Goal: Communication & Community: Answer question/provide support

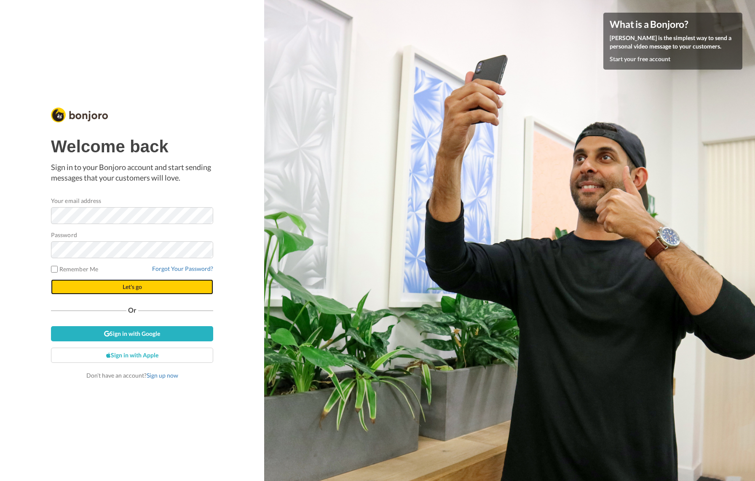
click at [158, 282] on button "Let's go" at bounding box center [132, 286] width 162 height 15
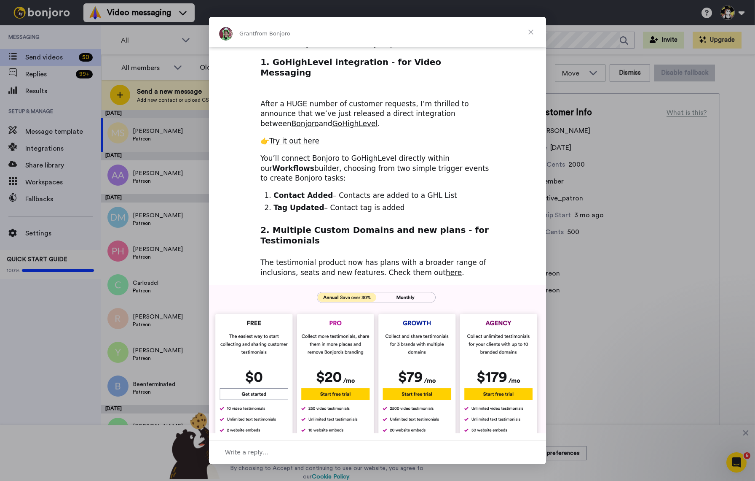
scroll to position [83, 0]
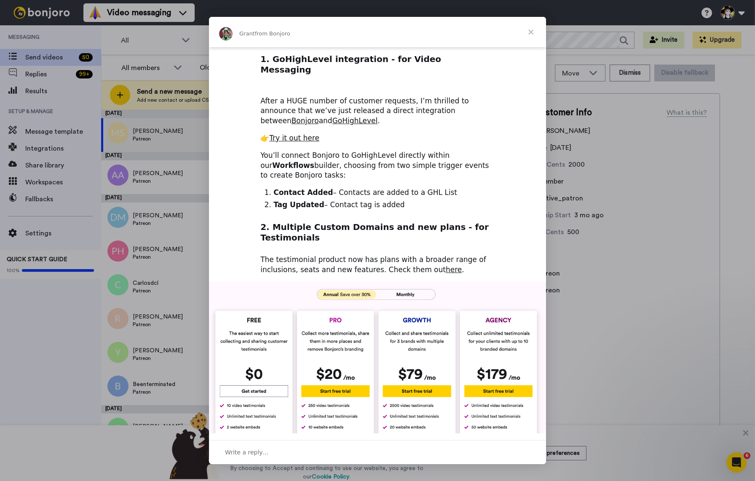
click at [524, 30] on span "Close" at bounding box center [531, 32] width 30 height 30
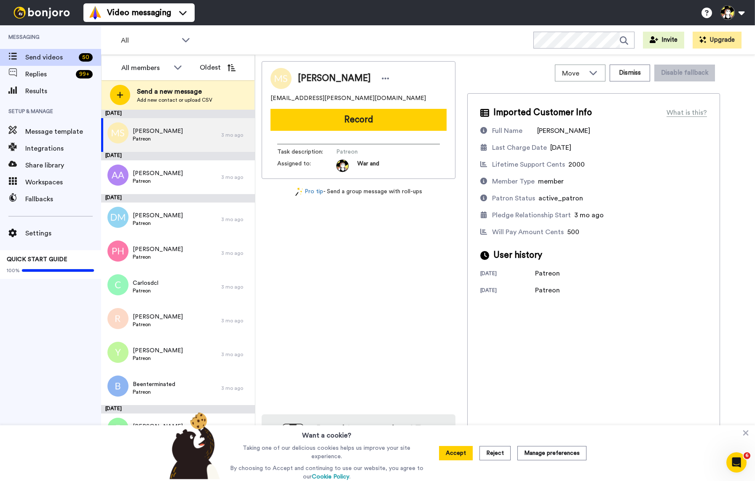
click at [461, 455] on button "Accept" at bounding box center [456, 453] width 34 height 14
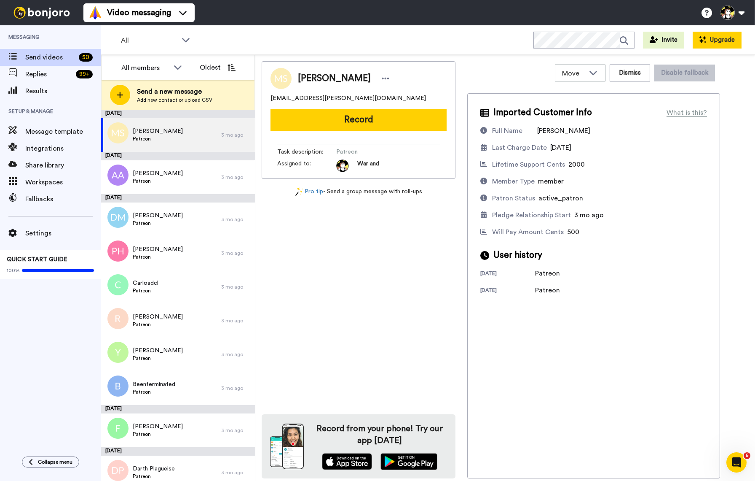
click at [713, 38] on button "Upgrade" at bounding box center [717, 40] width 49 height 17
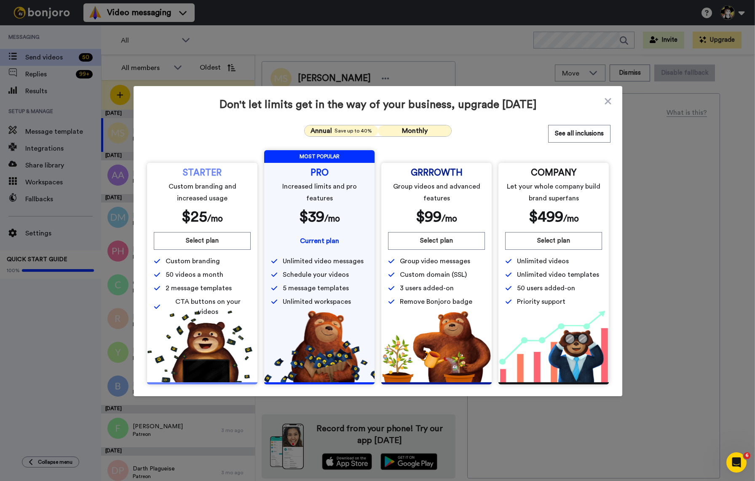
click at [342, 130] on span "Save up to 40%" at bounding box center [354, 130] width 38 height 7
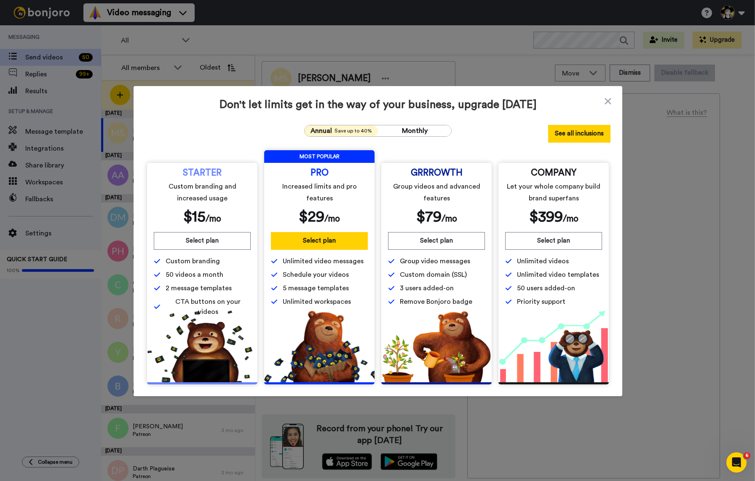
click at [567, 132] on button "See all inclusions" at bounding box center [579, 134] width 62 height 18
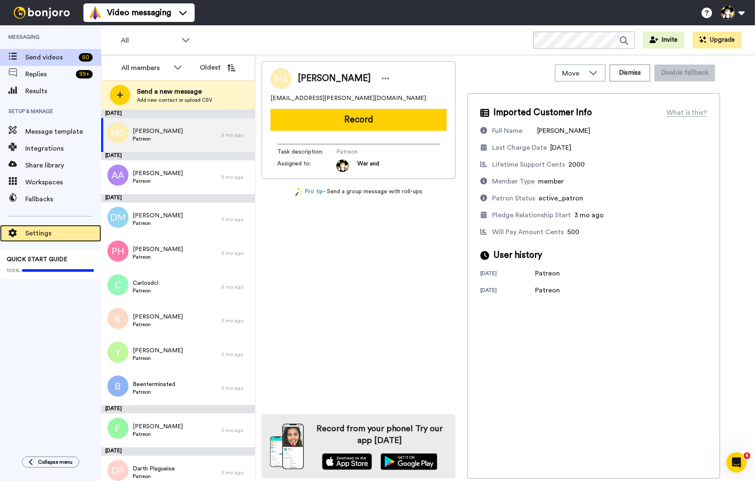
click at [40, 226] on div "Settings" at bounding box center [50, 233] width 101 height 17
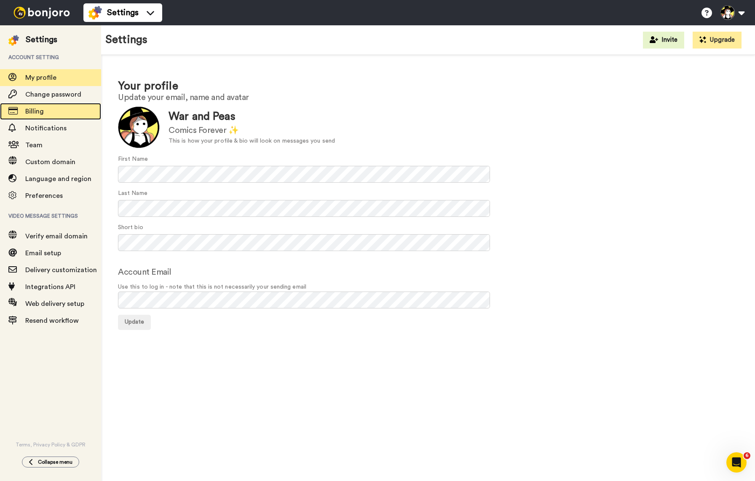
click at [63, 112] on span "Billing" at bounding box center [63, 111] width 76 height 10
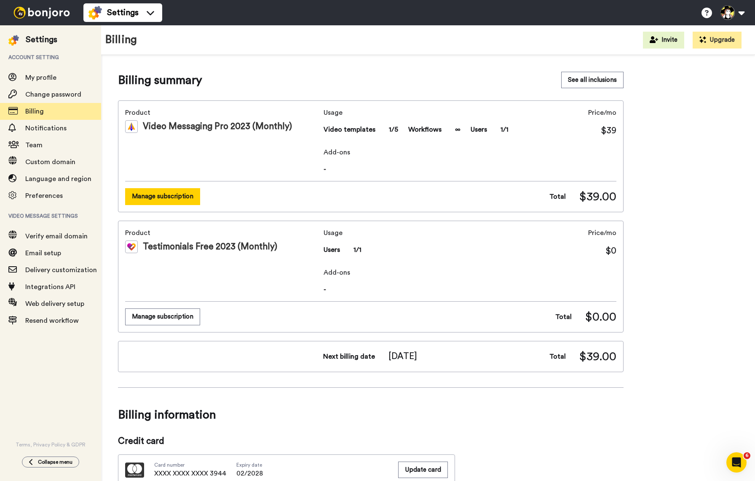
click at [175, 200] on button "Manage subscription" at bounding box center [162, 196] width 75 height 16
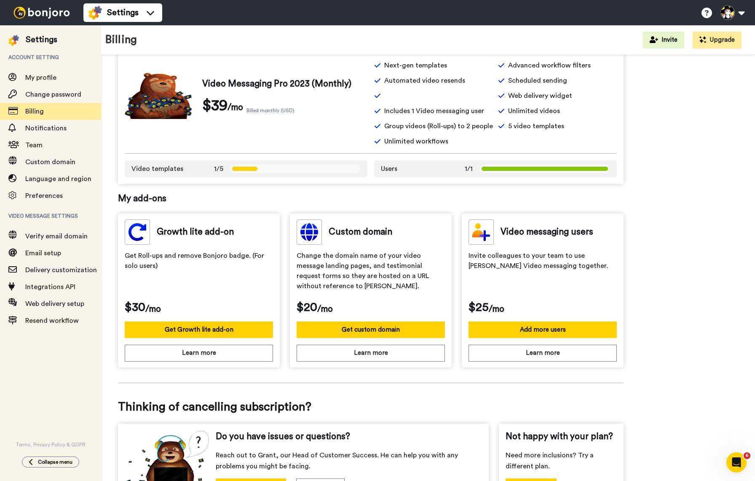
scroll to position [153, 0]
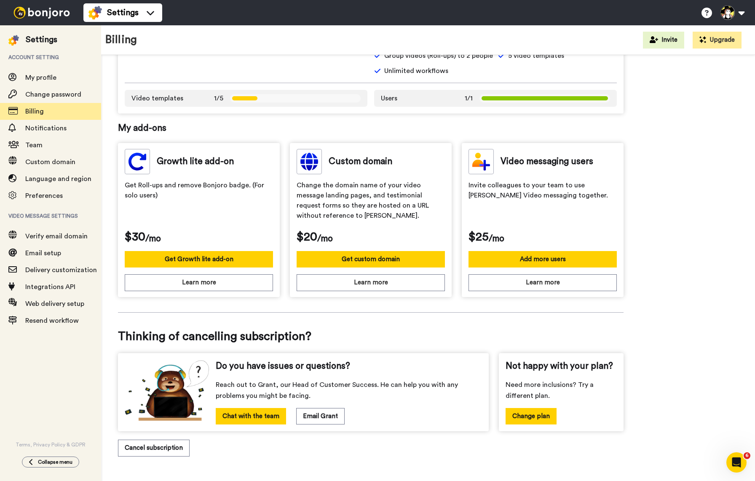
click at [551, 421] on button "Change plan" at bounding box center [531, 416] width 51 height 16
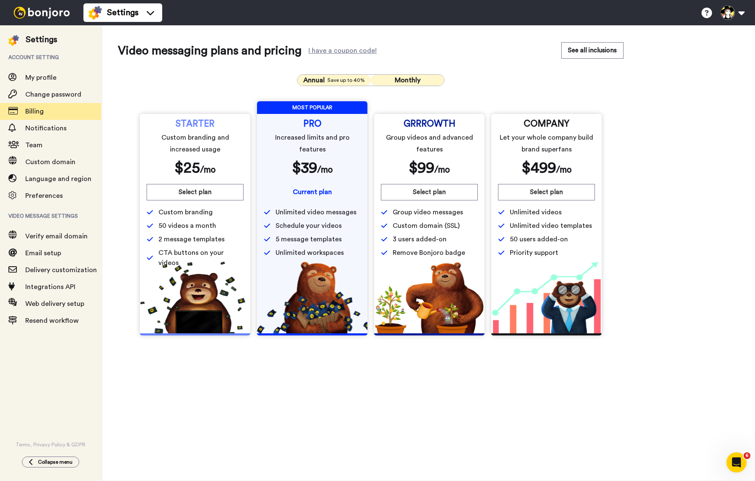
click at [329, 81] on span "Save up to 40%" at bounding box center [347, 80] width 38 height 7
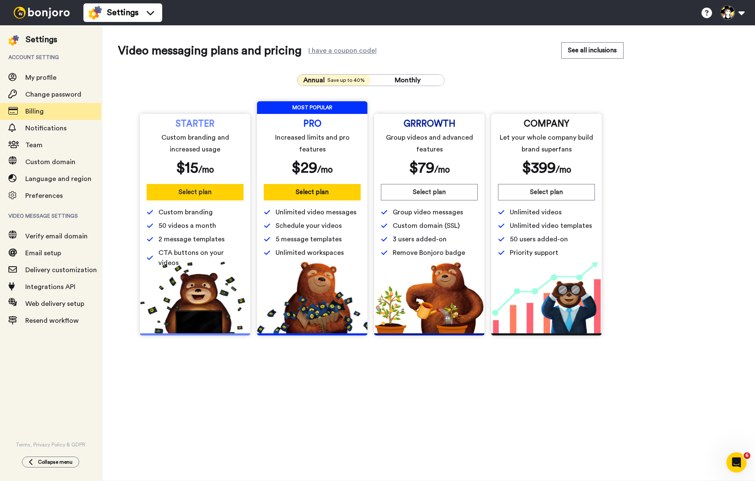
click at [222, 190] on button "Select plan" at bounding box center [195, 192] width 97 height 16
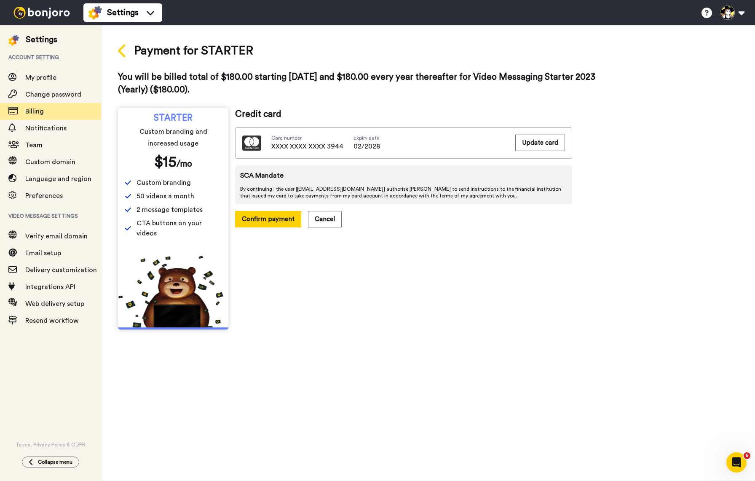
click at [122, 55] on icon at bounding box center [122, 50] width 8 height 13
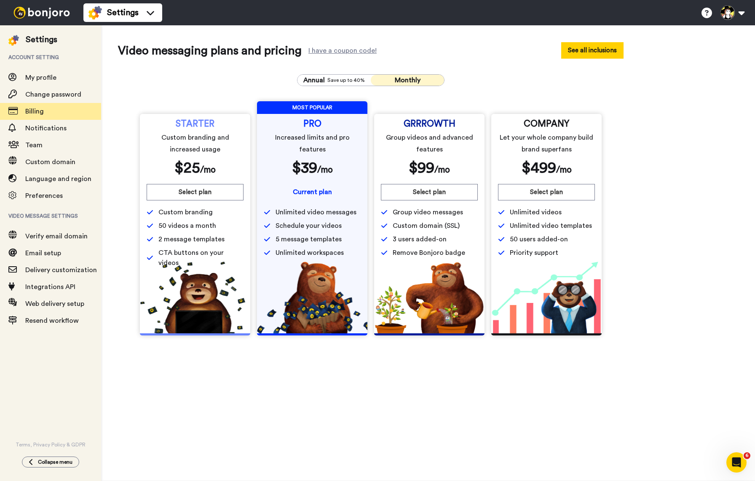
click at [615, 50] on button "See all inclusions" at bounding box center [593, 50] width 62 height 16
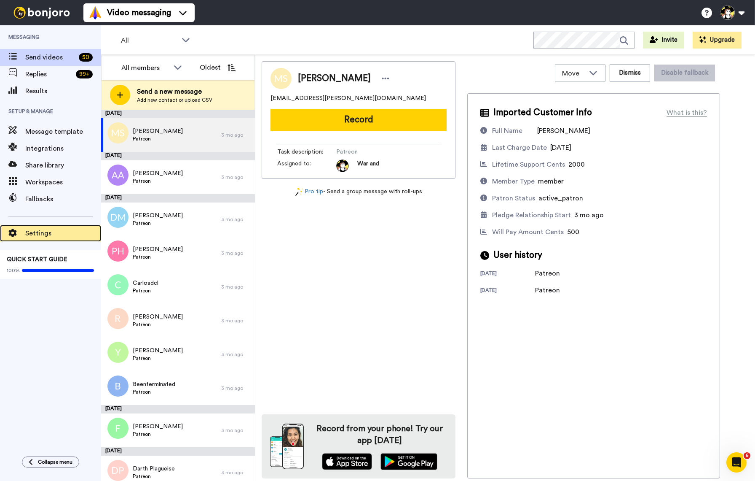
click at [35, 231] on span "Settings" at bounding box center [63, 233] width 76 height 10
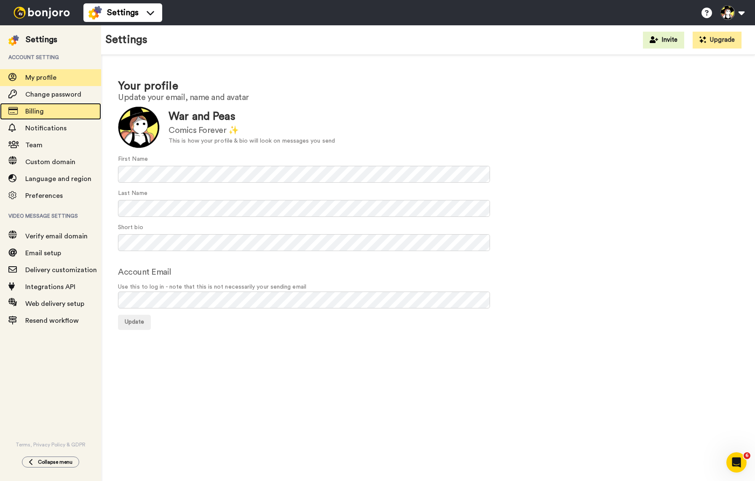
click at [52, 110] on span "Billing" at bounding box center [63, 111] width 76 height 10
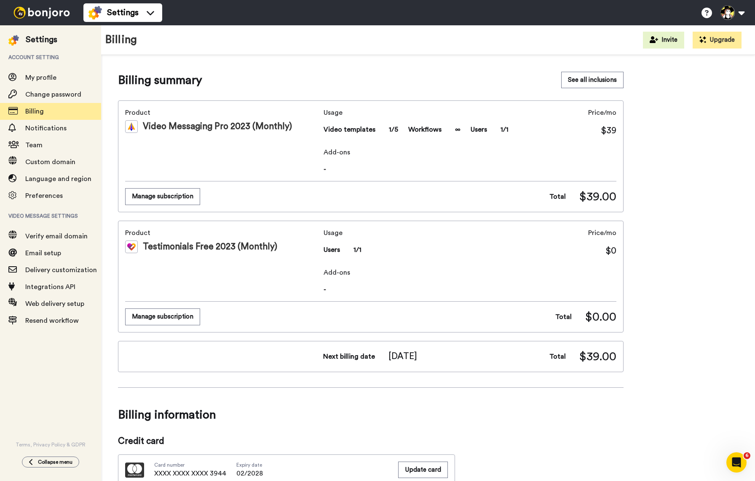
scroll to position [0, 0]
click at [154, 198] on button "Manage subscription" at bounding box center [162, 196] width 75 height 16
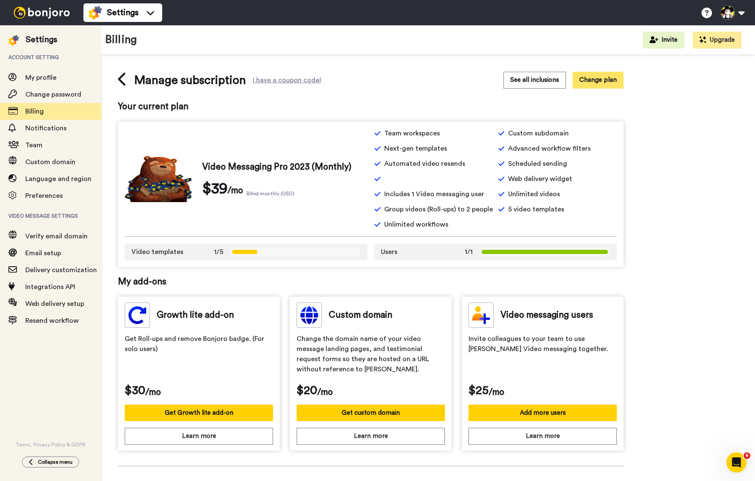
click at [582, 79] on button "Change plan" at bounding box center [598, 80] width 51 height 16
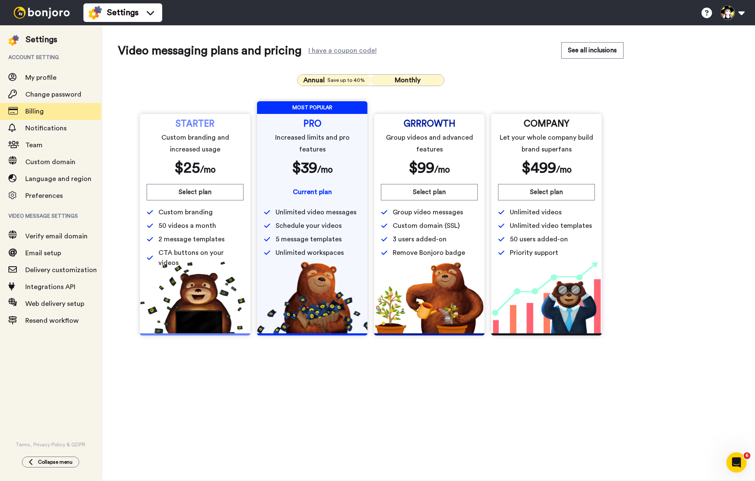
click at [325, 77] on span "Annual" at bounding box center [314, 80] width 21 height 10
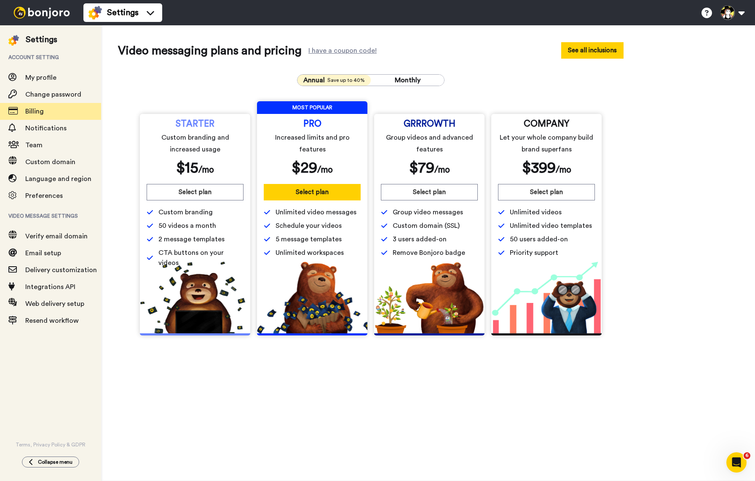
click at [592, 47] on button "See all inclusions" at bounding box center [593, 50] width 62 height 16
click at [30, 110] on span "Billing" at bounding box center [34, 111] width 19 height 7
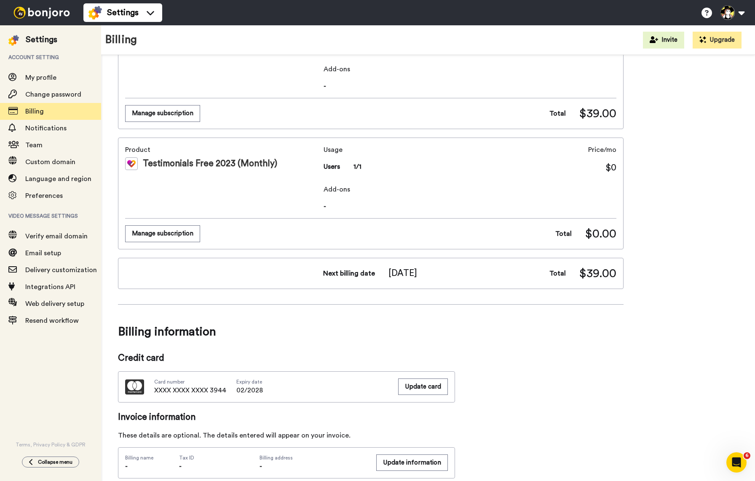
scroll to position [26, 0]
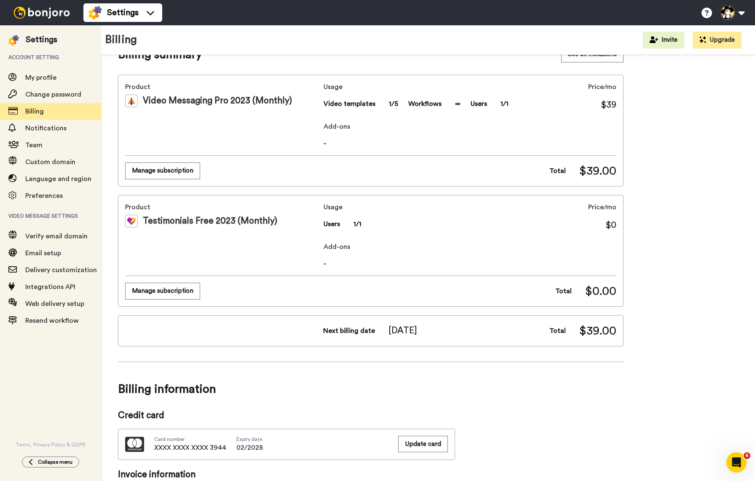
click at [179, 174] on button "Manage subscription" at bounding box center [162, 170] width 75 height 16
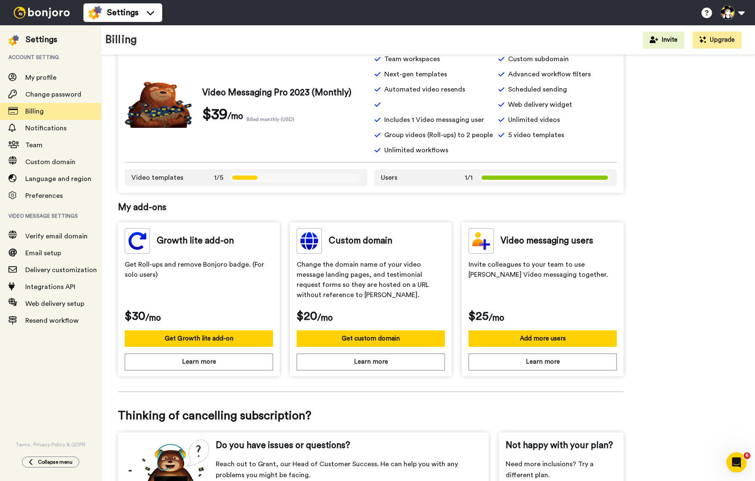
scroll to position [153, 0]
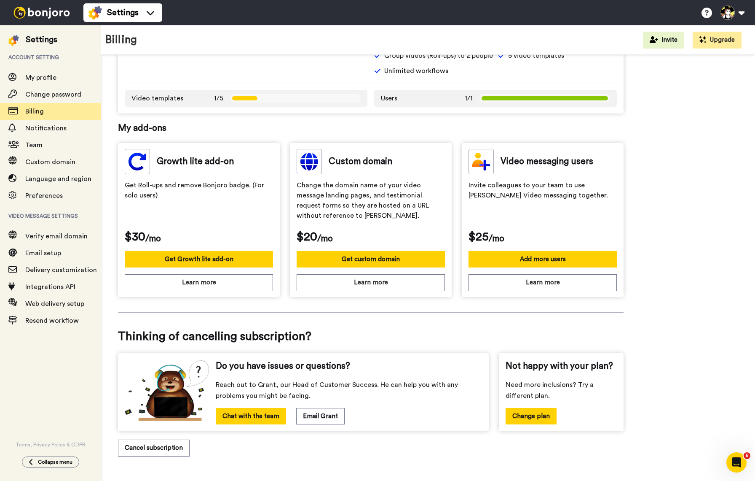
click at [164, 444] on button "Cancel subscription" at bounding box center [154, 447] width 72 height 16
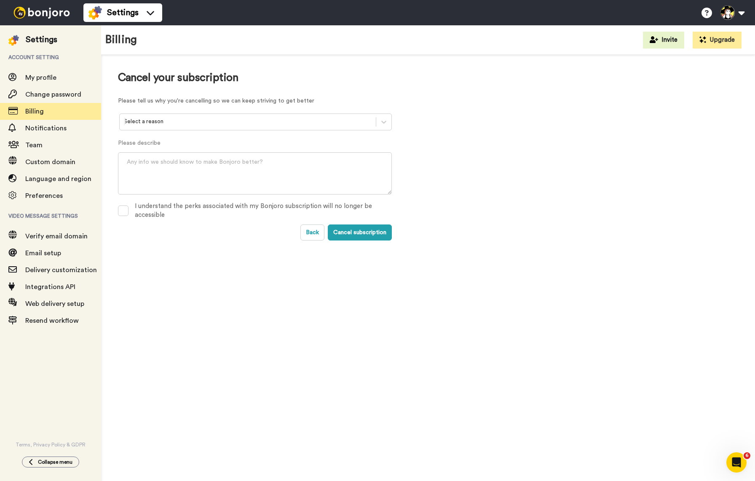
click at [217, 126] on div at bounding box center [248, 122] width 248 height 10
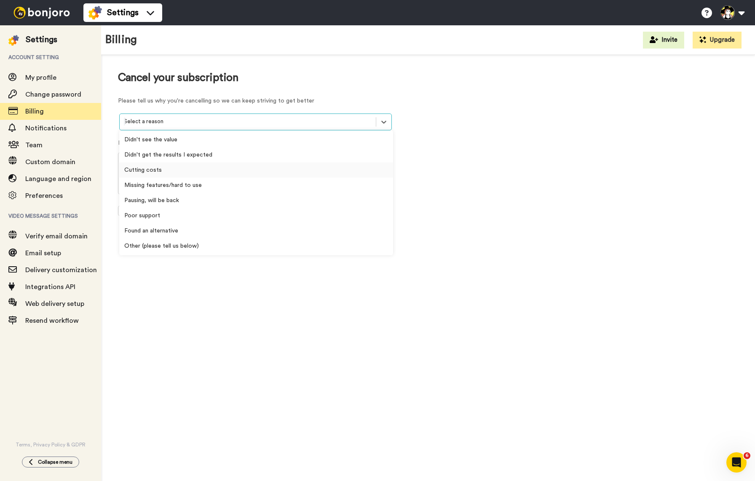
click at [167, 167] on div "Cutting costs" at bounding box center [256, 169] width 274 height 15
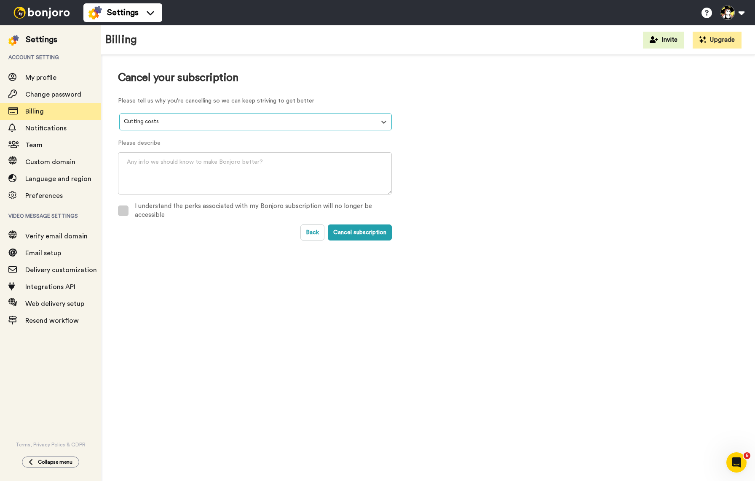
click at [269, 208] on div "I understand the perks associated with my Bonjoro subscription will no longer b…" at bounding box center [263, 211] width 257 height 18
click at [363, 236] on button "Cancel subscription" at bounding box center [360, 232] width 64 height 16
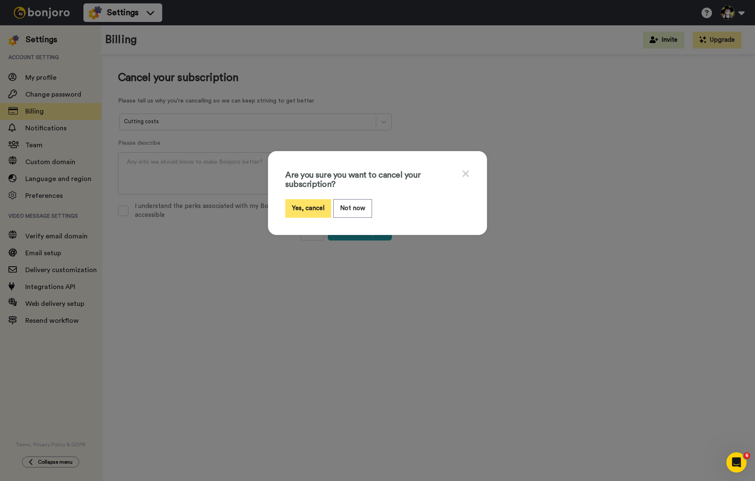
click at [304, 209] on button "Yes, cancel" at bounding box center [308, 208] width 46 height 18
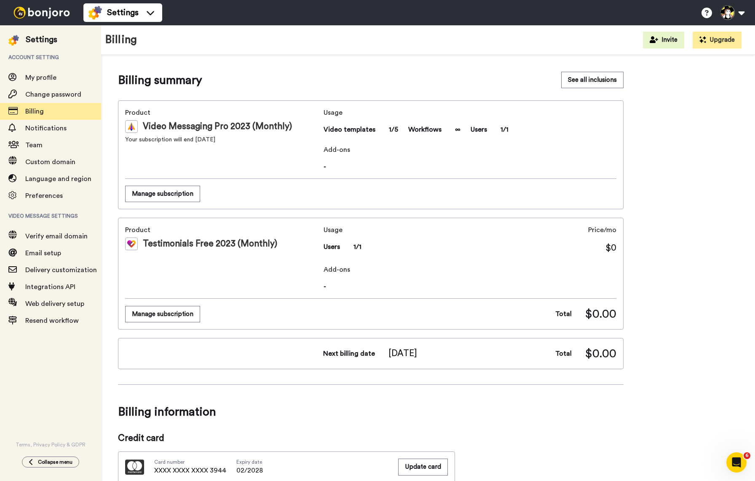
click at [45, 16] on img at bounding box center [41, 13] width 63 height 12
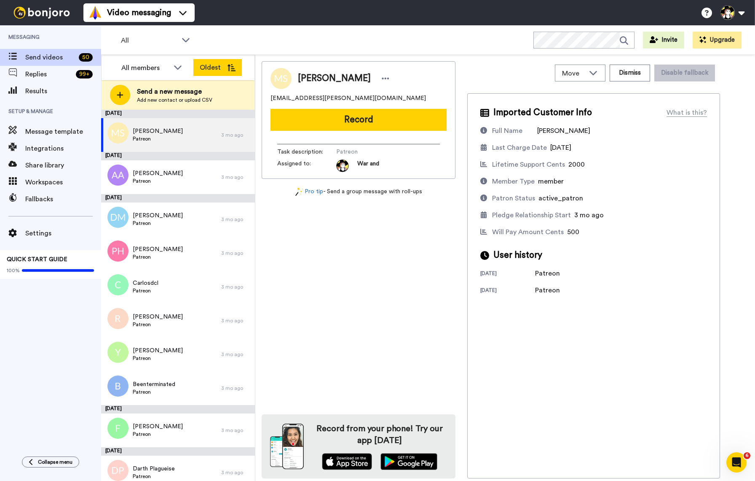
click at [208, 64] on button "Oldest" at bounding box center [217, 67] width 48 height 17
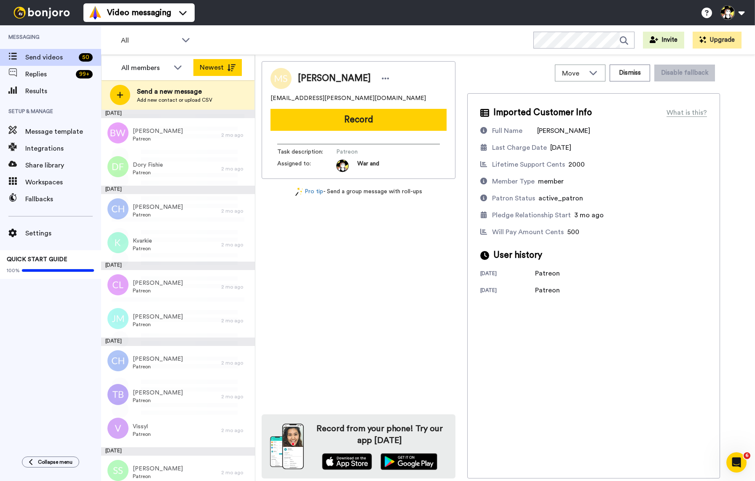
click at [208, 64] on button "Newest" at bounding box center [217, 67] width 48 height 17
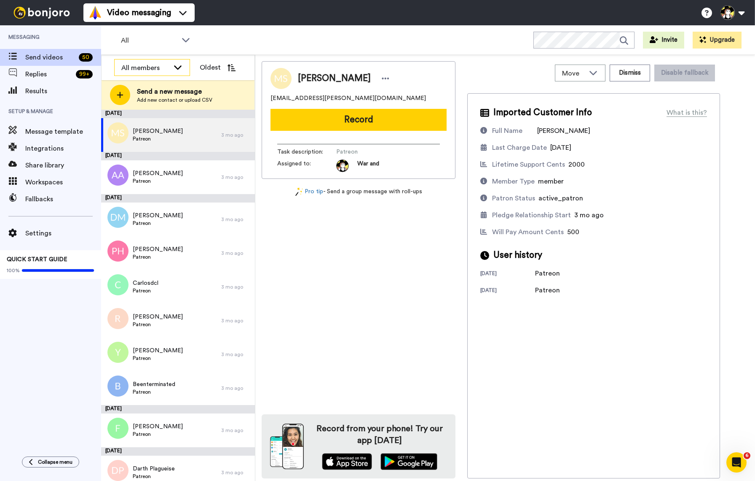
click at [180, 65] on icon at bounding box center [178, 67] width 10 height 8
click at [181, 65] on icon at bounding box center [178, 67] width 10 height 8
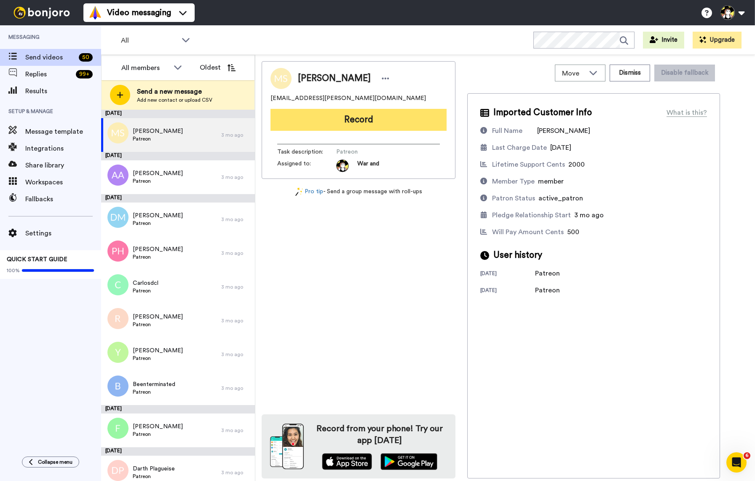
click at [372, 117] on button "Record" at bounding box center [359, 120] width 176 height 22
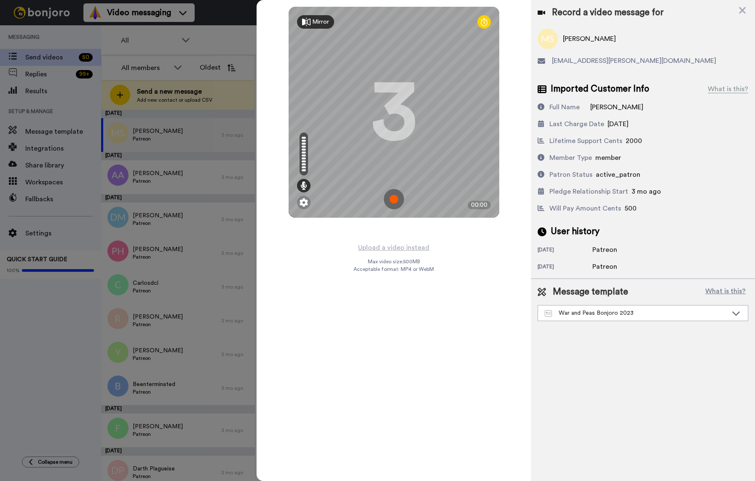
click at [392, 193] on img at bounding box center [394, 199] width 20 height 20
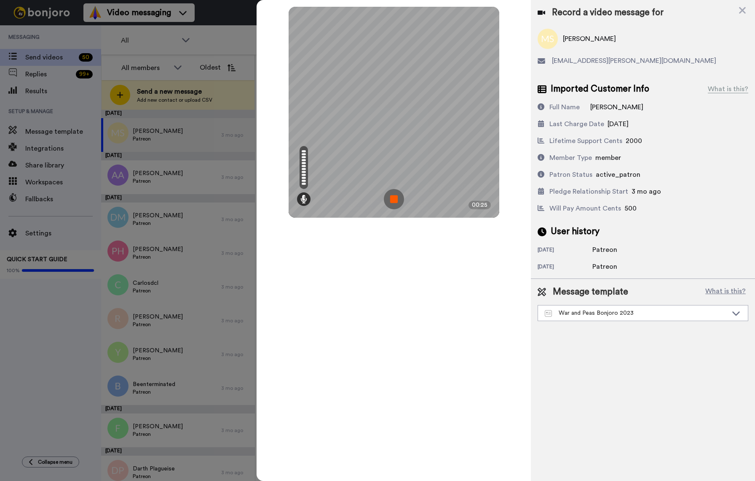
click at [392, 193] on img at bounding box center [394, 199] width 20 height 20
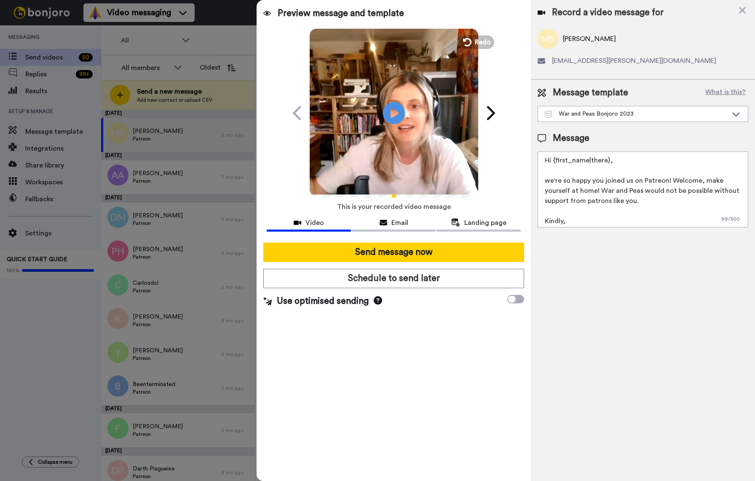
click at [401, 114] on icon at bounding box center [394, 113] width 22 height 22
click at [395, 126] on icon "Play/Pause" at bounding box center [394, 113] width 22 height 40
click at [399, 113] on icon at bounding box center [394, 113] width 22 height 22
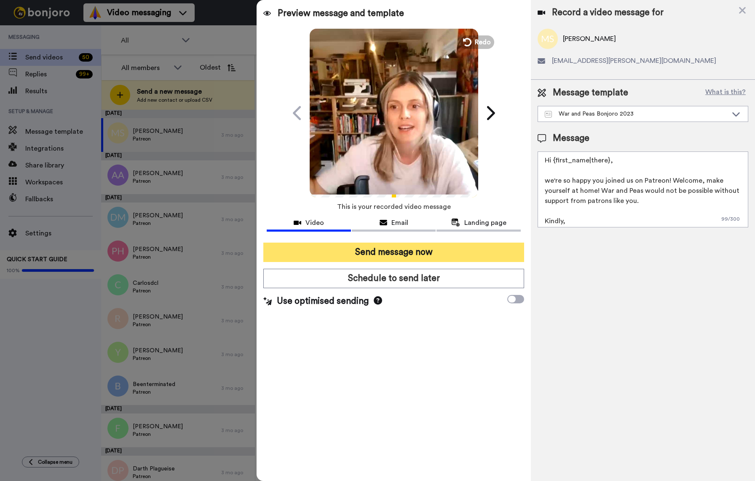
click at [400, 254] on button "Send message now" at bounding box center [393, 251] width 261 height 19
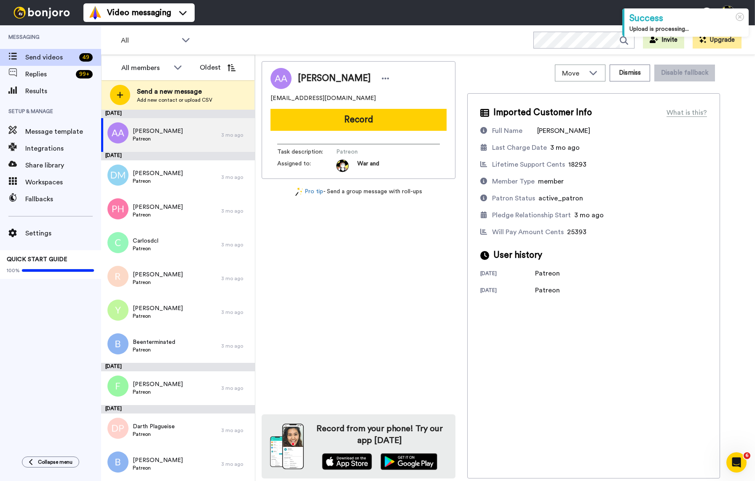
click at [372, 121] on button "Record" at bounding box center [359, 120] width 176 height 22
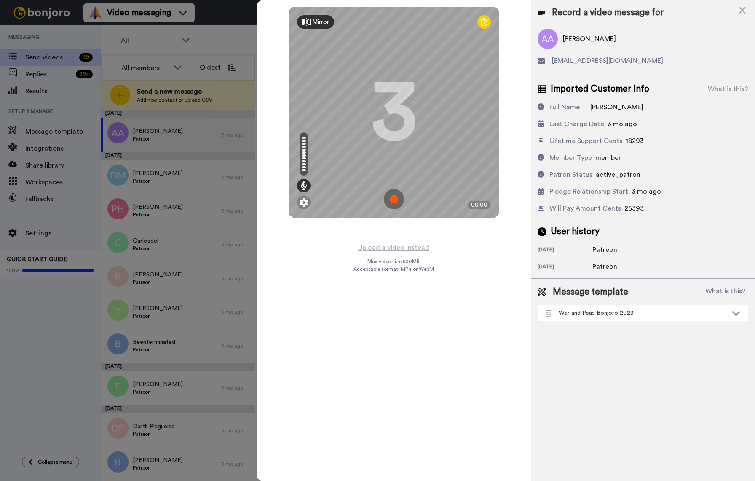
click at [389, 194] on img at bounding box center [394, 199] width 20 height 20
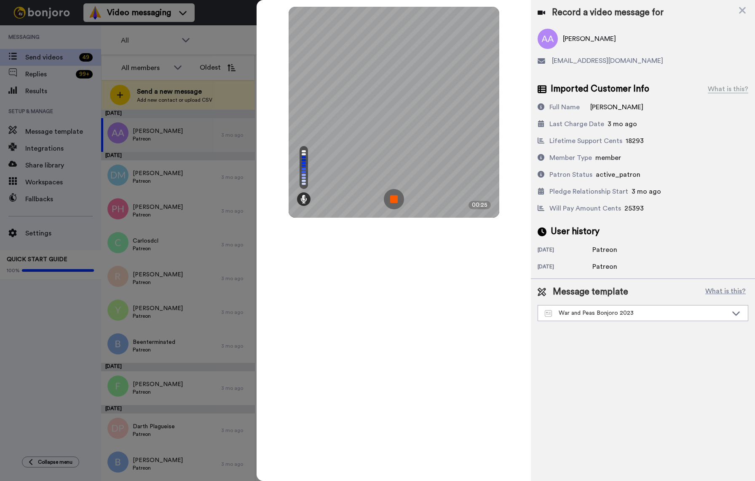
click at [390, 194] on img at bounding box center [394, 199] width 20 height 20
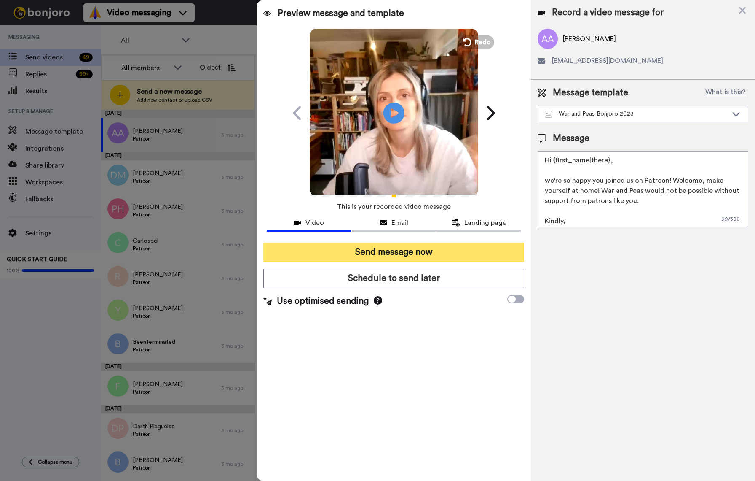
click at [416, 258] on button "Send message now" at bounding box center [393, 251] width 261 height 19
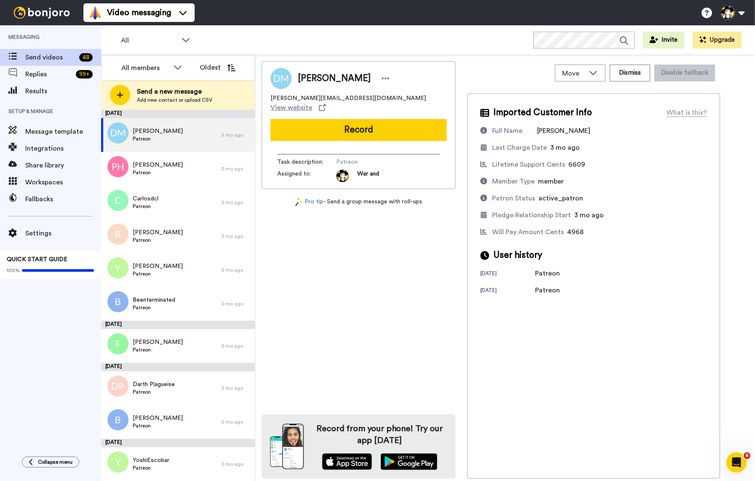
click at [355, 128] on button "Record" at bounding box center [359, 130] width 176 height 22
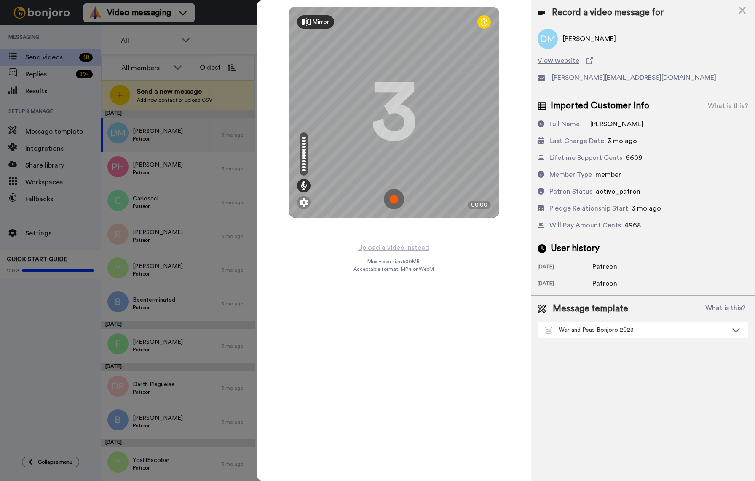
click at [396, 201] on img at bounding box center [394, 199] width 20 height 20
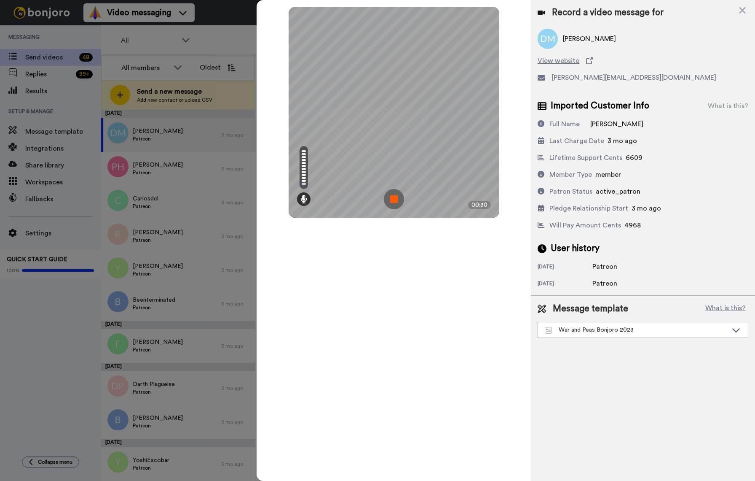
click at [396, 201] on img at bounding box center [394, 199] width 20 height 20
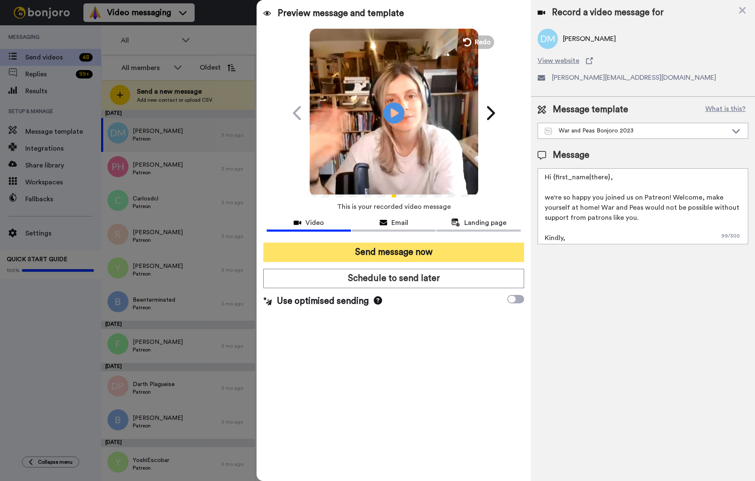
click at [393, 253] on button "Send message now" at bounding box center [393, 251] width 261 height 19
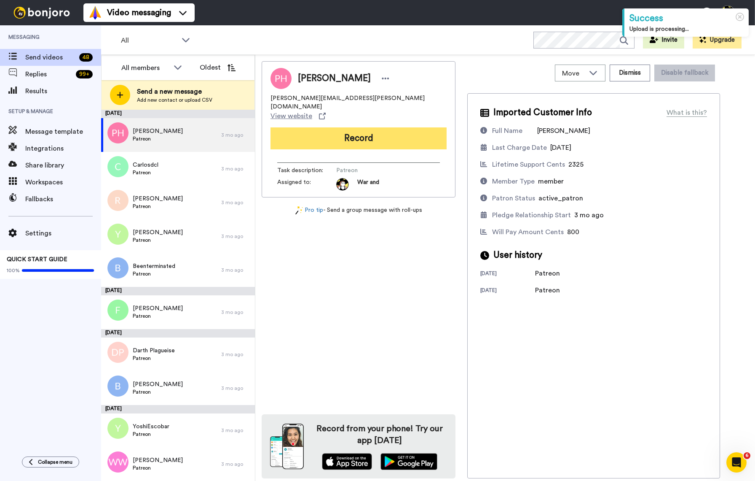
click at [387, 127] on button "Record" at bounding box center [359, 138] width 176 height 22
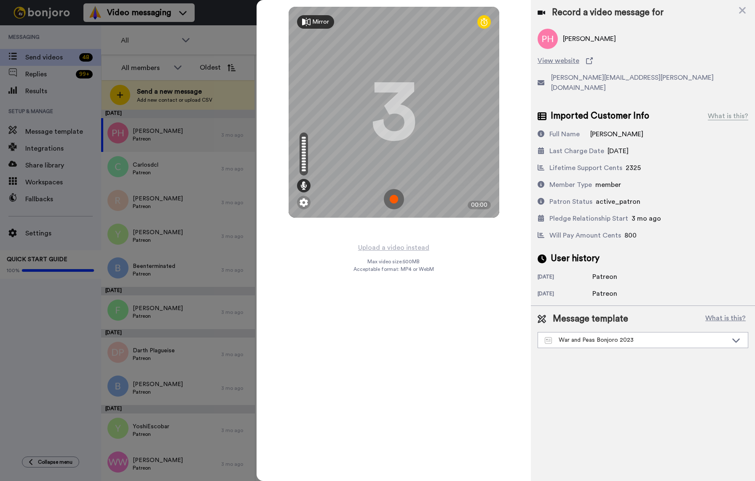
click at [394, 198] on img at bounding box center [394, 199] width 20 height 20
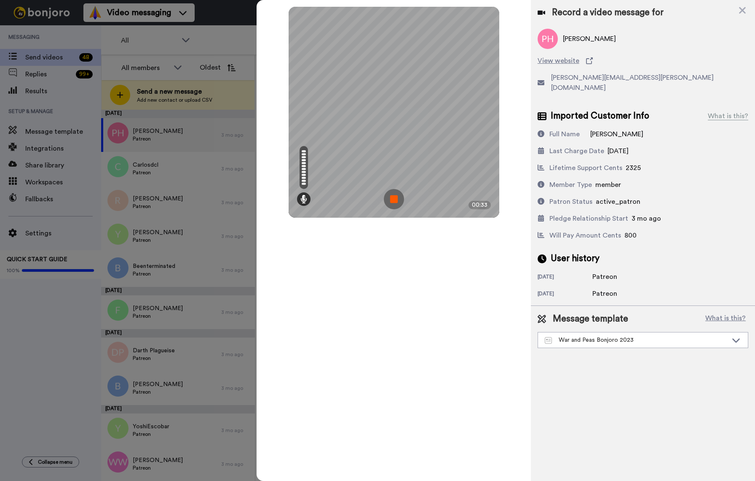
click at [394, 198] on img at bounding box center [394, 199] width 20 height 20
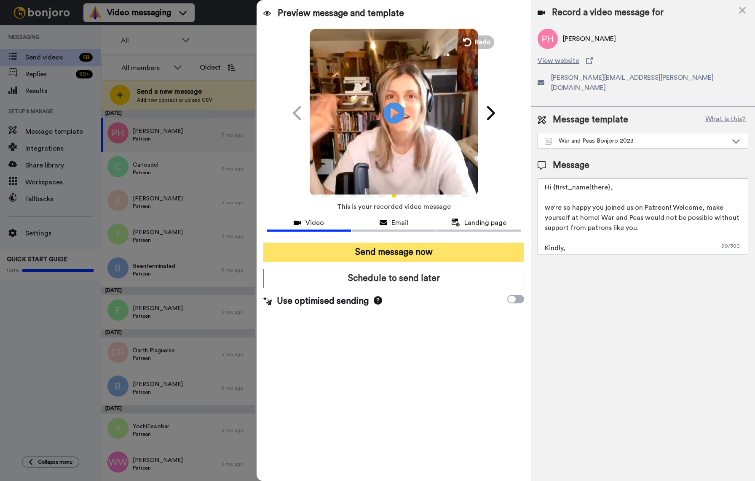
click at [396, 256] on button "Send message now" at bounding box center [393, 251] width 261 height 19
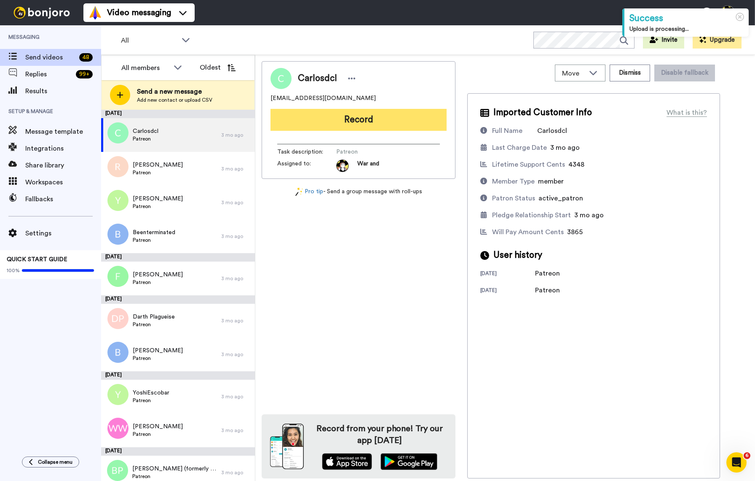
click at [328, 117] on button "Record" at bounding box center [359, 120] width 176 height 22
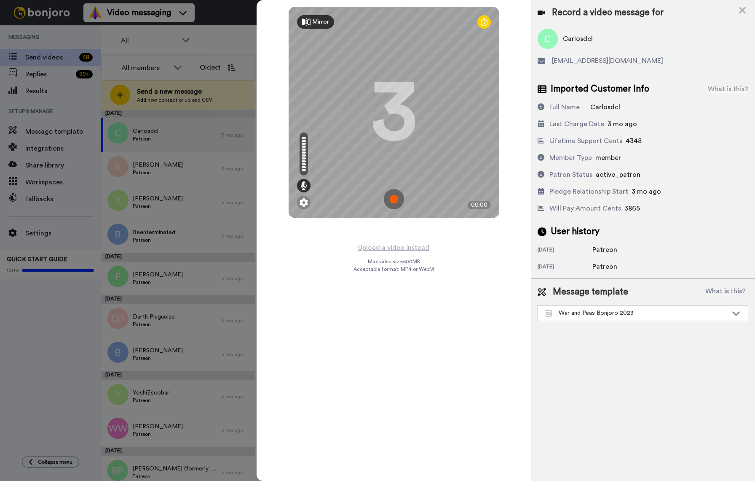
click at [391, 200] on img at bounding box center [394, 199] width 20 height 20
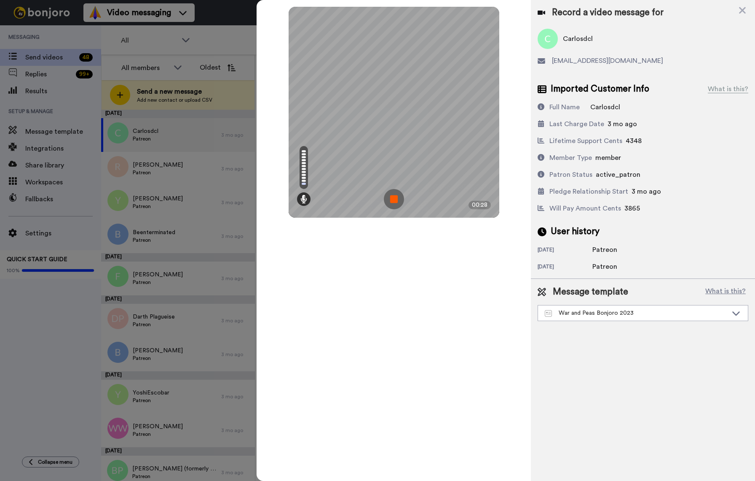
click at [391, 200] on img at bounding box center [394, 199] width 20 height 20
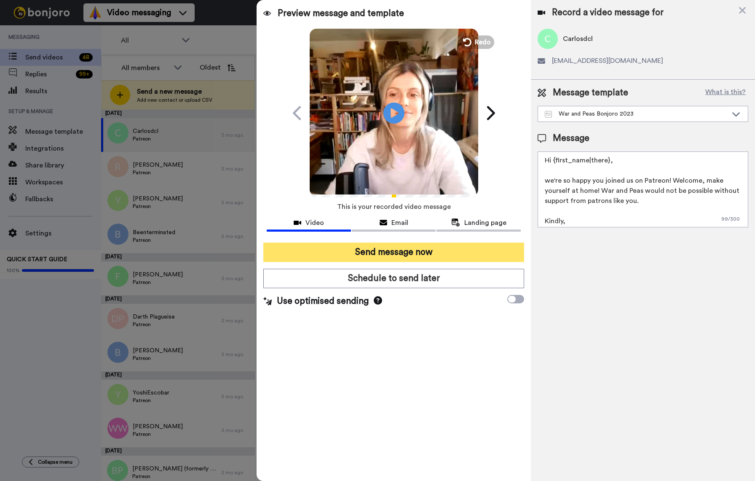
click at [392, 256] on button "Send message now" at bounding box center [393, 251] width 261 height 19
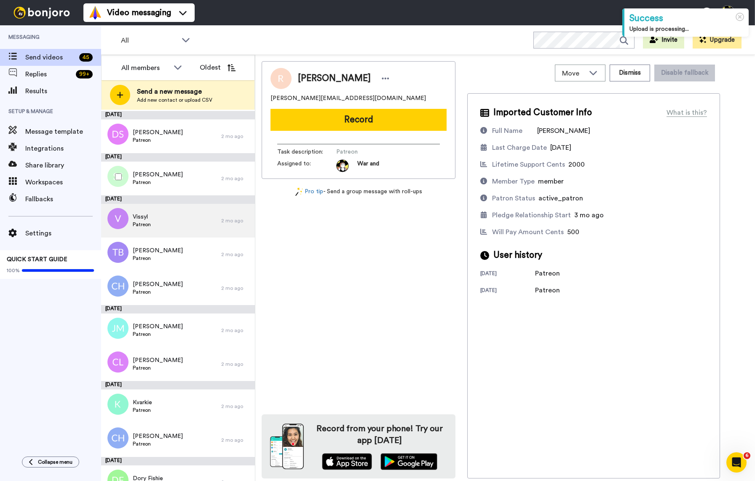
scroll to position [1332, 0]
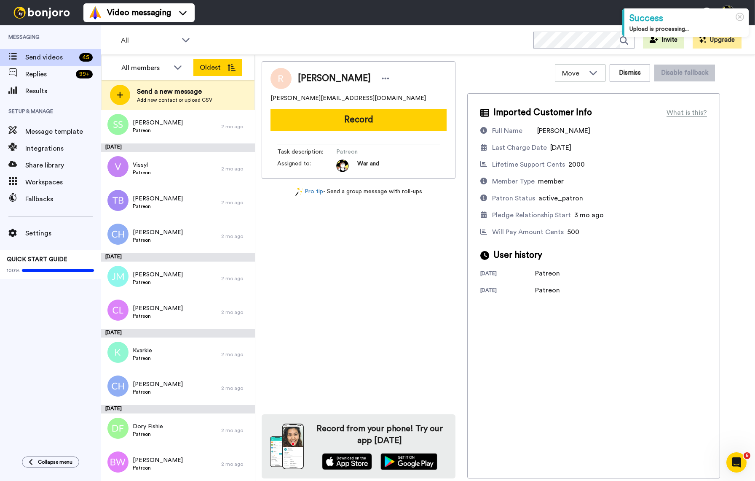
click at [220, 72] on button "Oldest" at bounding box center [217, 67] width 48 height 17
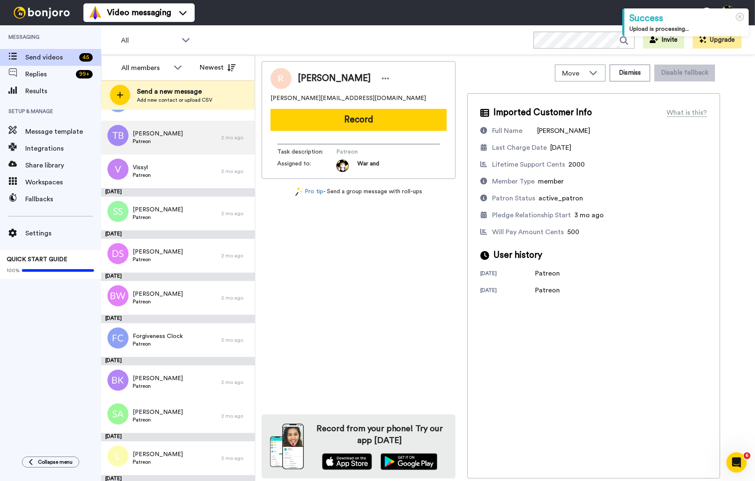
scroll to position [0, 0]
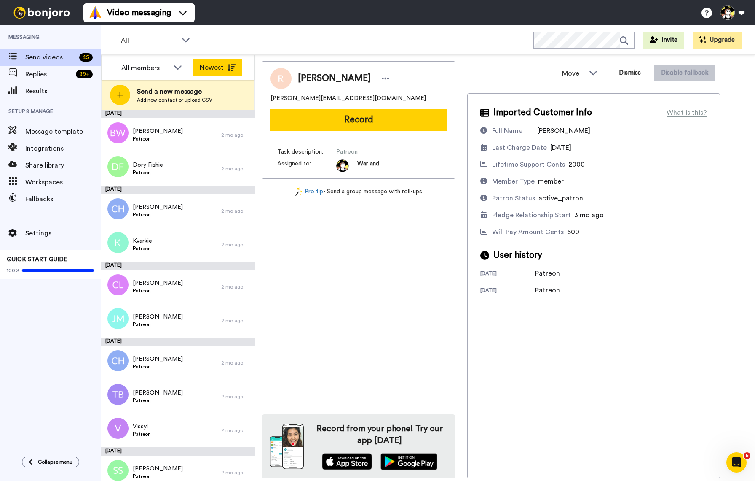
click at [220, 70] on button "Newest" at bounding box center [217, 67] width 48 height 17
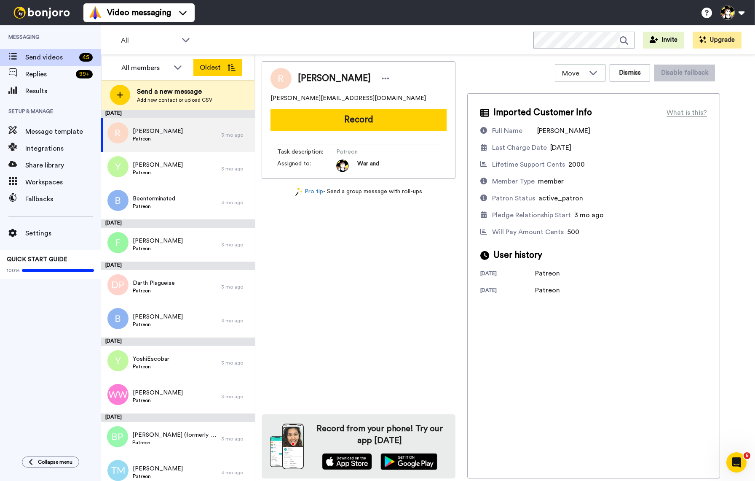
click at [220, 70] on button "Oldest" at bounding box center [217, 67] width 48 height 17
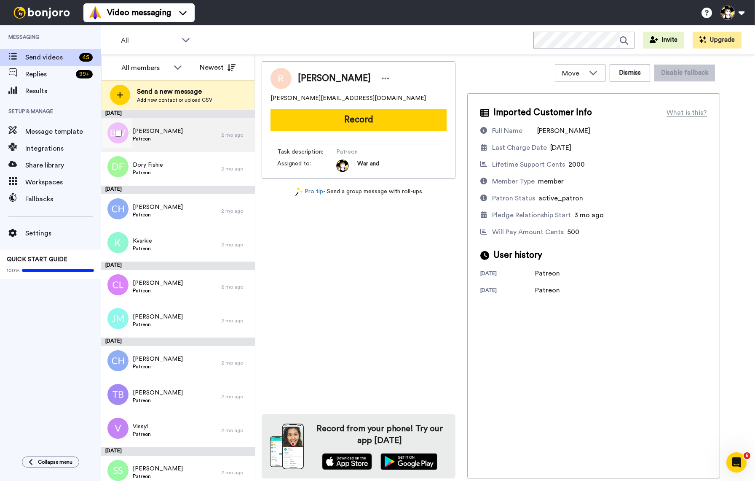
click at [190, 137] on div "Ben Watson Patreon" at bounding box center [161, 135] width 120 height 34
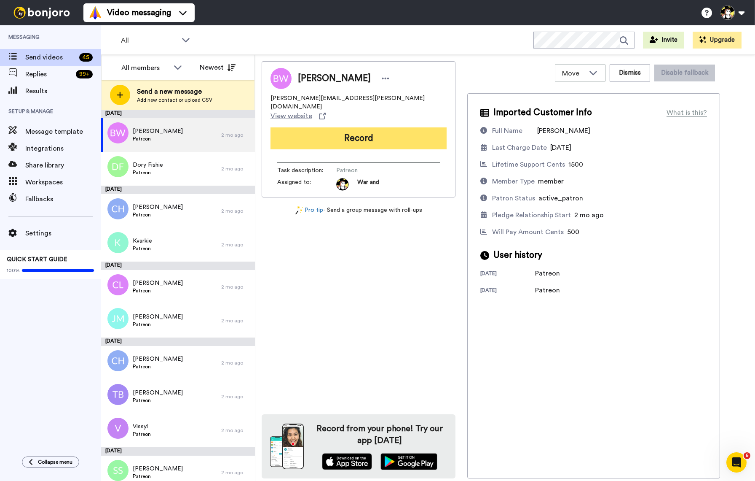
click at [334, 127] on button "Record" at bounding box center [359, 138] width 176 height 22
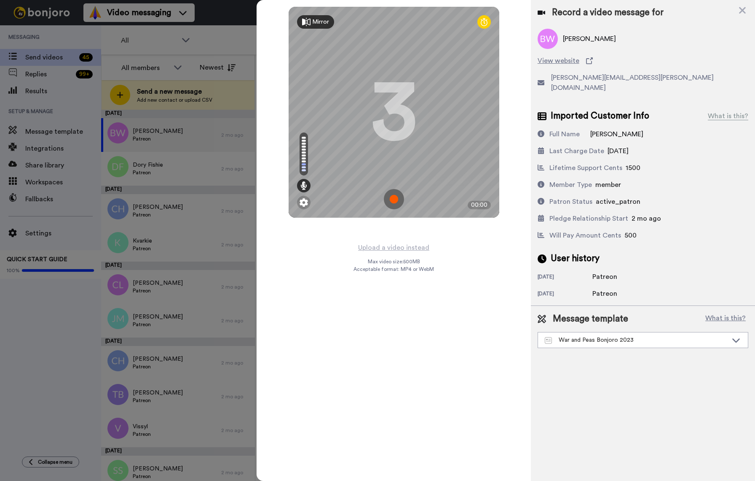
click at [398, 195] on img at bounding box center [394, 199] width 20 height 20
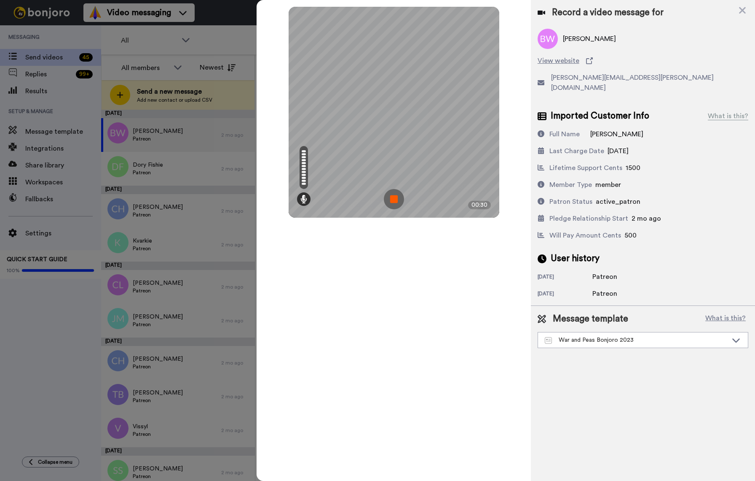
click at [396, 200] on img at bounding box center [394, 199] width 20 height 20
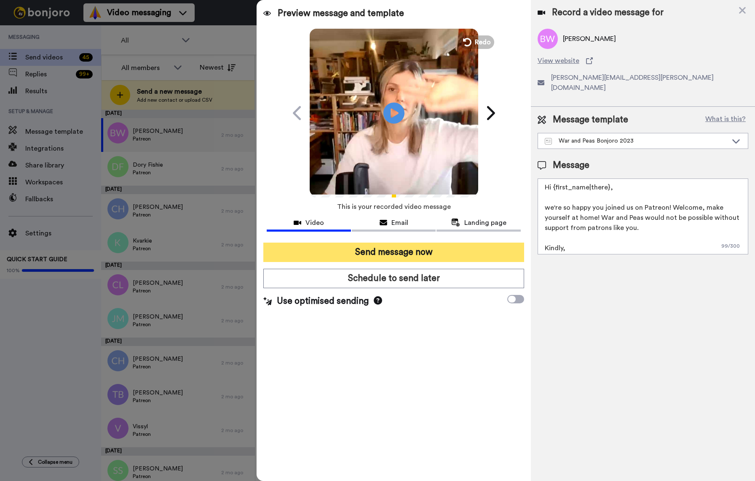
click at [413, 247] on button "Send message now" at bounding box center [393, 251] width 261 height 19
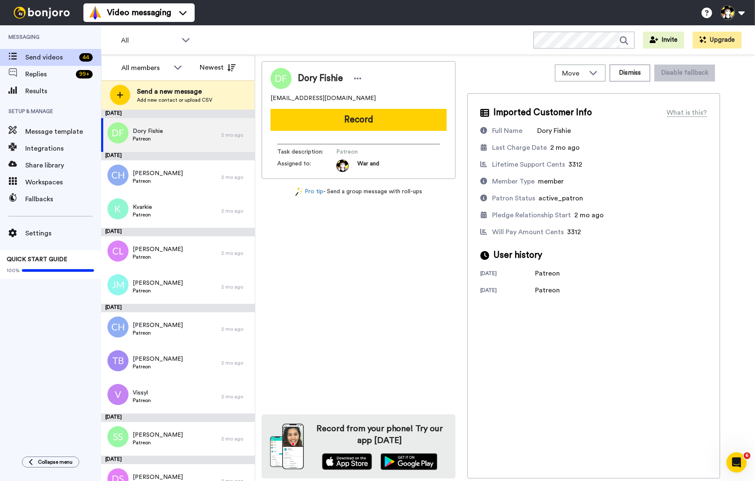
click at [362, 122] on button "Record" at bounding box center [359, 120] width 176 height 22
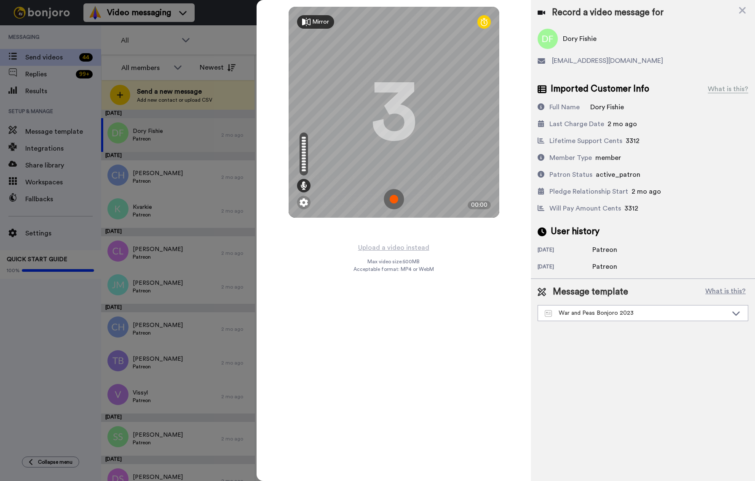
click at [392, 192] on img at bounding box center [394, 199] width 20 height 20
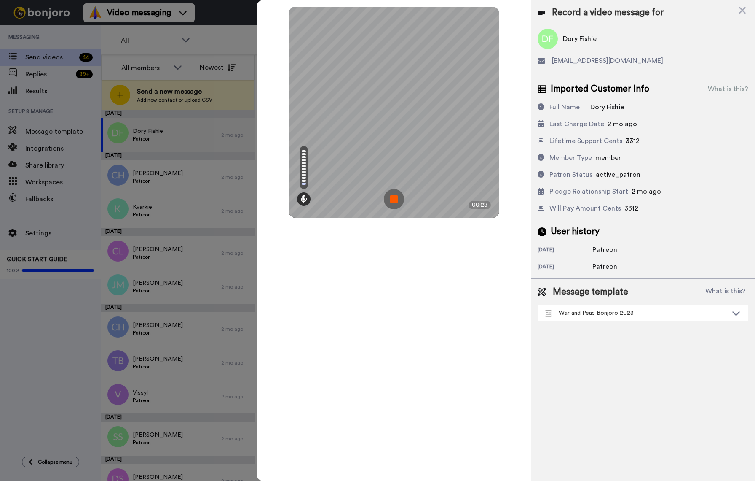
click at [393, 192] on img at bounding box center [394, 199] width 20 height 20
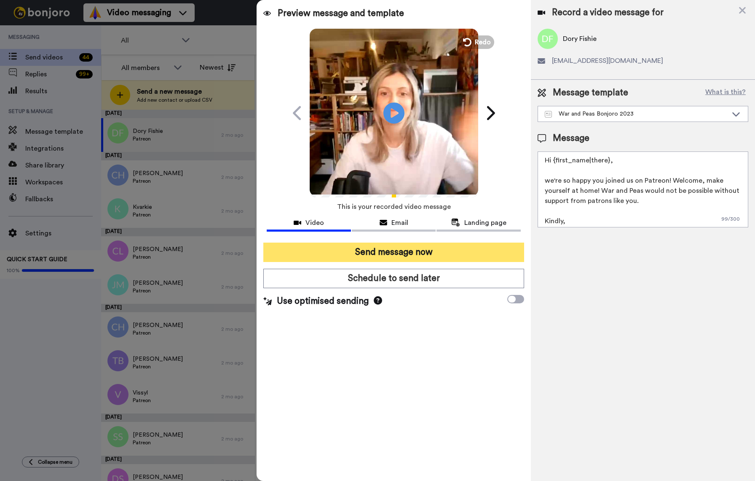
click at [413, 249] on button "Send message now" at bounding box center [393, 251] width 261 height 19
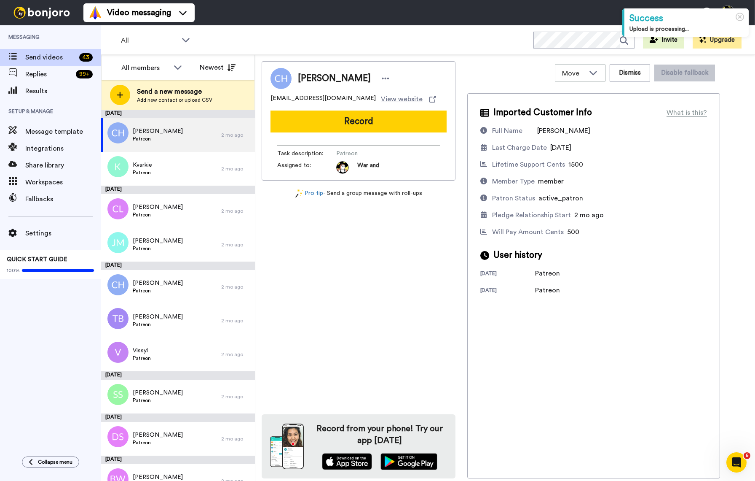
click at [382, 122] on button "Record" at bounding box center [359, 121] width 176 height 22
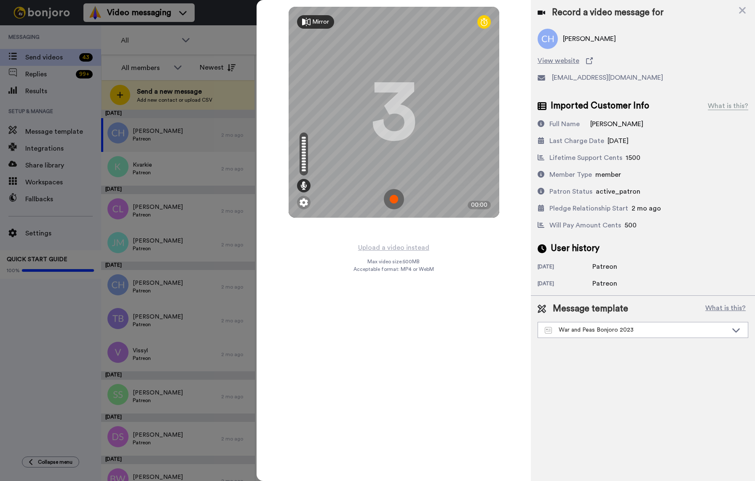
click at [395, 200] on img at bounding box center [394, 199] width 20 height 20
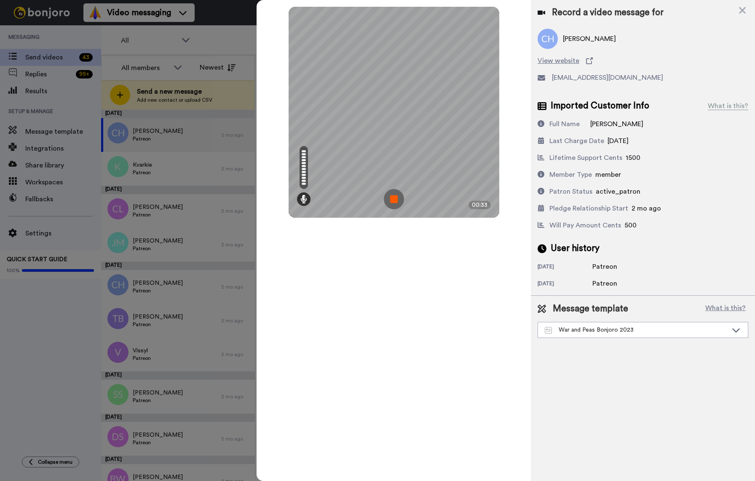
click at [392, 202] on img at bounding box center [394, 199] width 20 height 20
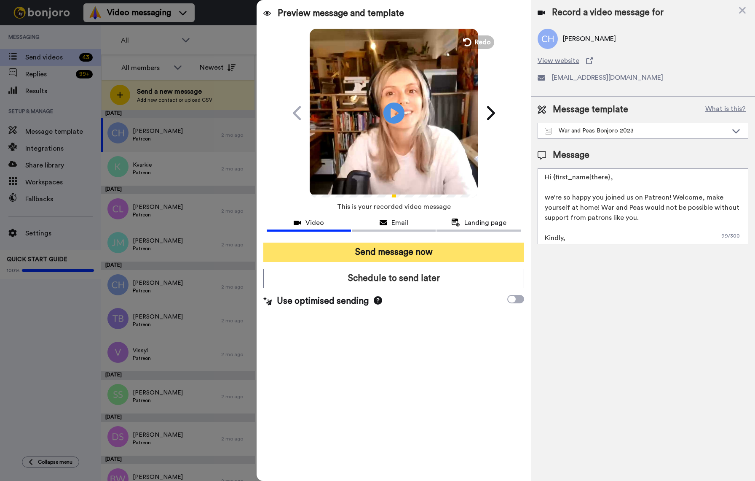
click at [380, 250] on button "Send message now" at bounding box center [393, 251] width 261 height 19
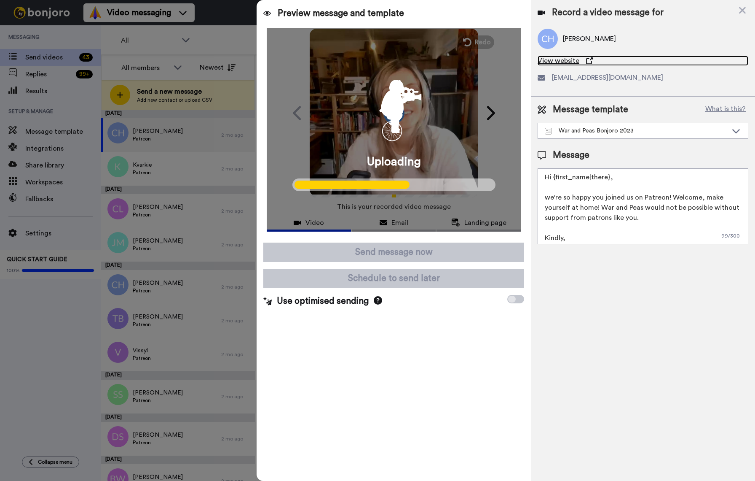
click at [568, 62] on span "View website" at bounding box center [559, 61] width 42 height 10
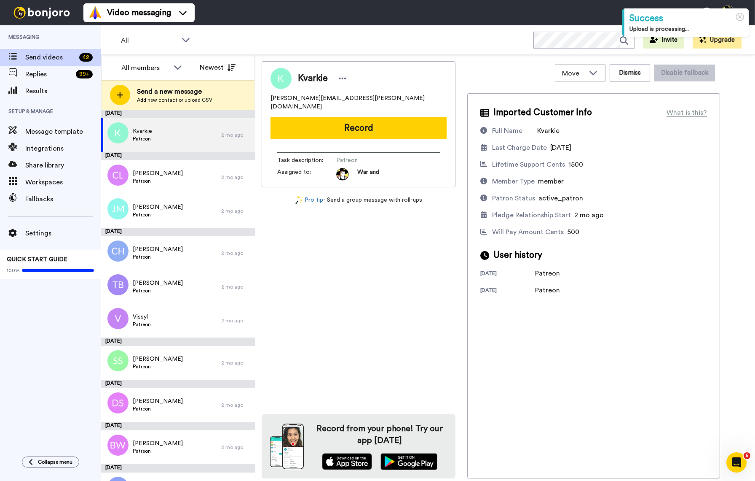
click at [338, 118] on button "Record" at bounding box center [359, 128] width 176 height 22
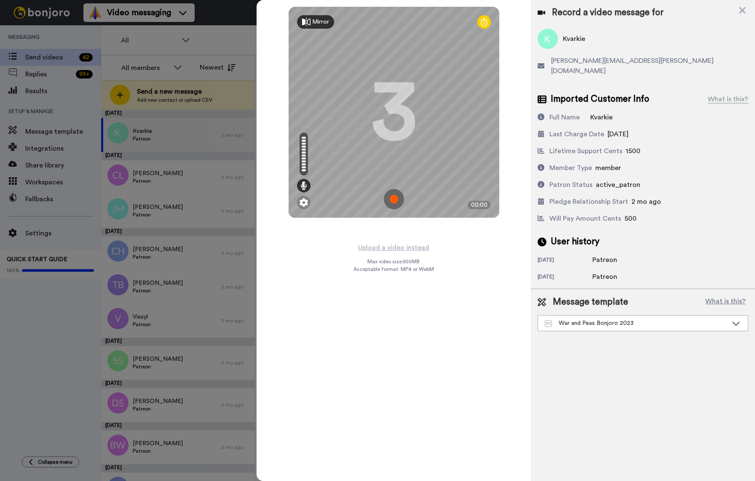
click at [396, 200] on img at bounding box center [394, 199] width 20 height 20
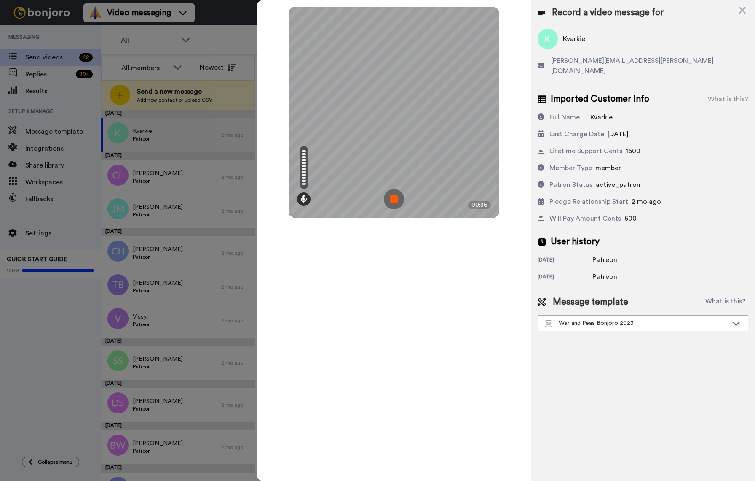
click at [395, 199] on img at bounding box center [394, 199] width 20 height 20
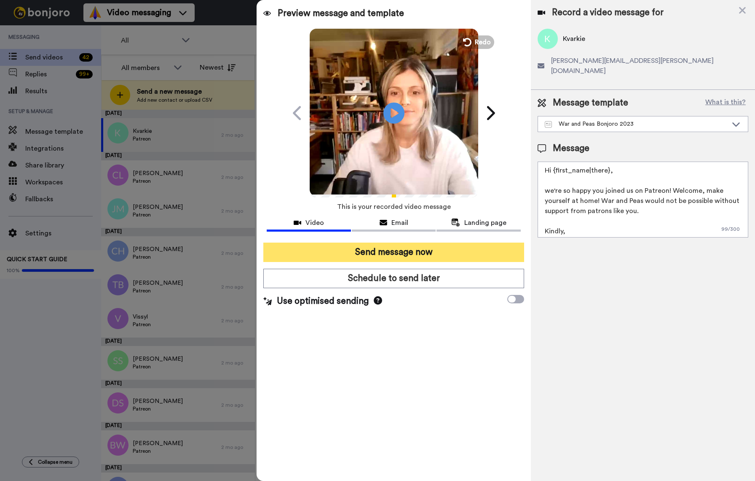
click at [403, 250] on button "Send message now" at bounding box center [393, 251] width 261 height 19
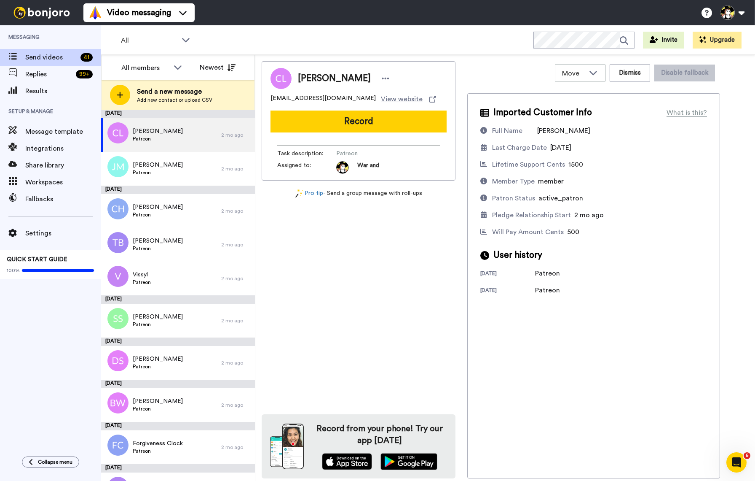
click at [335, 118] on button "Record" at bounding box center [359, 121] width 176 height 22
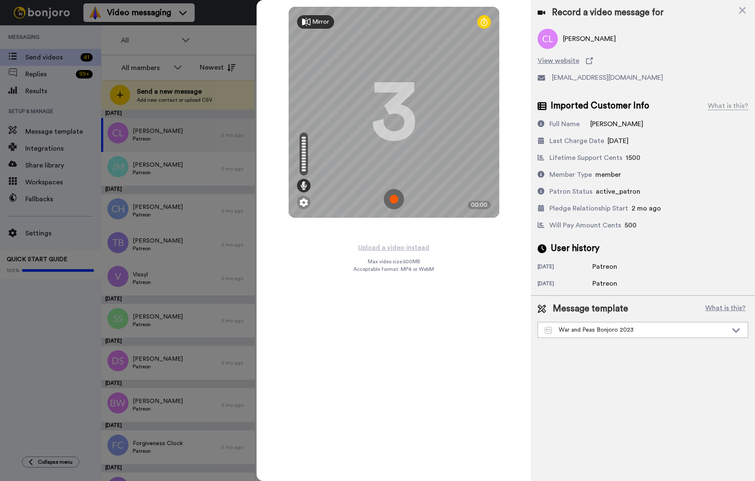
click at [395, 199] on img at bounding box center [394, 199] width 20 height 20
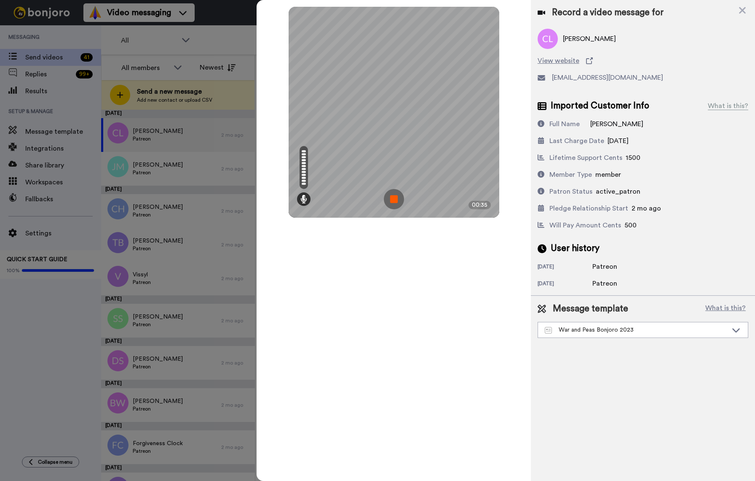
click at [398, 200] on img at bounding box center [394, 199] width 20 height 20
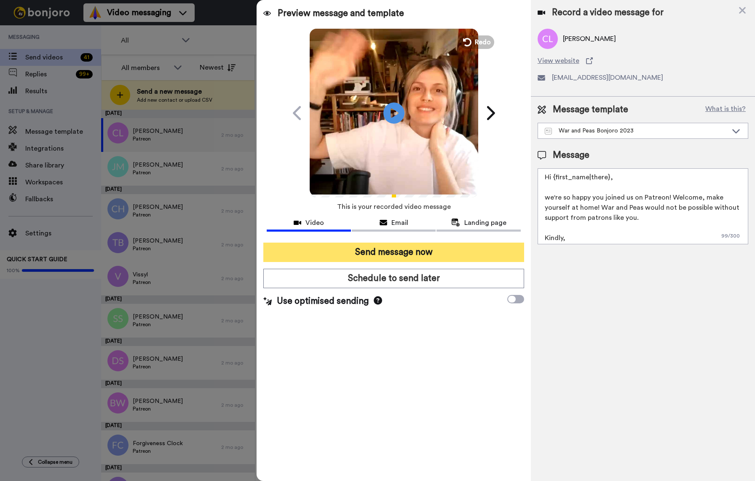
click at [413, 249] on button "Send message now" at bounding box center [393, 251] width 261 height 19
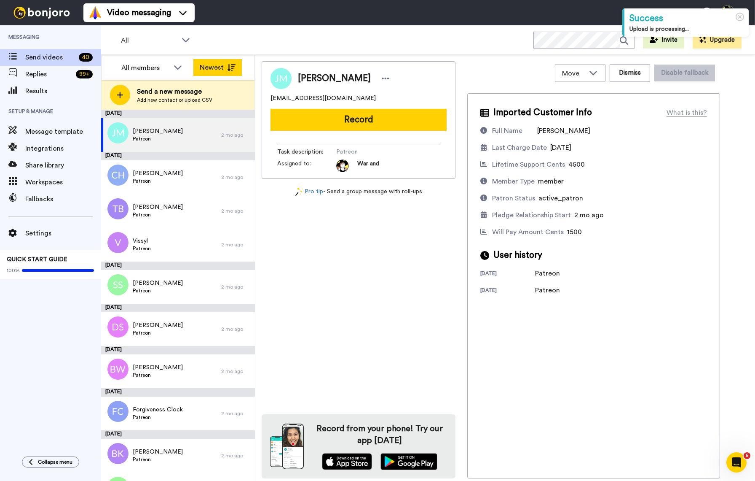
click at [206, 72] on button "Newest" at bounding box center [217, 67] width 48 height 17
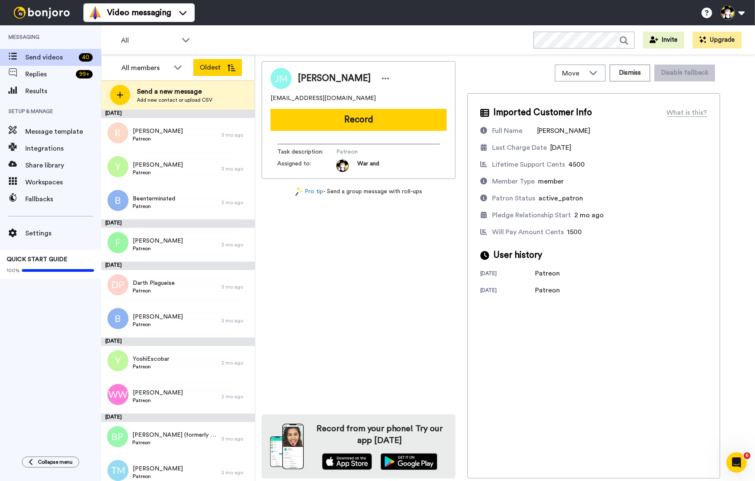
click at [209, 69] on button "Oldest" at bounding box center [217, 67] width 48 height 17
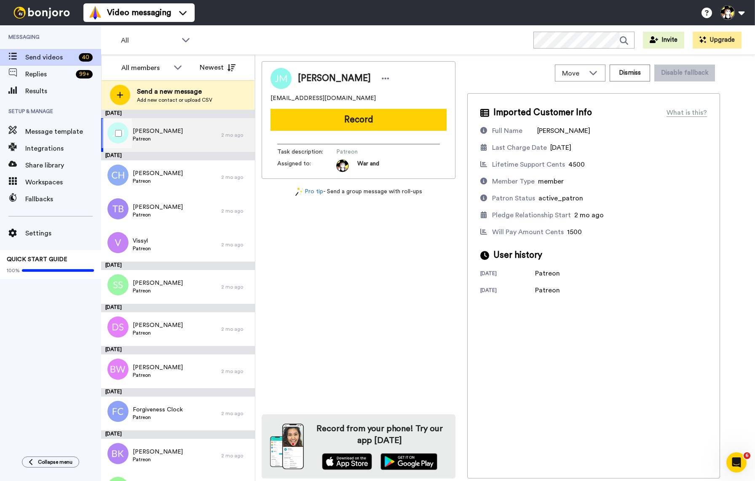
click at [183, 134] on div "Jennifer Monsalve Patreon" at bounding box center [161, 135] width 120 height 34
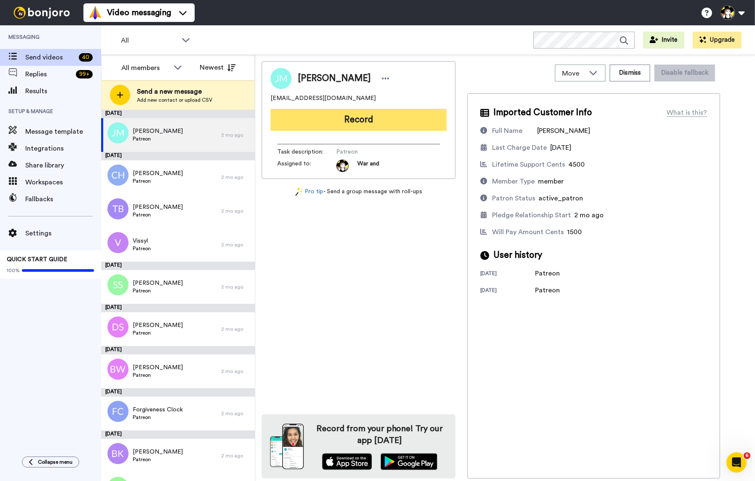
click at [342, 122] on button "Record" at bounding box center [359, 120] width 176 height 22
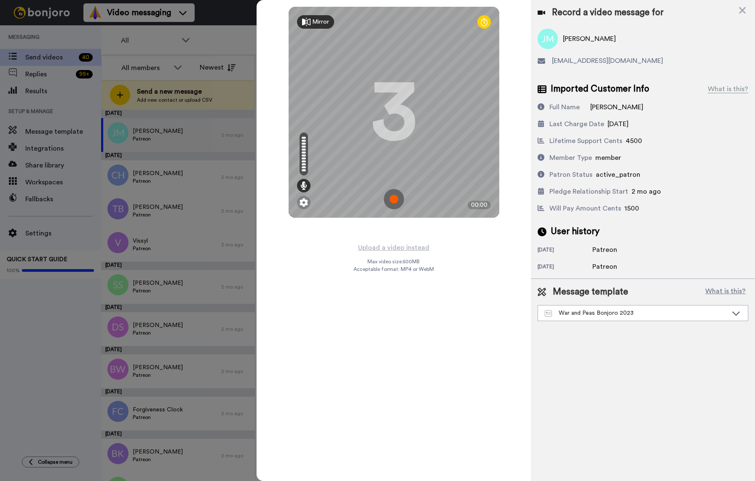
click at [395, 198] on img at bounding box center [394, 199] width 20 height 20
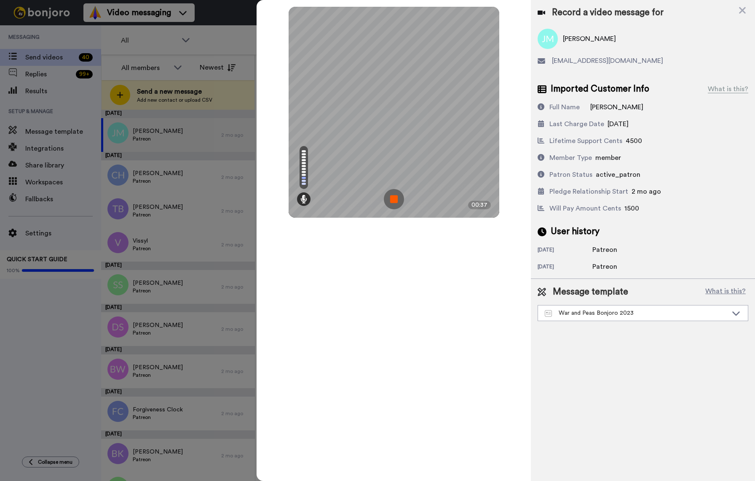
click at [395, 197] on img at bounding box center [394, 199] width 20 height 20
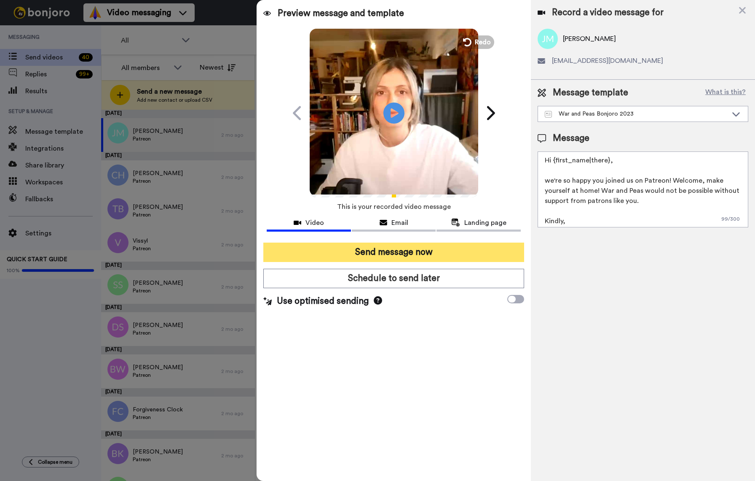
click at [394, 255] on button "Send message now" at bounding box center [393, 251] width 261 height 19
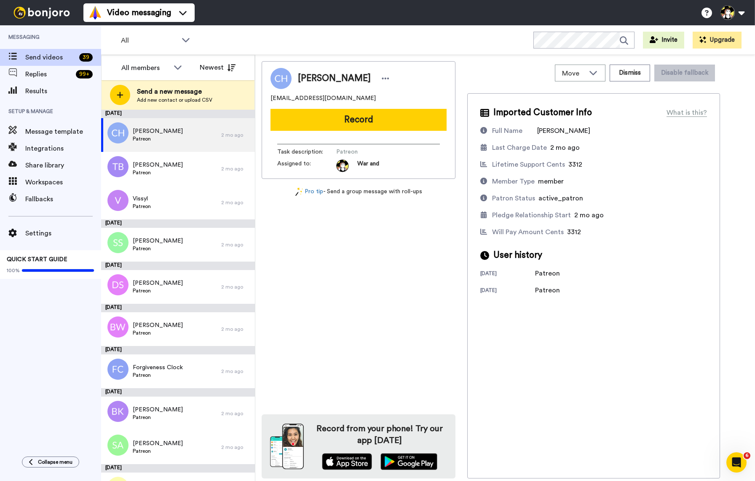
click at [367, 118] on button "Record" at bounding box center [359, 120] width 176 height 22
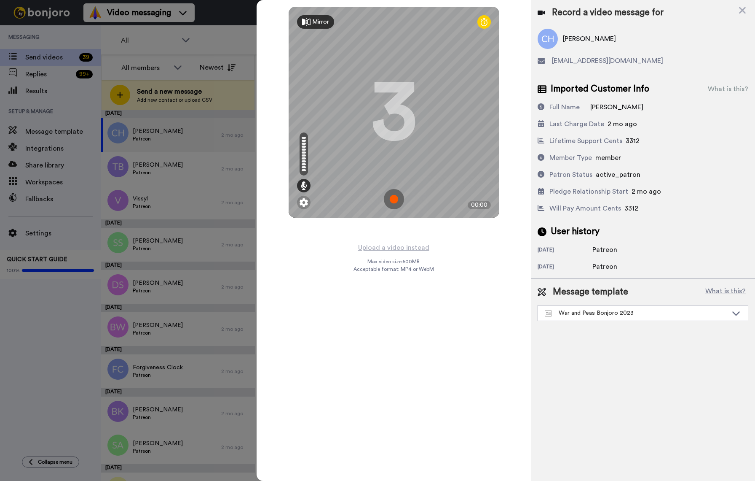
click at [397, 198] on img at bounding box center [394, 199] width 20 height 20
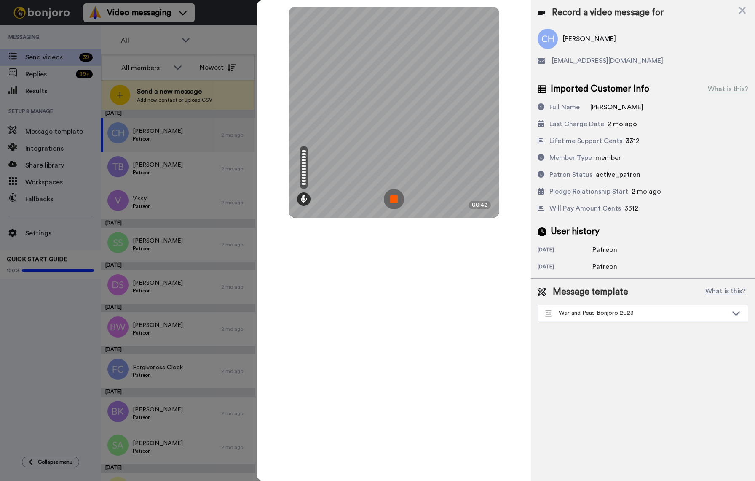
click at [395, 202] on img at bounding box center [394, 199] width 20 height 20
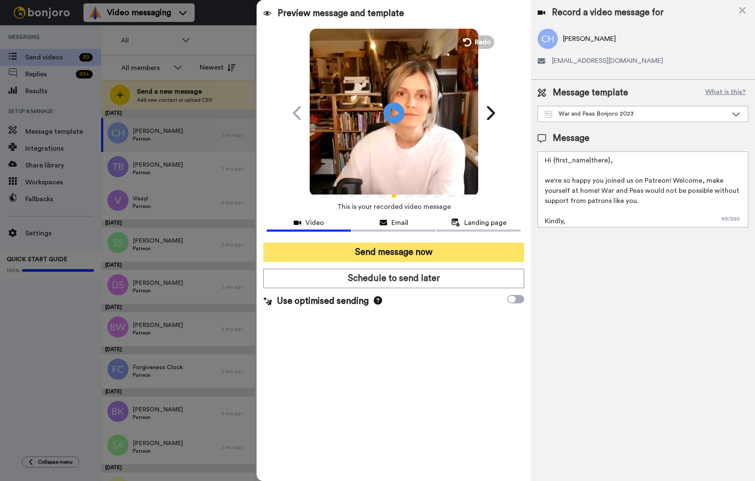
click at [389, 255] on button "Send message now" at bounding box center [393, 251] width 261 height 19
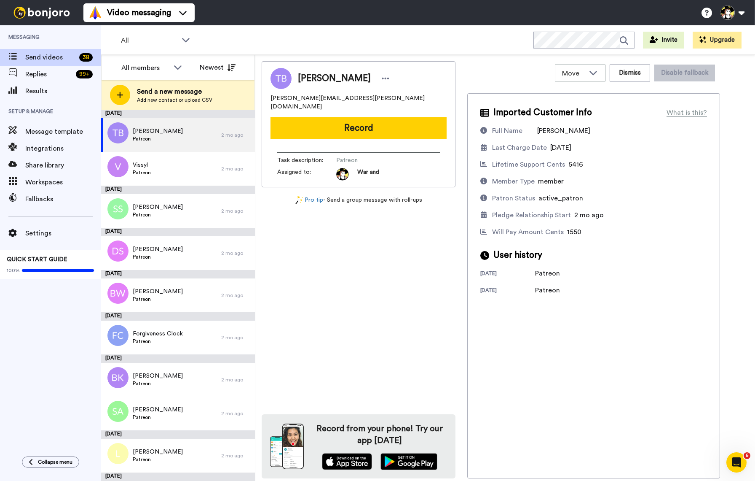
click at [362, 117] on button "Record" at bounding box center [359, 128] width 176 height 22
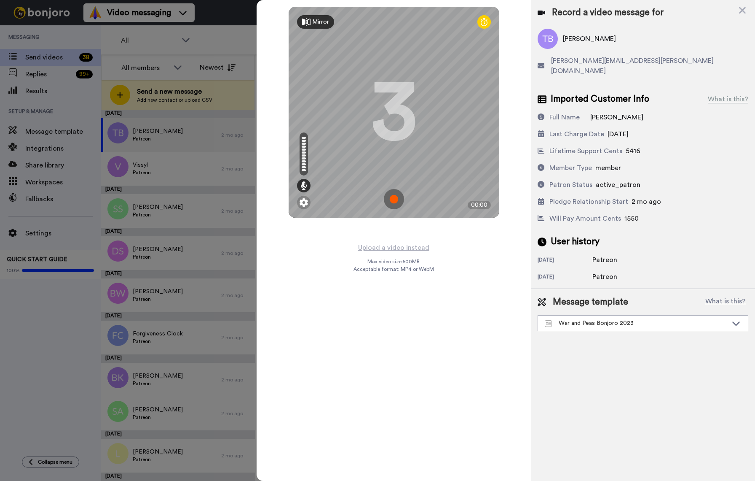
click at [391, 198] on img at bounding box center [394, 199] width 20 height 20
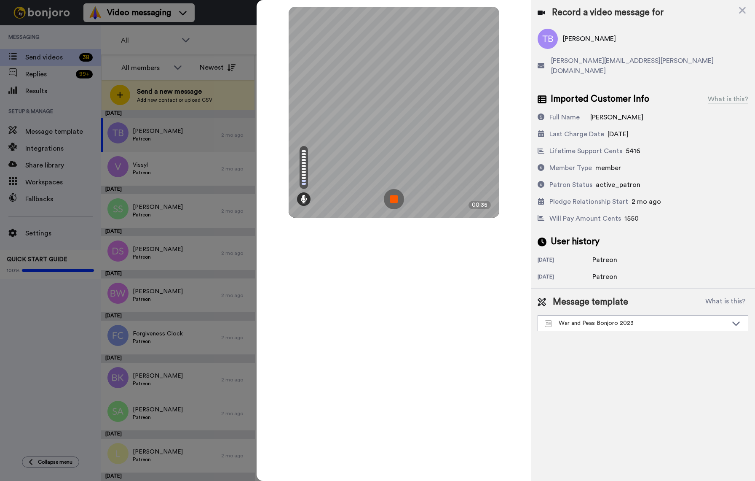
click at [391, 196] on img at bounding box center [394, 199] width 20 height 20
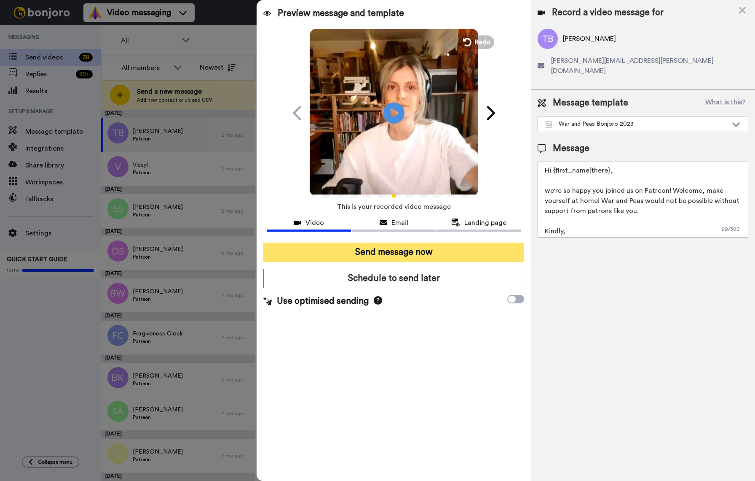
click at [421, 253] on button "Send message now" at bounding box center [393, 251] width 261 height 19
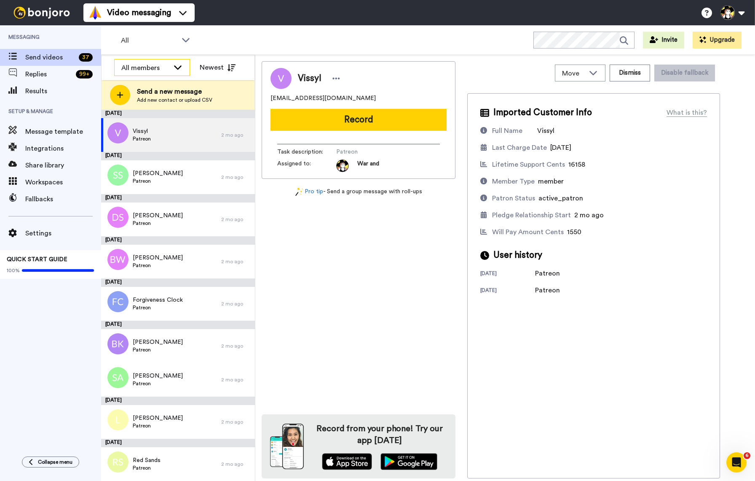
click at [178, 66] on icon at bounding box center [178, 67] width 10 height 8
click at [168, 94] on li "War and Peas" at bounding box center [152, 99] width 76 height 13
click at [180, 136] on div "Vissyl Patreon" at bounding box center [161, 135] width 120 height 34
click at [315, 126] on button "Record" at bounding box center [359, 120] width 176 height 22
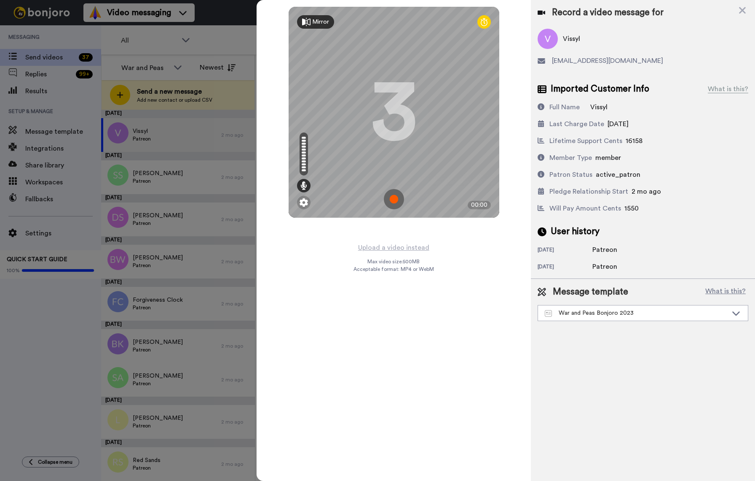
click at [390, 202] on img at bounding box center [394, 199] width 20 height 20
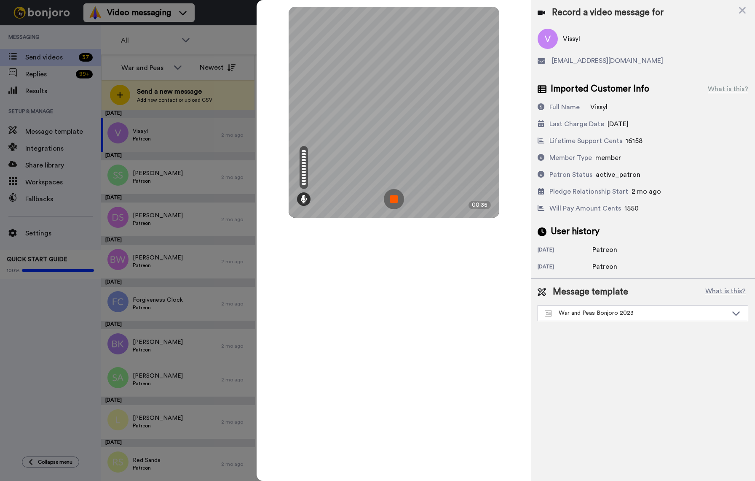
click at [390, 201] on img at bounding box center [394, 199] width 20 height 20
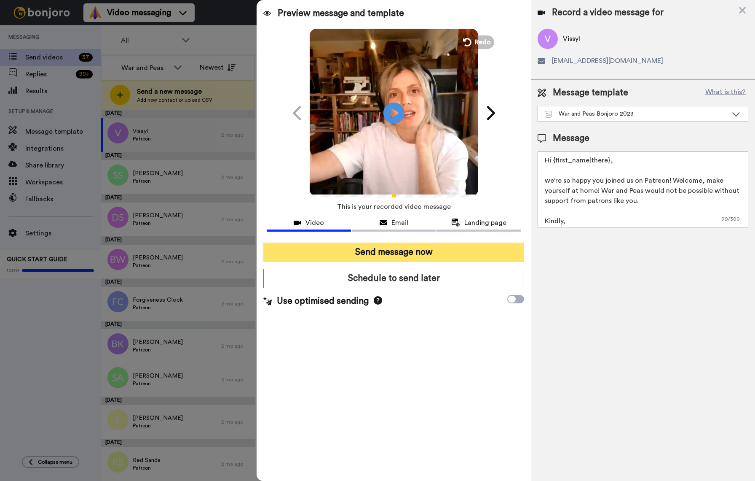
click at [380, 258] on button "Send message now" at bounding box center [393, 251] width 261 height 19
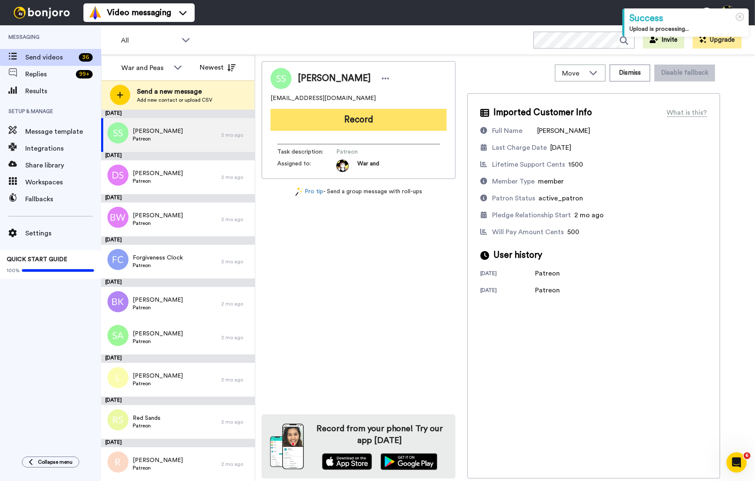
click at [400, 122] on button "Record" at bounding box center [359, 120] width 176 height 22
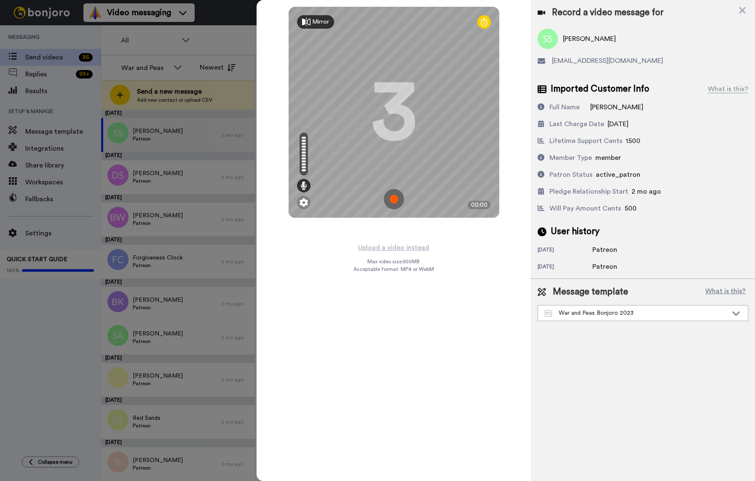
click at [394, 203] on img at bounding box center [394, 199] width 20 height 20
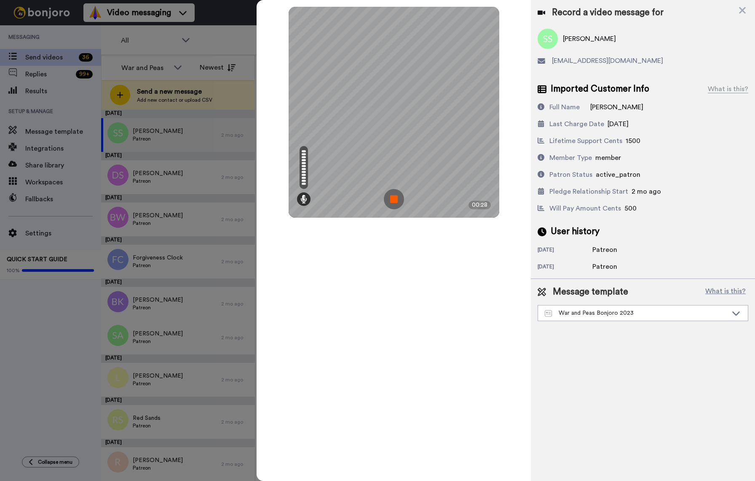
click at [394, 203] on img at bounding box center [394, 199] width 20 height 20
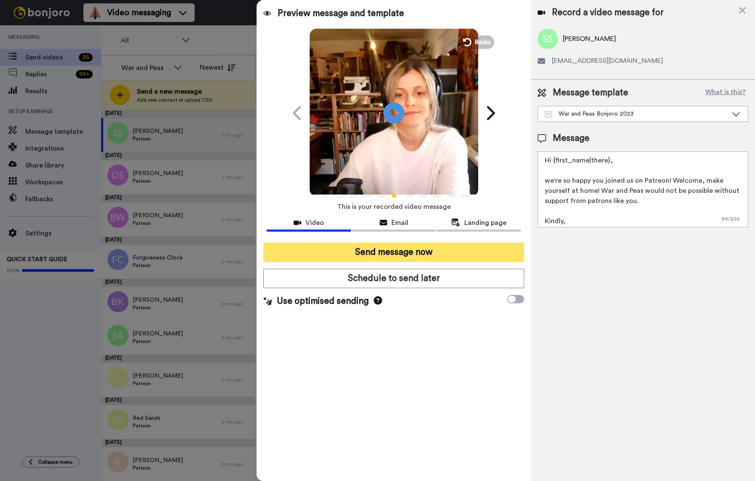
click at [388, 255] on button "Send message now" at bounding box center [393, 251] width 261 height 19
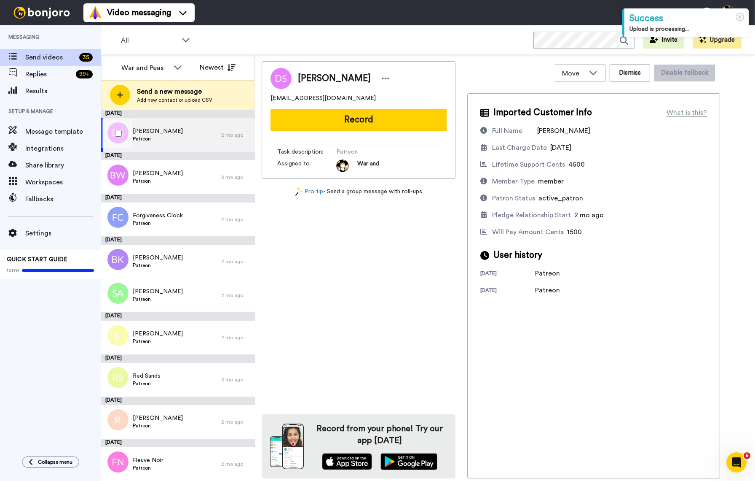
click at [178, 129] on div "David Suddjian Patreon" at bounding box center [161, 135] width 120 height 34
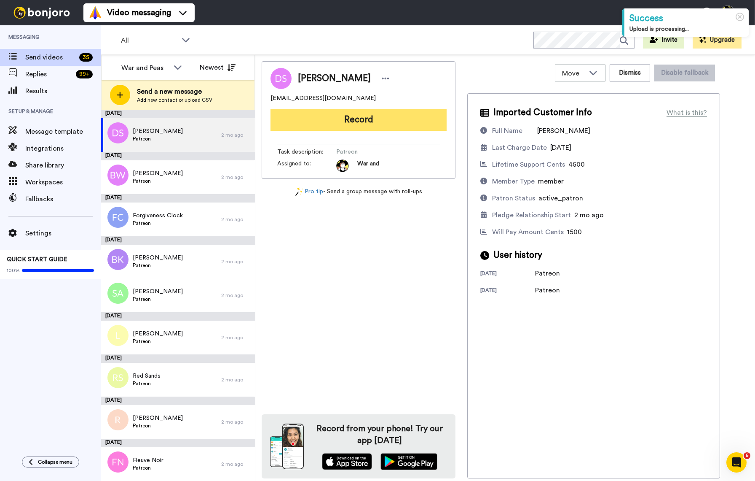
click at [330, 115] on button "Record" at bounding box center [359, 120] width 176 height 22
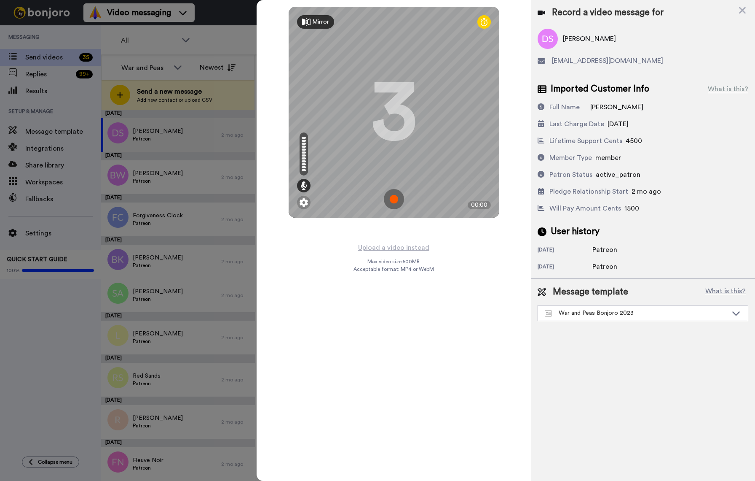
click at [395, 199] on img at bounding box center [394, 199] width 20 height 20
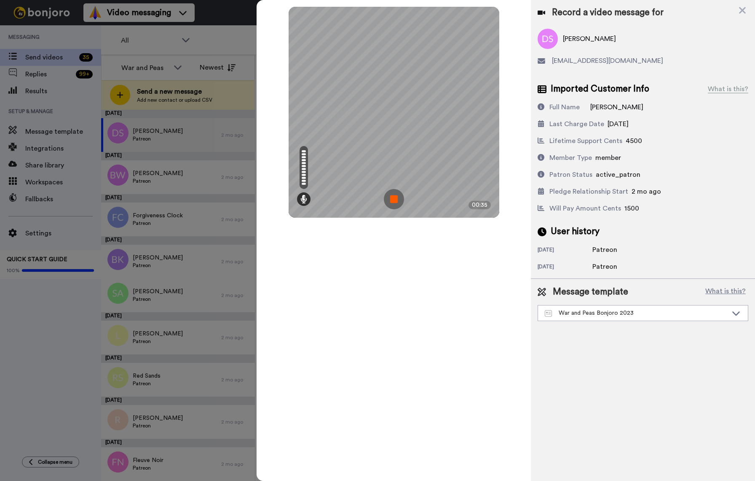
click at [395, 199] on img at bounding box center [394, 199] width 20 height 20
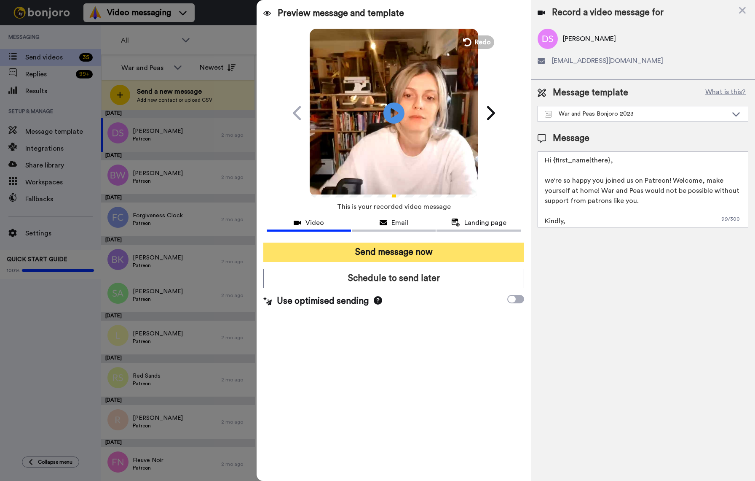
click at [408, 251] on button "Send message now" at bounding box center [393, 251] width 261 height 19
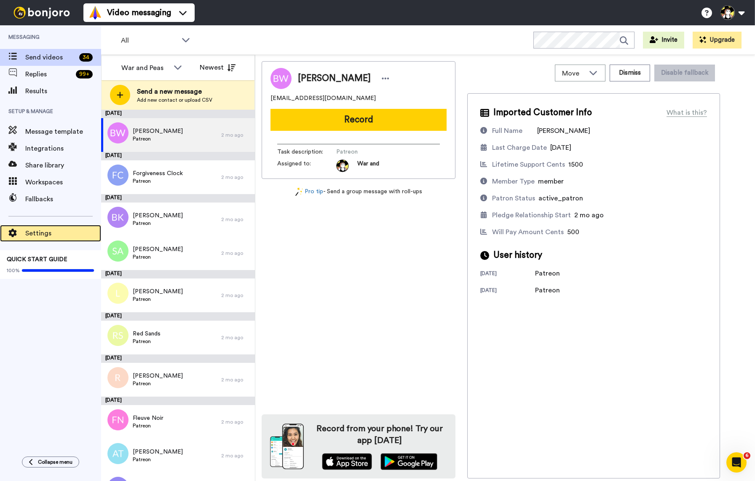
click at [59, 228] on span "Settings" at bounding box center [63, 233] width 76 height 10
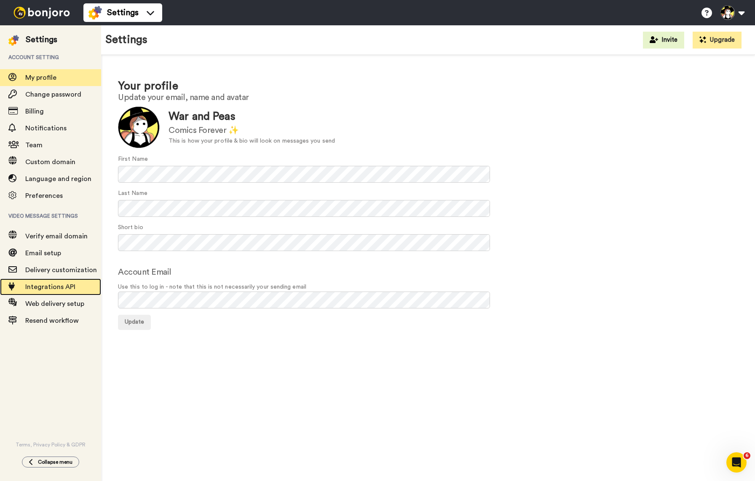
click at [62, 289] on span "Integrations API" at bounding box center [50, 286] width 50 height 7
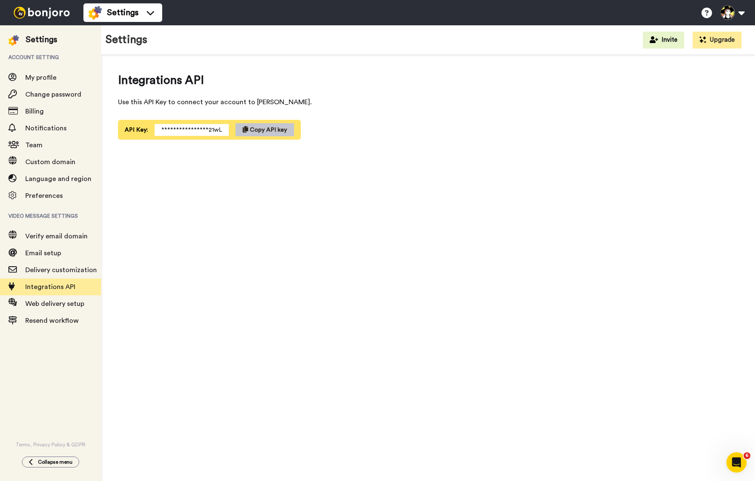
click at [46, 457] on button "Collapse menu" at bounding box center [50, 461] width 57 height 11
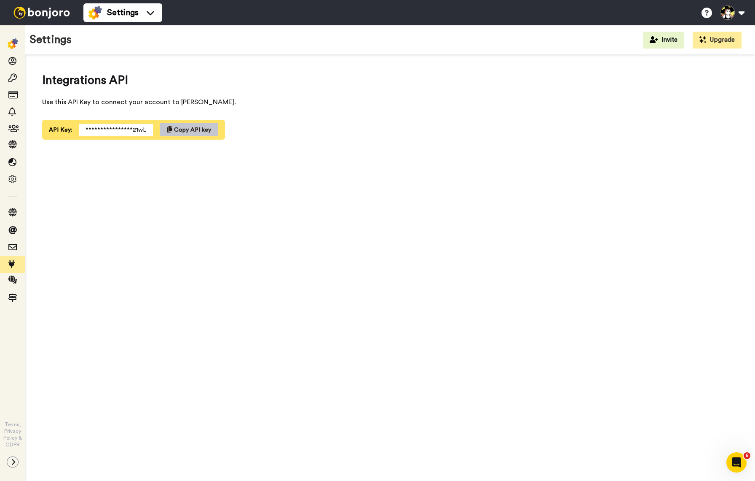
click at [11, 43] on img at bounding box center [13, 43] width 11 height 11
click at [13, 460] on icon at bounding box center [13, 461] width 5 height 7
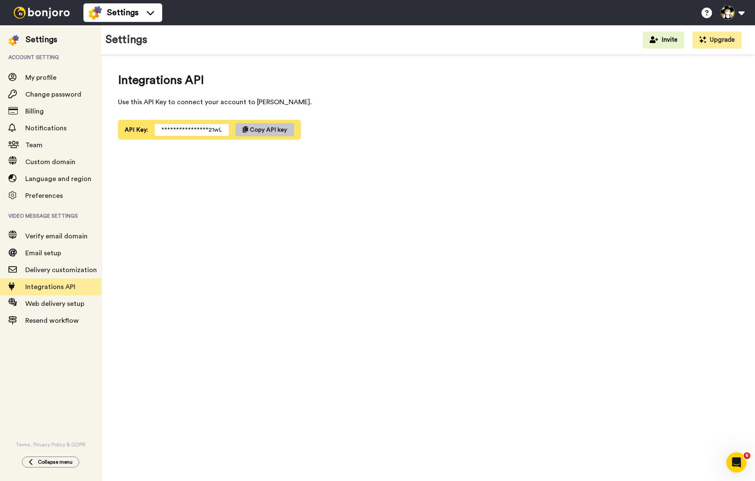
click at [54, 12] on img at bounding box center [41, 13] width 63 height 12
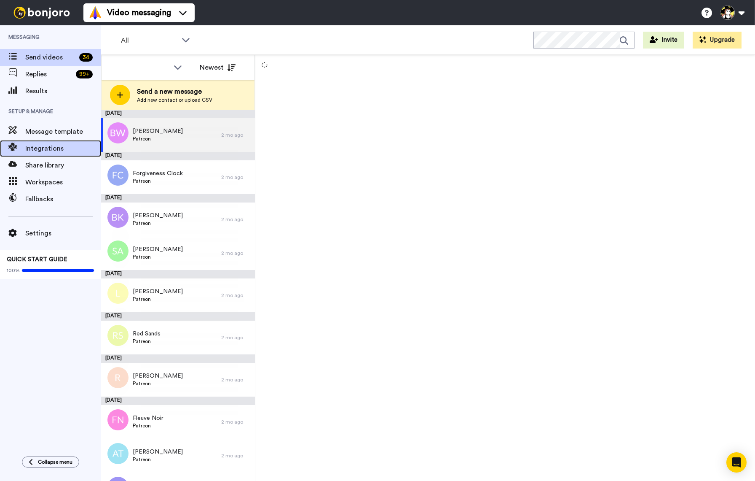
click at [40, 146] on span "Integrations" at bounding box center [63, 148] width 76 height 10
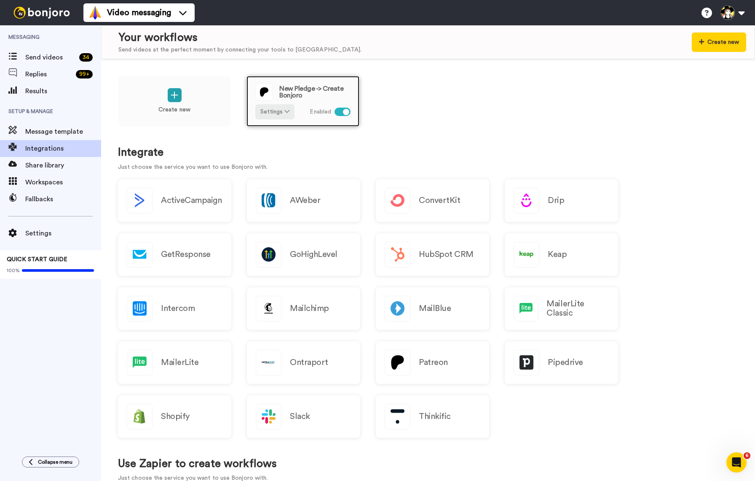
click at [344, 113] on div at bounding box center [346, 112] width 6 height 6
click at [344, 113] on div at bounding box center [343, 111] width 16 height 8
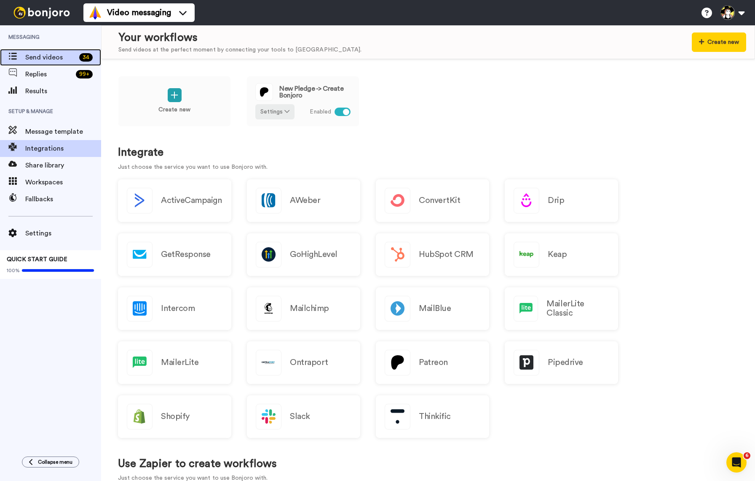
click at [56, 56] on span "Send videos" at bounding box center [50, 57] width 51 height 10
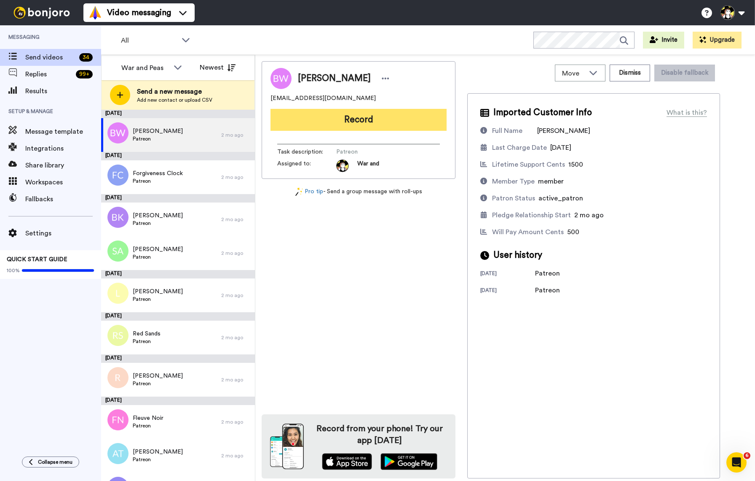
click at [371, 124] on button "Record" at bounding box center [359, 120] width 176 height 22
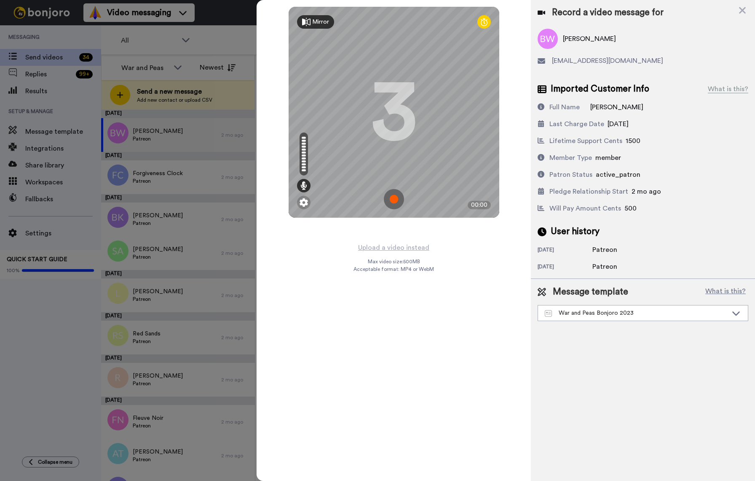
click at [395, 199] on img at bounding box center [394, 199] width 20 height 20
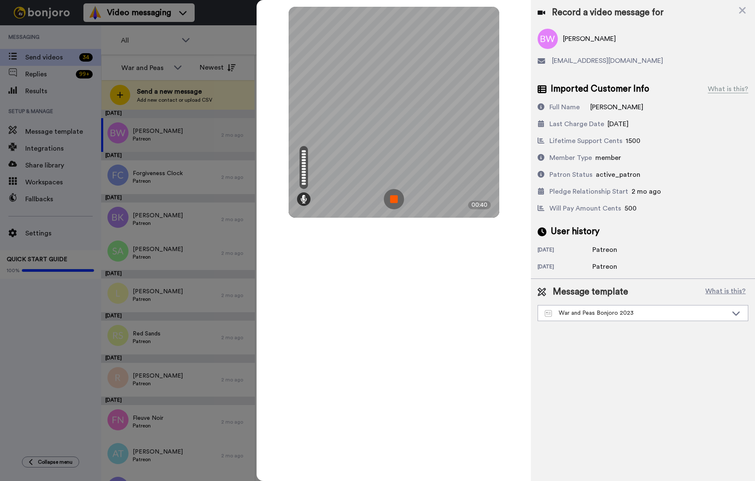
click at [400, 198] on img at bounding box center [394, 199] width 20 height 20
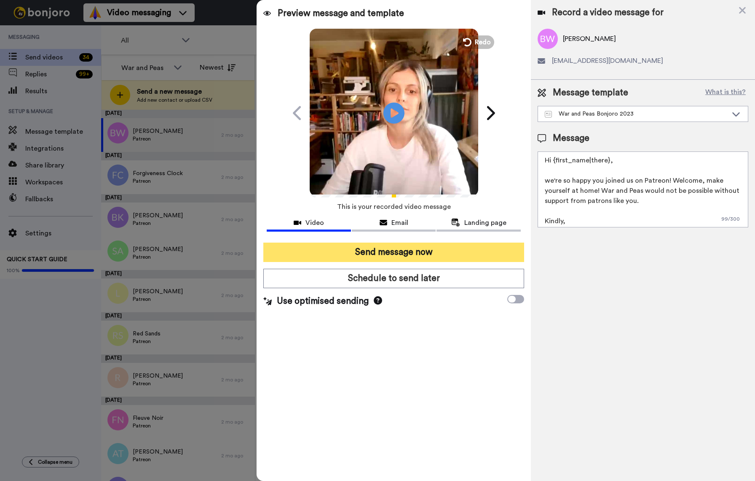
click at [401, 254] on button "Send message now" at bounding box center [393, 251] width 261 height 19
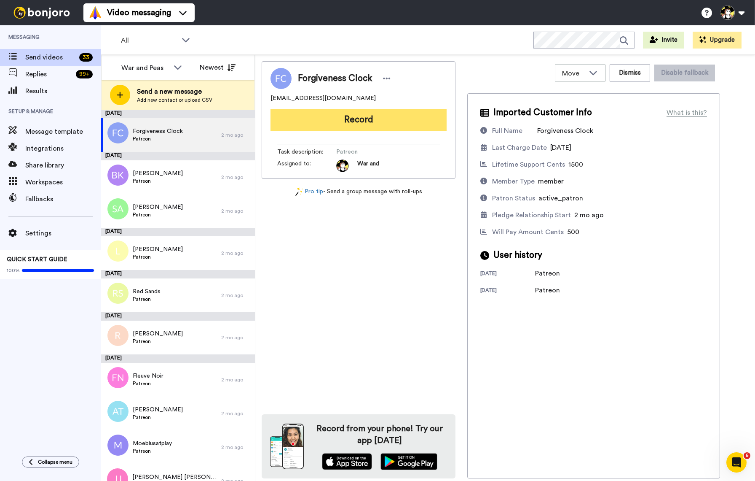
click at [370, 120] on button "Record" at bounding box center [359, 120] width 176 height 22
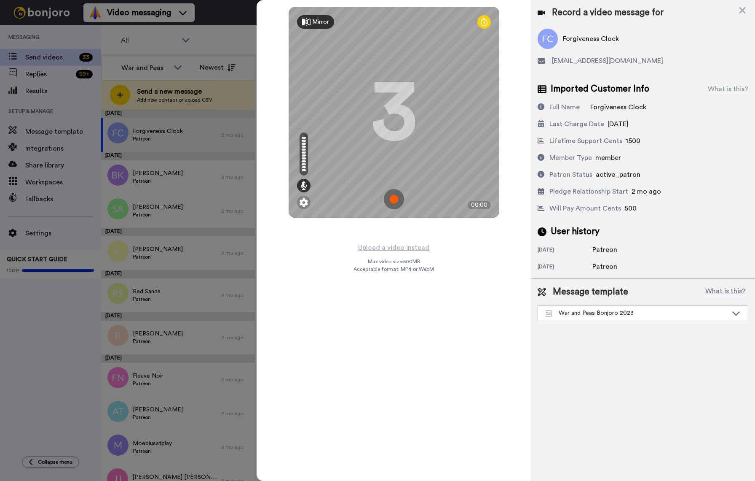
click at [399, 195] on img at bounding box center [394, 199] width 20 height 20
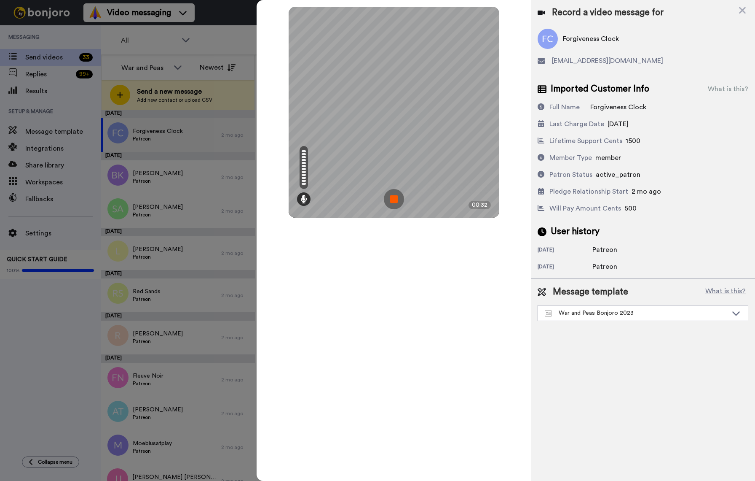
click at [399, 196] on img at bounding box center [394, 199] width 20 height 20
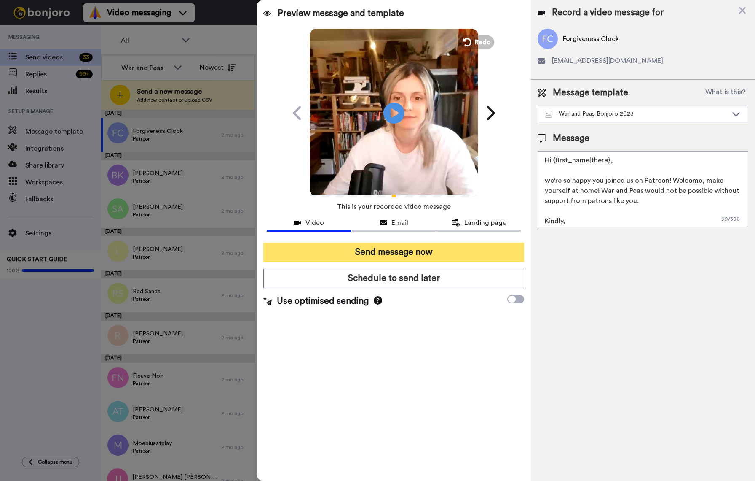
click at [402, 258] on button "Send message now" at bounding box center [393, 251] width 261 height 19
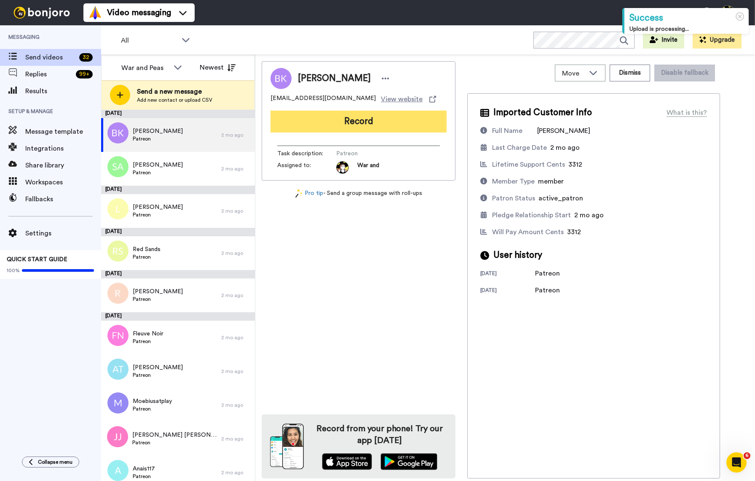
click at [370, 124] on button "Record" at bounding box center [359, 121] width 176 height 22
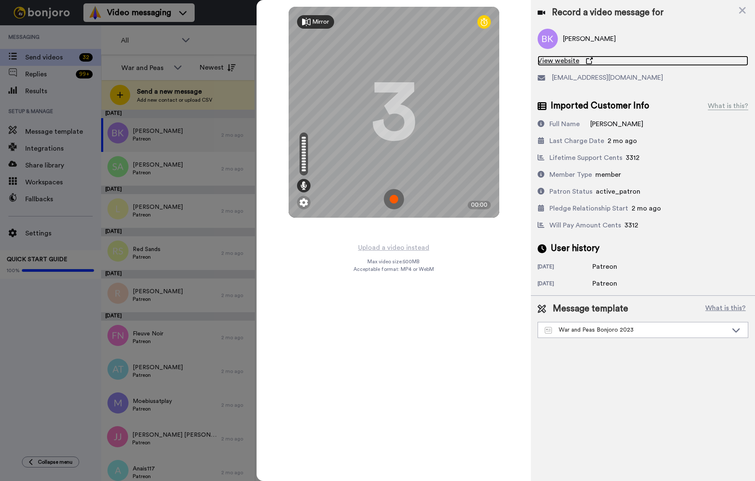
click at [546, 60] on span "View website" at bounding box center [559, 61] width 42 height 10
click at [389, 204] on img at bounding box center [394, 199] width 20 height 20
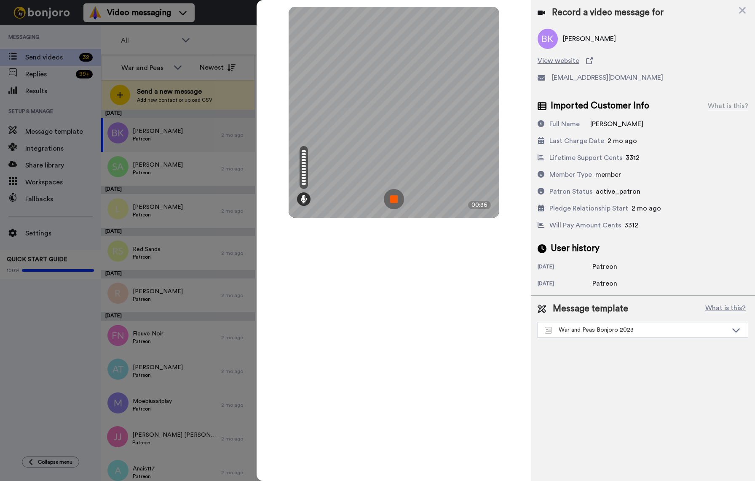
click at [387, 198] on img at bounding box center [394, 199] width 20 height 20
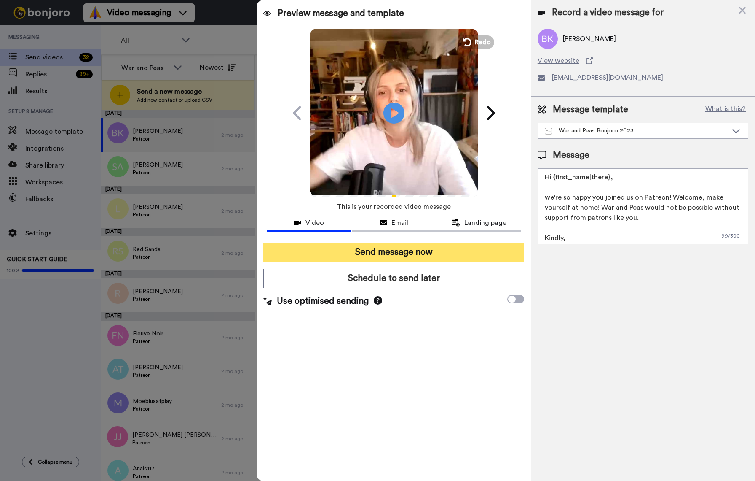
click at [378, 259] on button "Send message now" at bounding box center [393, 251] width 261 height 19
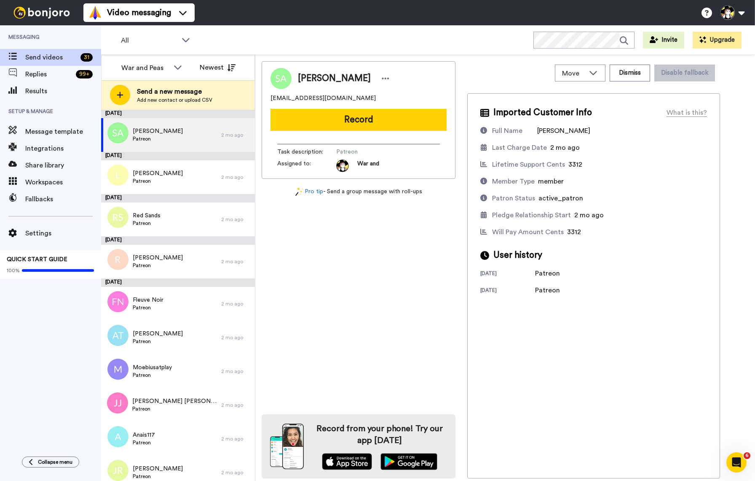
click at [375, 124] on button "Record" at bounding box center [359, 120] width 176 height 22
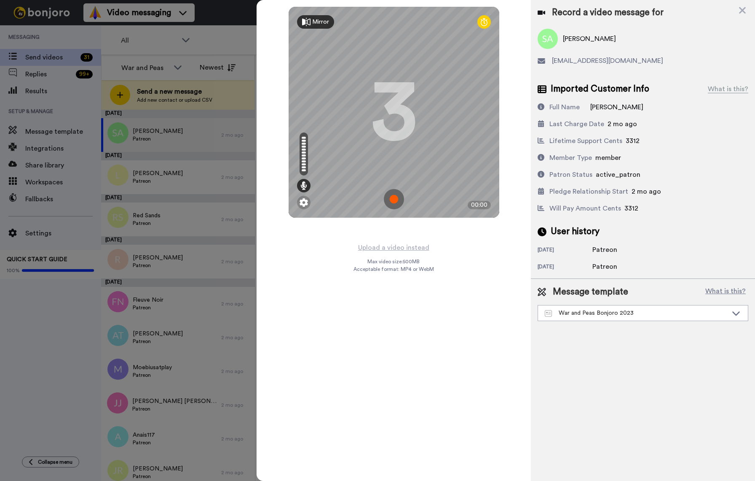
click at [394, 201] on img at bounding box center [394, 199] width 20 height 20
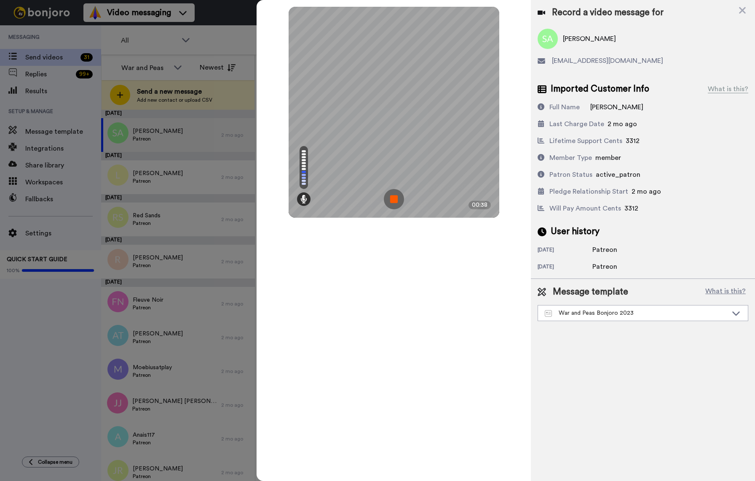
click at [394, 201] on img at bounding box center [394, 199] width 20 height 20
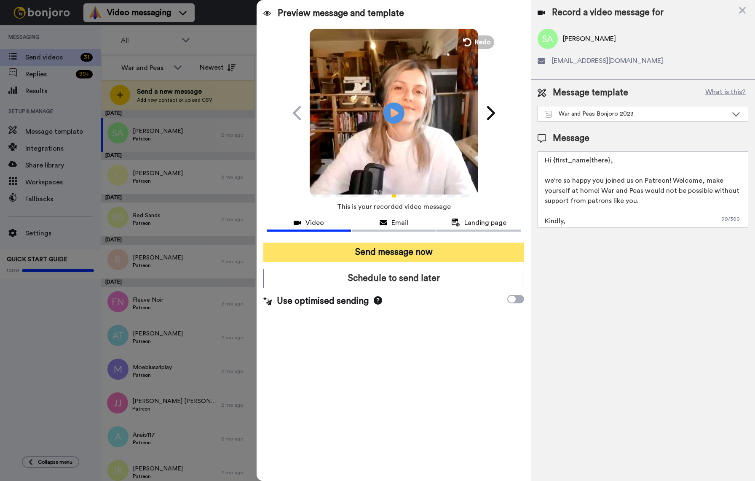
click at [427, 247] on button "Send message now" at bounding box center [393, 251] width 261 height 19
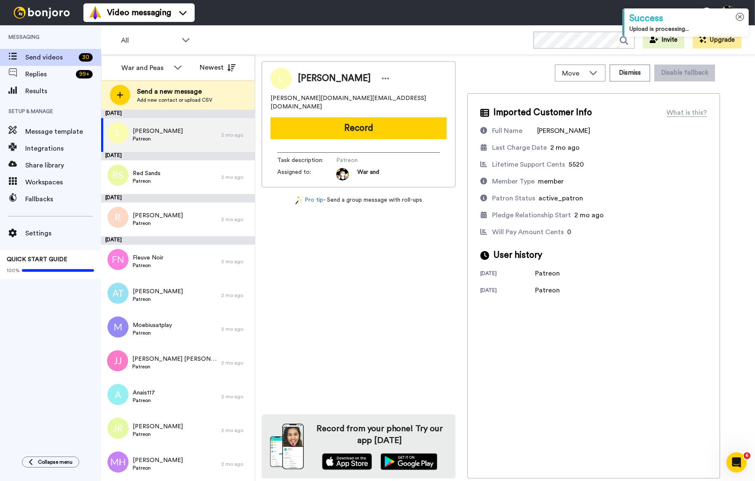
click at [739, 18] on icon at bounding box center [740, 17] width 9 height 9
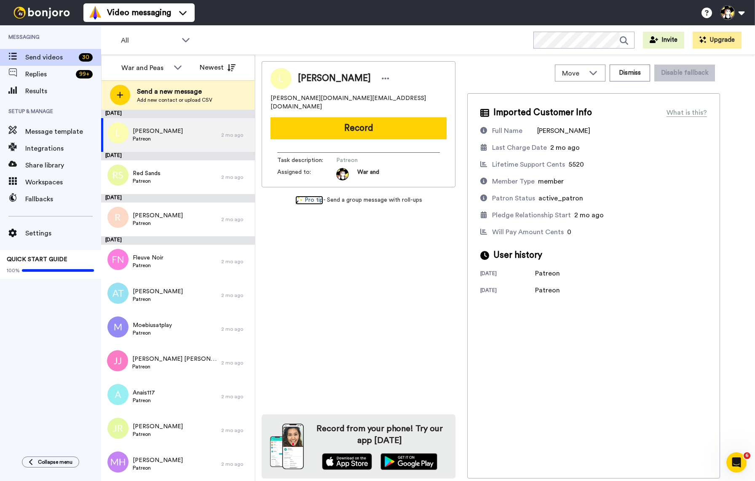
click at [320, 196] on link "Pro tip" at bounding box center [310, 200] width 28 height 9
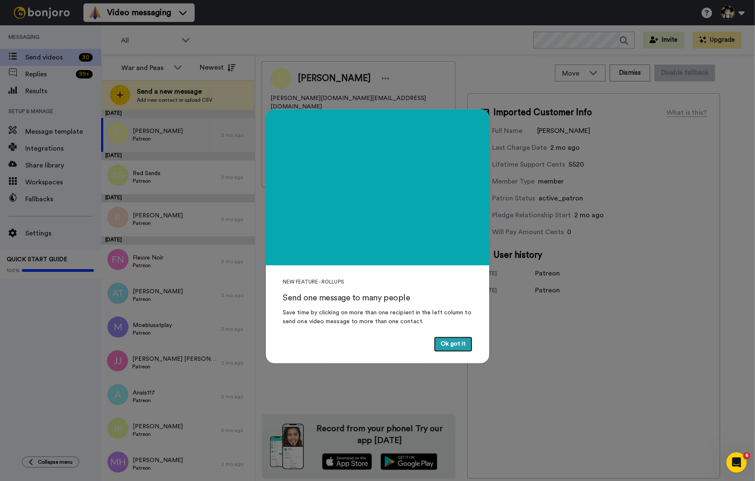
click at [454, 341] on button "Ok got it" at bounding box center [453, 343] width 38 height 15
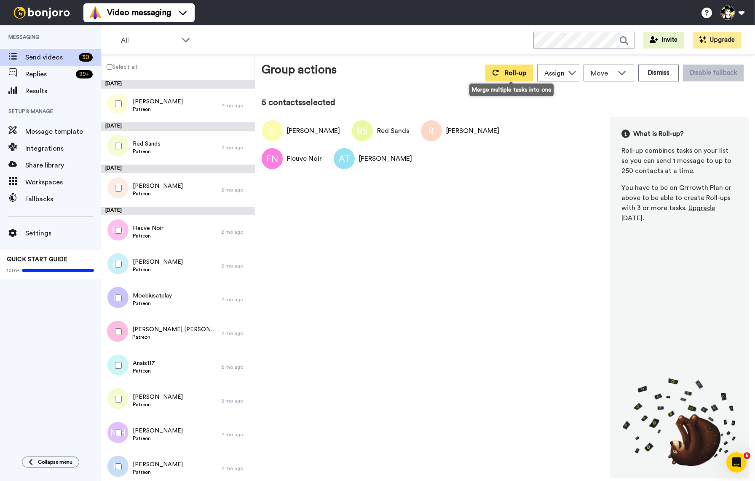
click at [507, 75] on span "Roll-up" at bounding box center [515, 73] width 21 height 7
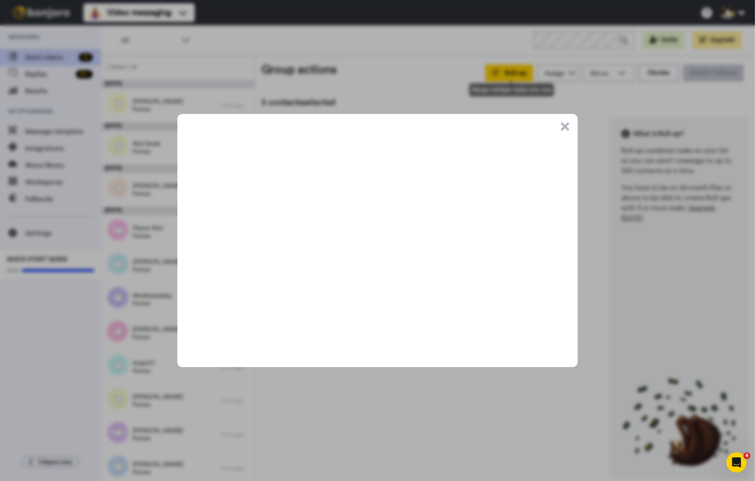
click at [564, 128] on button ".cls-1{stroke-width:0px;}" at bounding box center [565, 126] width 8 height 8
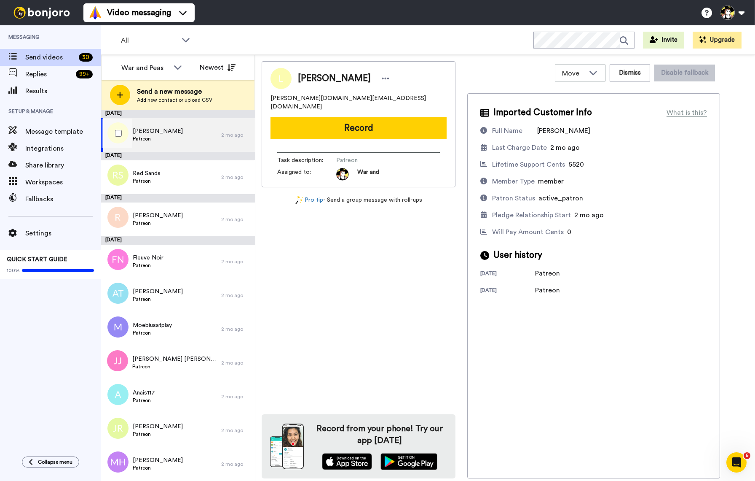
click at [156, 129] on div "Leon Patreon" at bounding box center [161, 135] width 120 height 34
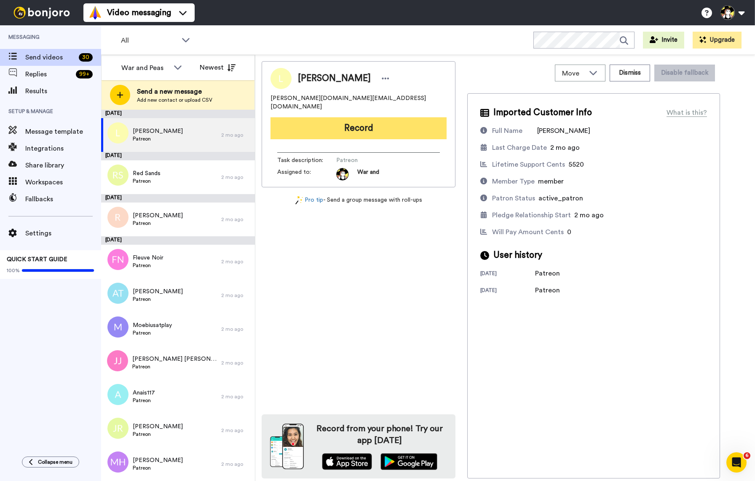
click at [421, 117] on button "Record" at bounding box center [359, 128] width 176 height 22
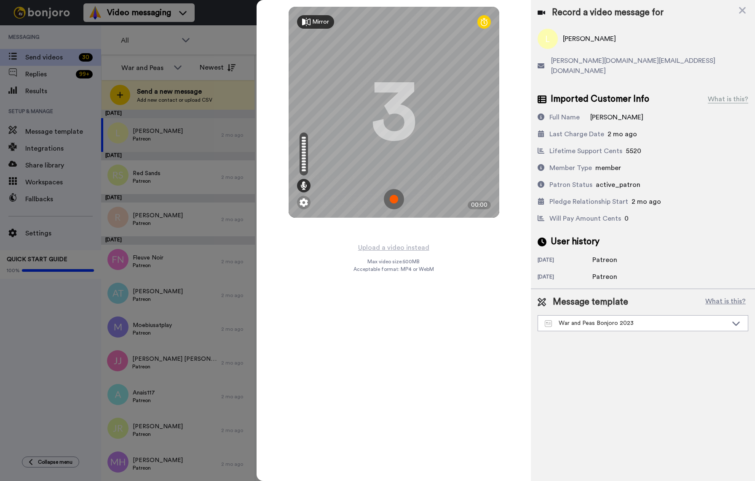
click at [396, 197] on img at bounding box center [394, 199] width 20 height 20
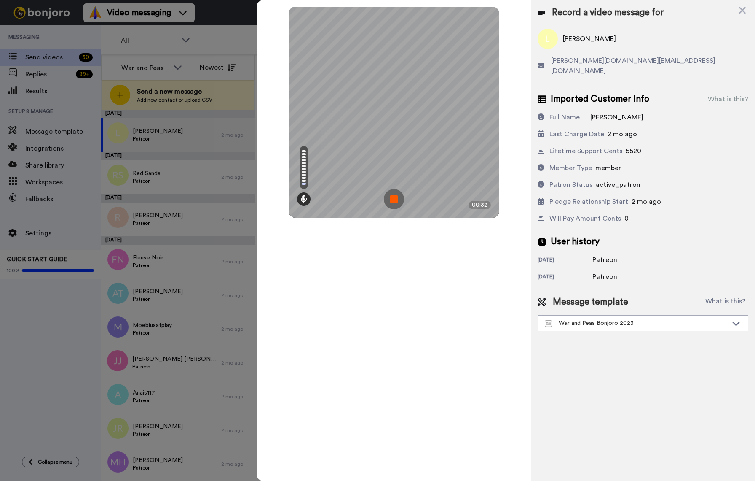
click at [396, 197] on img at bounding box center [394, 199] width 20 height 20
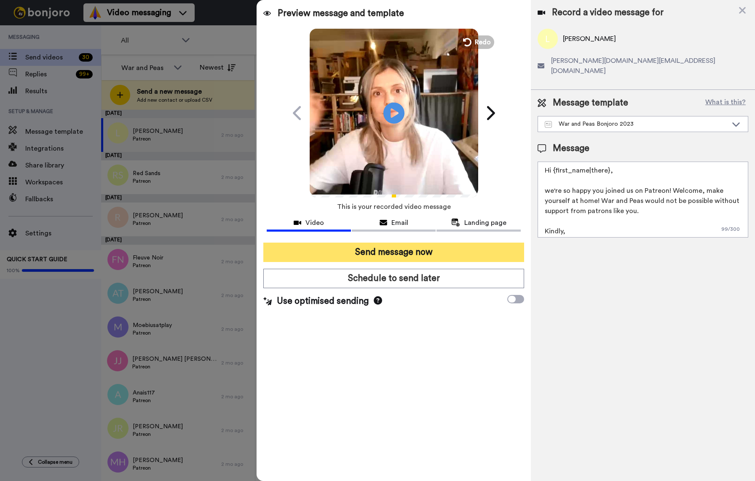
click at [405, 248] on button "Send message now" at bounding box center [393, 251] width 261 height 19
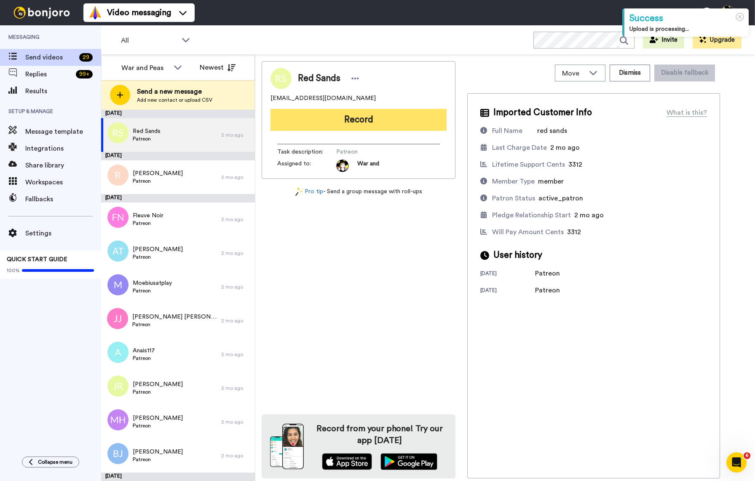
click at [392, 116] on button "Record" at bounding box center [359, 120] width 176 height 22
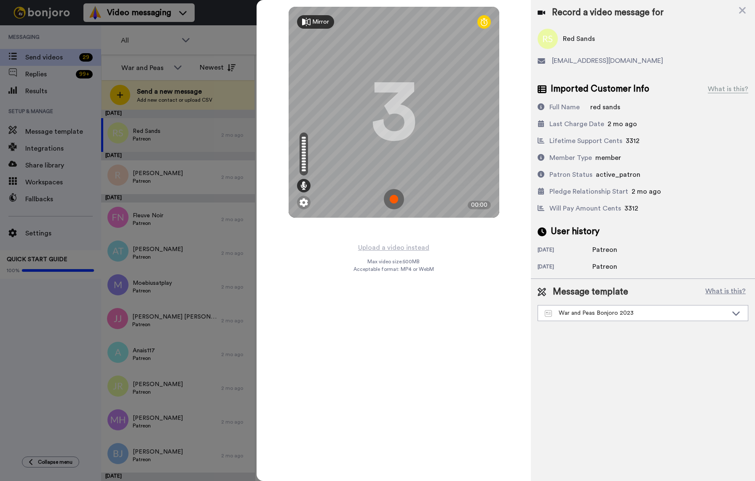
click at [396, 204] on img at bounding box center [394, 199] width 20 height 20
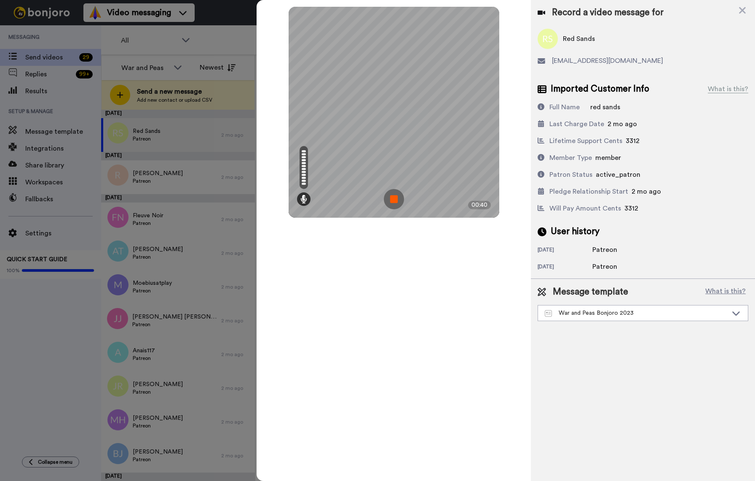
click at [394, 204] on img at bounding box center [394, 199] width 20 height 20
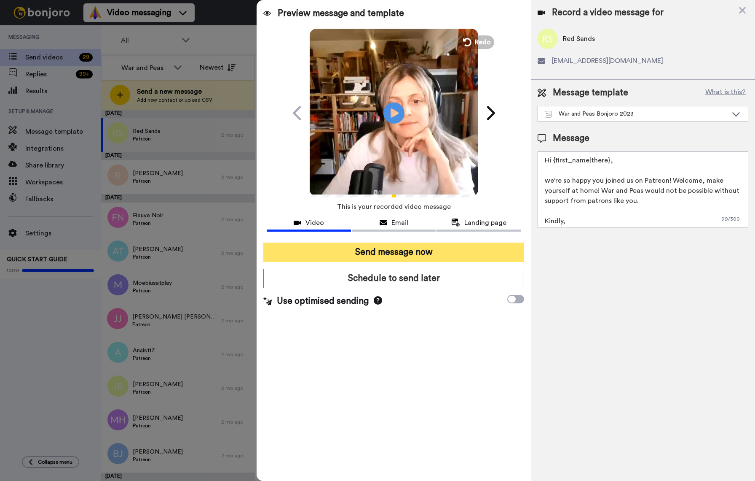
click at [391, 247] on button "Send message now" at bounding box center [393, 251] width 261 height 19
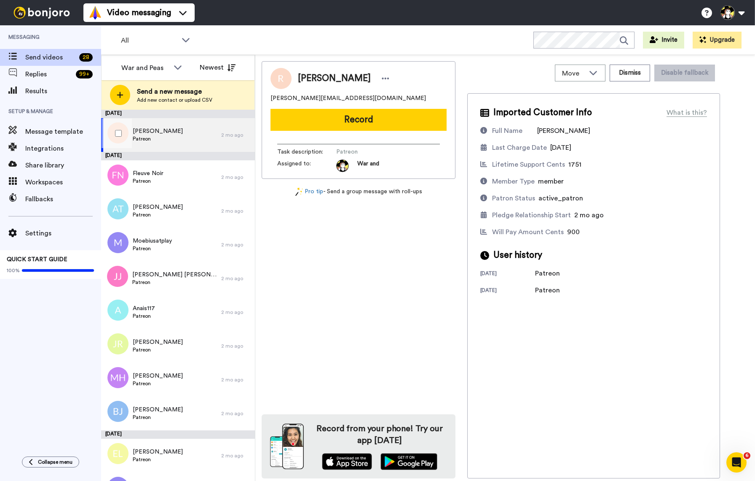
click at [193, 142] on div "[PERSON_NAME]" at bounding box center [161, 135] width 120 height 34
click at [194, 181] on div "Fleuve Noir Patreon" at bounding box center [161, 177] width 120 height 34
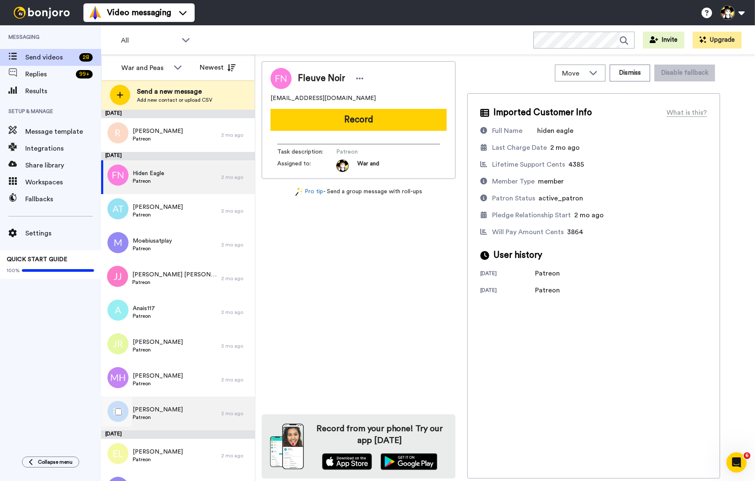
click at [181, 416] on div "[PERSON_NAME]" at bounding box center [161, 413] width 120 height 34
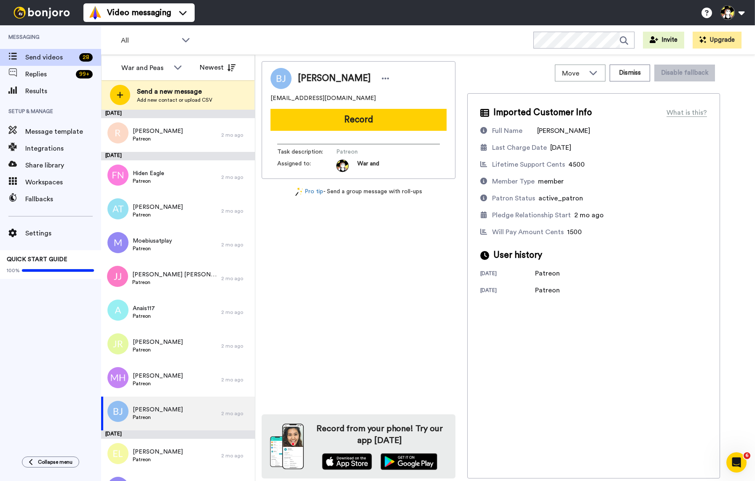
click at [349, 120] on button "Record" at bounding box center [359, 120] width 176 height 22
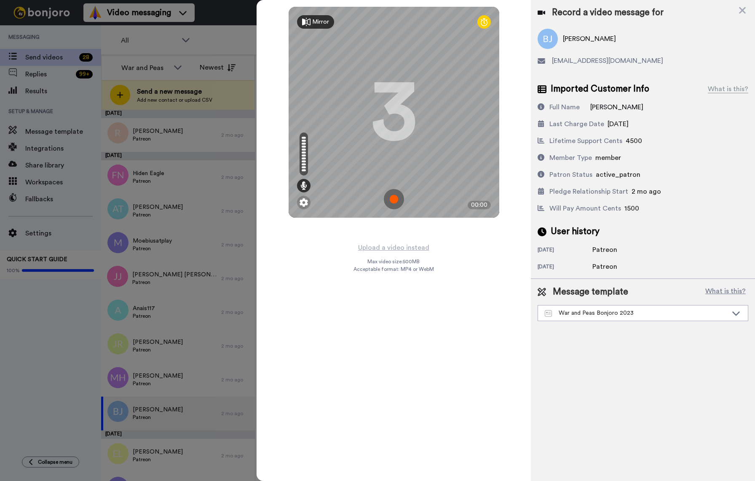
click at [396, 197] on img at bounding box center [394, 199] width 20 height 20
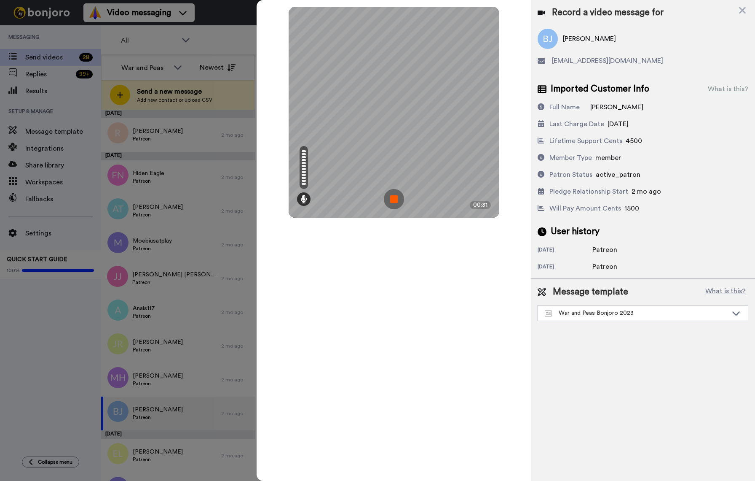
click at [403, 198] on img at bounding box center [394, 199] width 20 height 20
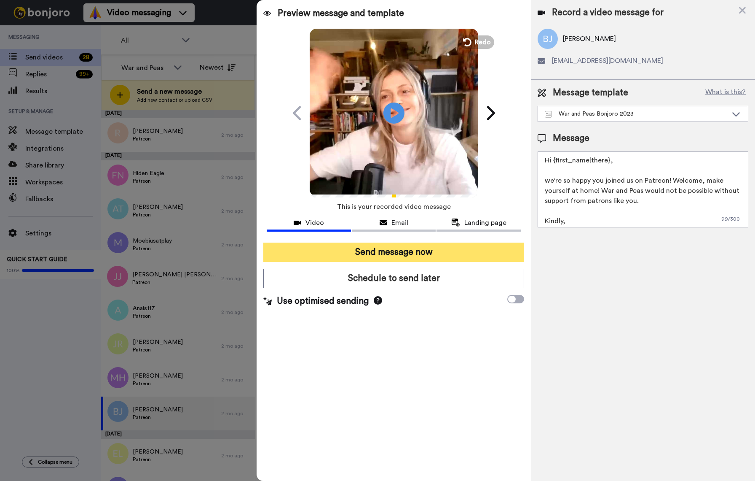
click at [390, 254] on button "Send message now" at bounding box center [393, 251] width 261 height 19
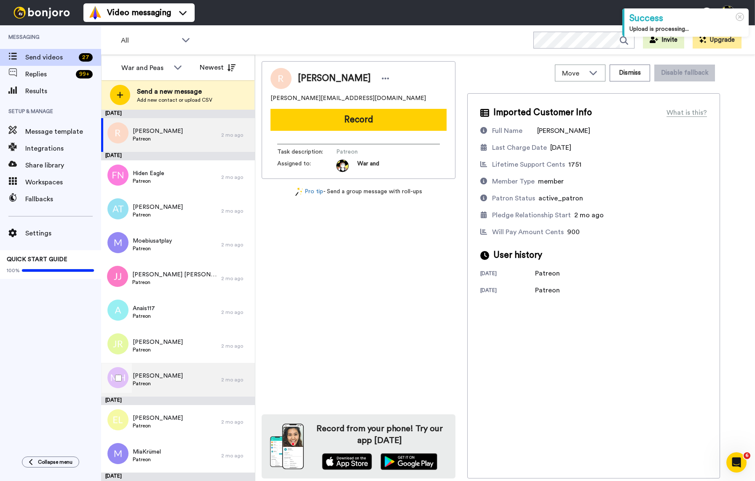
click at [191, 378] on div "[PERSON_NAME]" at bounding box center [161, 380] width 120 height 34
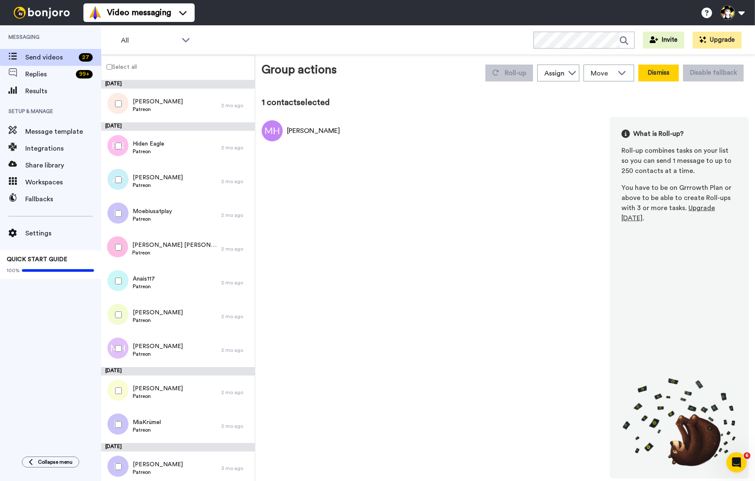
click at [672, 75] on button "Dismiss" at bounding box center [659, 72] width 40 height 17
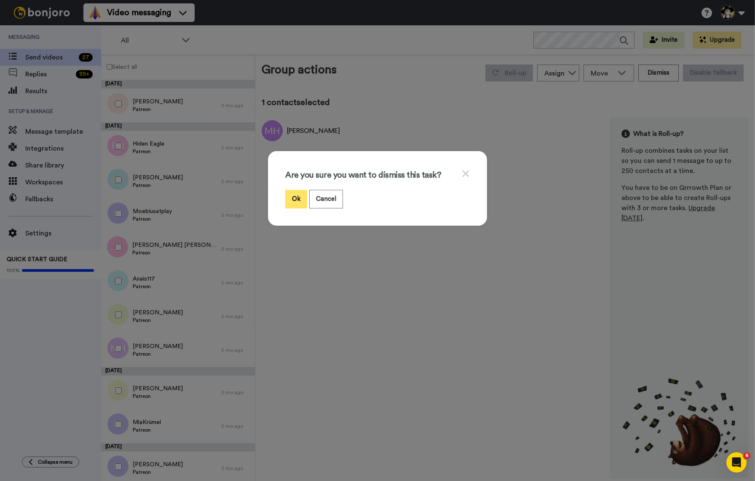
click at [297, 196] on button "Ok" at bounding box center [296, 199] width 22 height 18
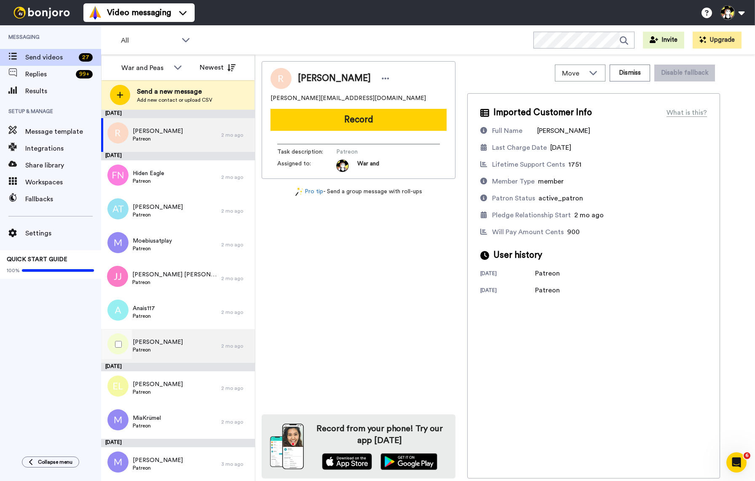
click at [180, 350] on span "Patreon" at bounding box center [158, 349] width 50 height 7
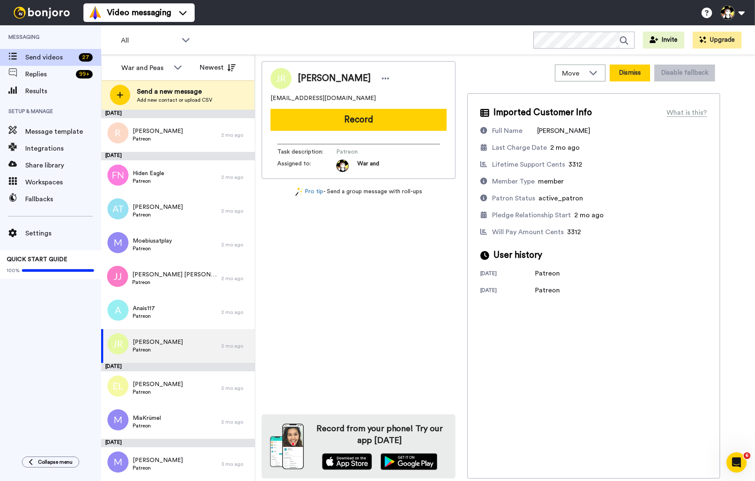
click at [644, 75] on button "Dismiss" at bounding box center [630, 72] width 40 height 17
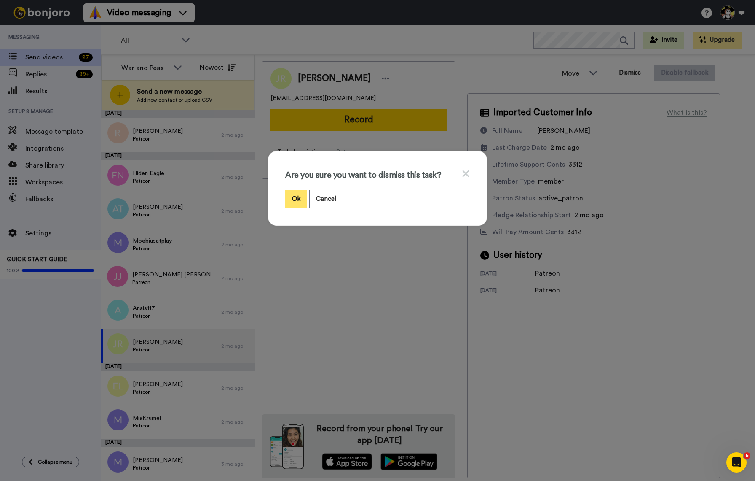
click at [299, 199] on button "Ok" at bounding box center [296, 199] width 22 height 18
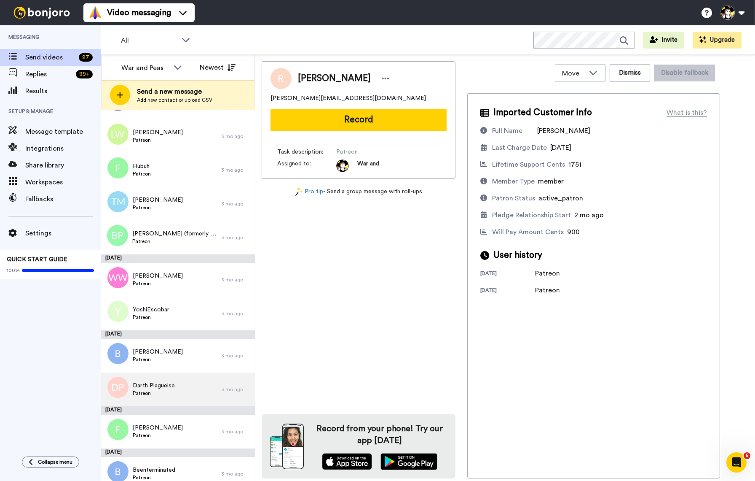
scroll to position [565, 0]
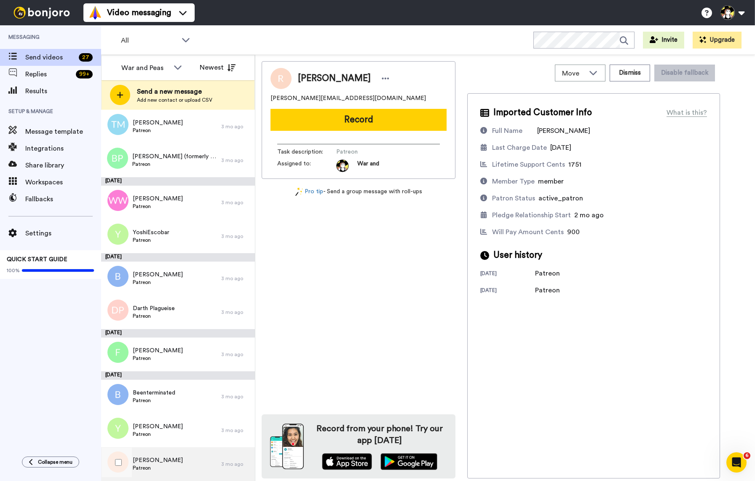
click at [178, 463] on div "Rafael Patreon" at bounding box center [161, 464] width 120 height 34
click at [355, 114] on button "Record" at bounding box center [359, 120] width 176 height 22
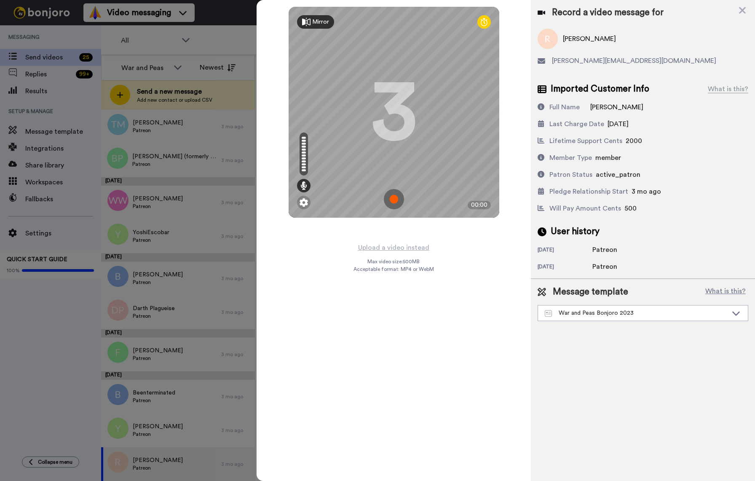
click at [392, 198] on img at bounding box center [394, 199] width 20 height 20
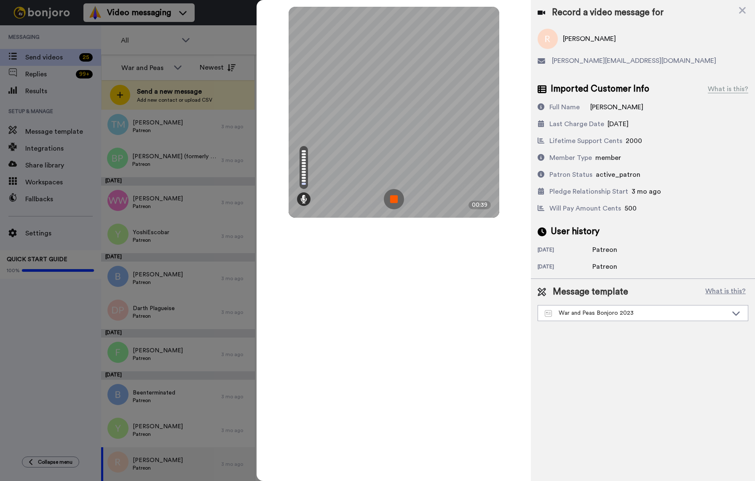
click at [392, 198] on img at bounding box center [394, 199] width 20 height 20
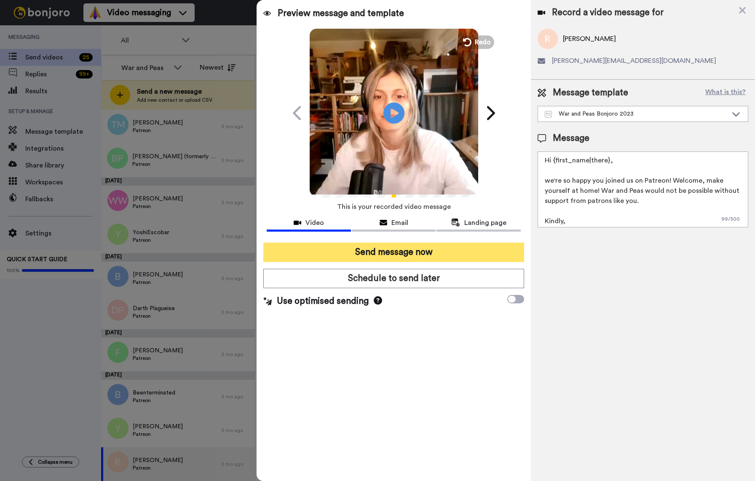
click at [387, 257] on button "Send message now" at bounding box center [393, 251] width 261 height 19
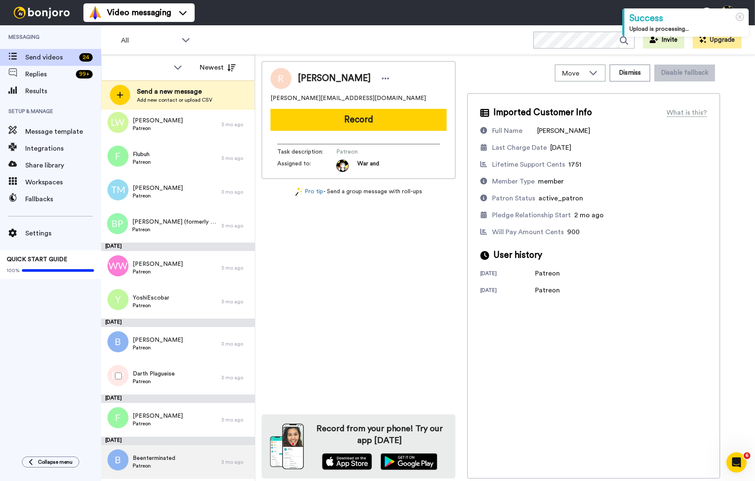
scroll to position [531, 0]
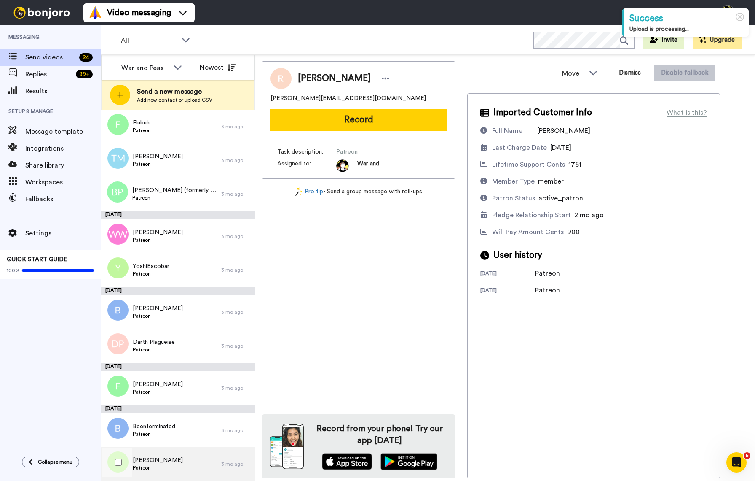
click at [173, 462] on div "[PERSON_NAME]" at bounding box center [161, 464] width 120 height 34
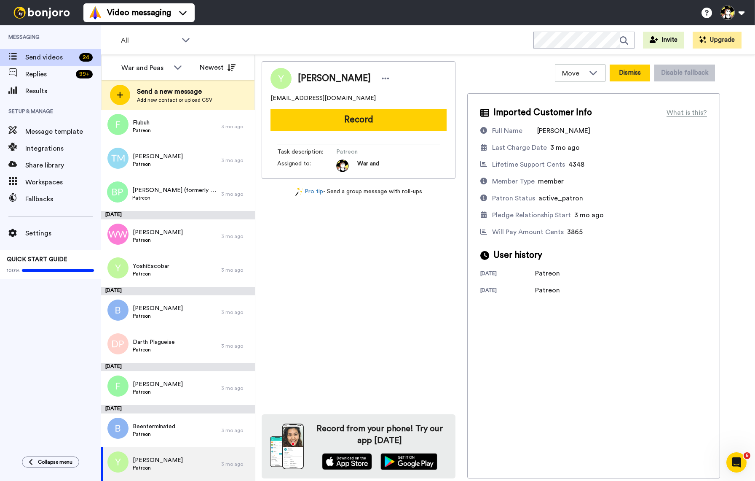
click at [629, 73] on button "Dismiss" at bounding box center [630, 72] width 40 height 17
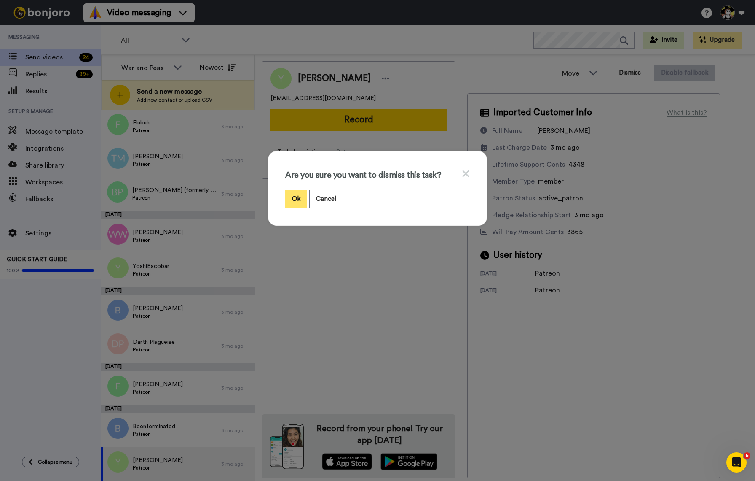
click at [305, 197] on button "Ok" at bounding box center [296, 199] width 22 height 18
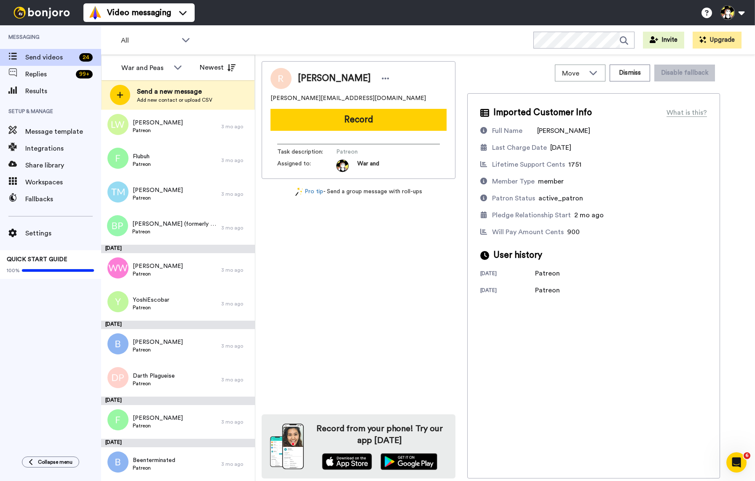
scroll to position [497, 0]
click at [169, 458] on span "Beenterminated" at bounding box center [154, 460] width 43 height 8
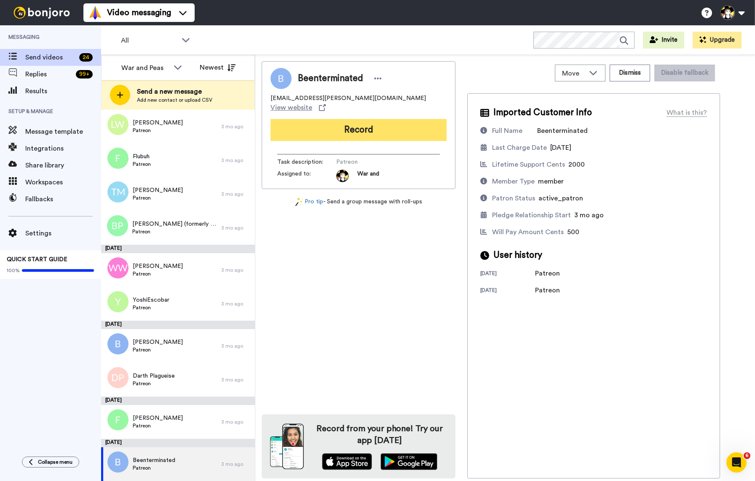
click at [384, 121] on button "Record" at bounding box center [359, 130] width 176 height 22
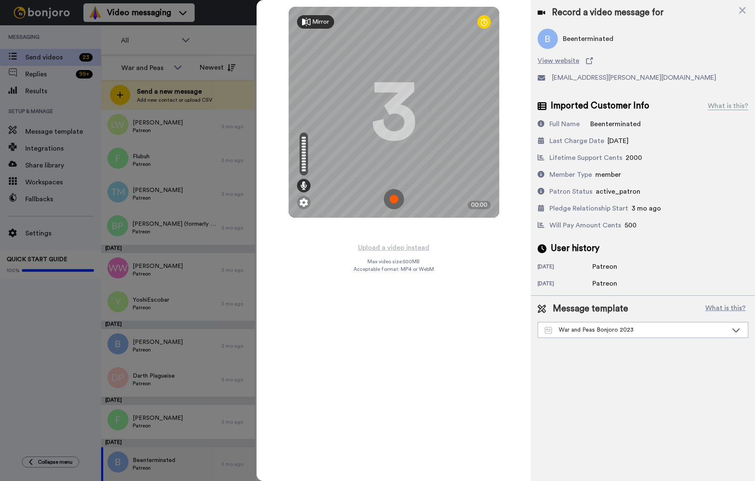
click at [482, 16] on div at bounding box center [484, 21] width 13 height 13
click at [482, 17] on div at bounding box center [484, 21] width 13 height 13
click at [390, 200] on img at bounding box center [394, 199] width 20 height 20
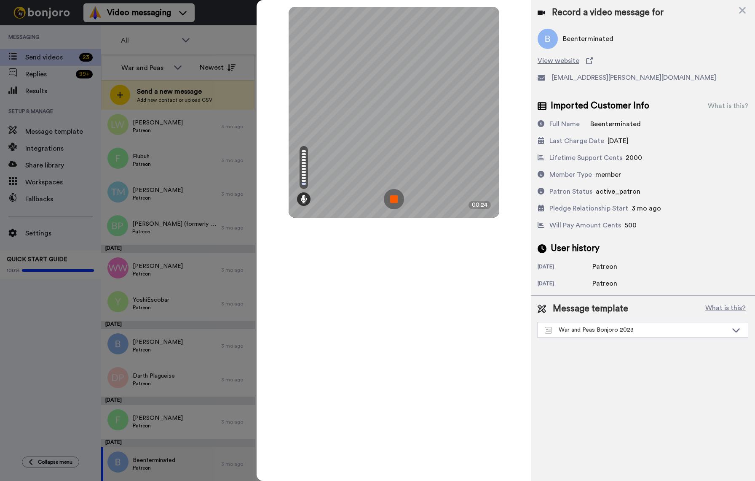
click at [393, 197] on img at bounding box center [394, 199] width 20 height 20
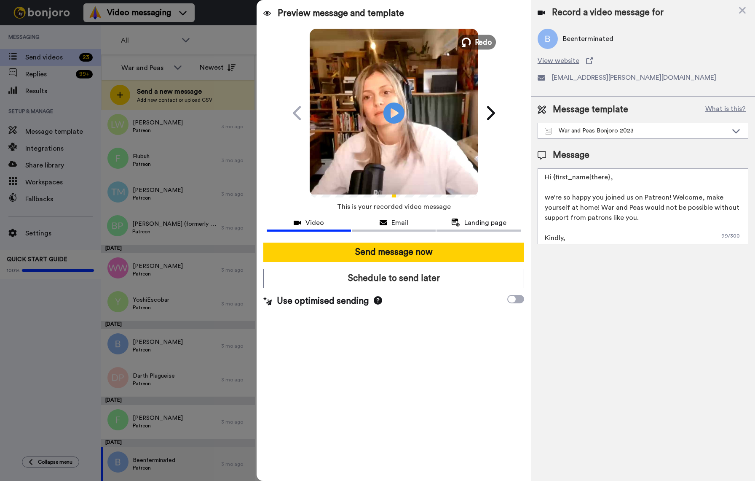
click at [468, 38] on icon at bounding box center [466, 42] width 9 height 9
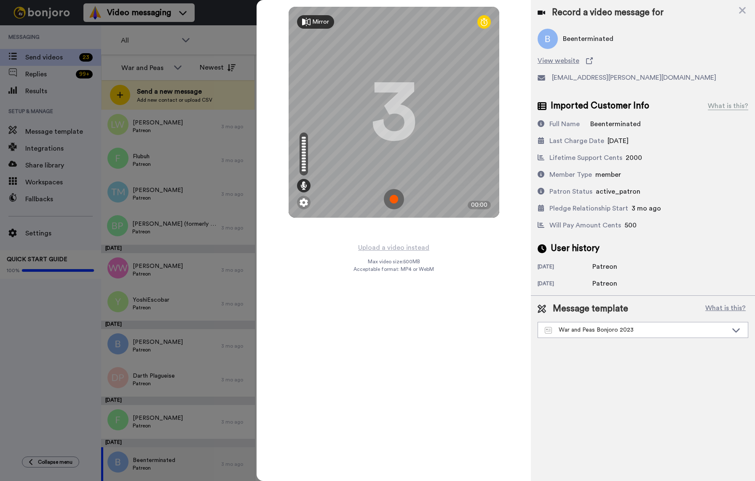
click at [392, 197] on img at bounding box center [394, 199] width 20 height 20
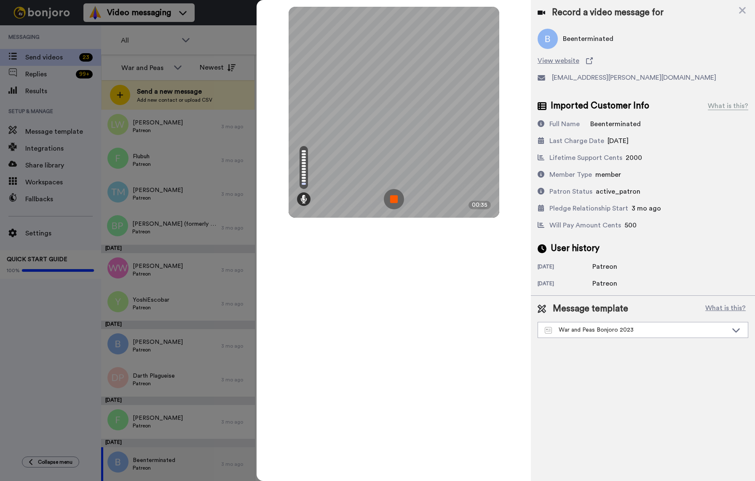
click at [393, 199] on img at bounding box center [394, 199] width 20 height 20
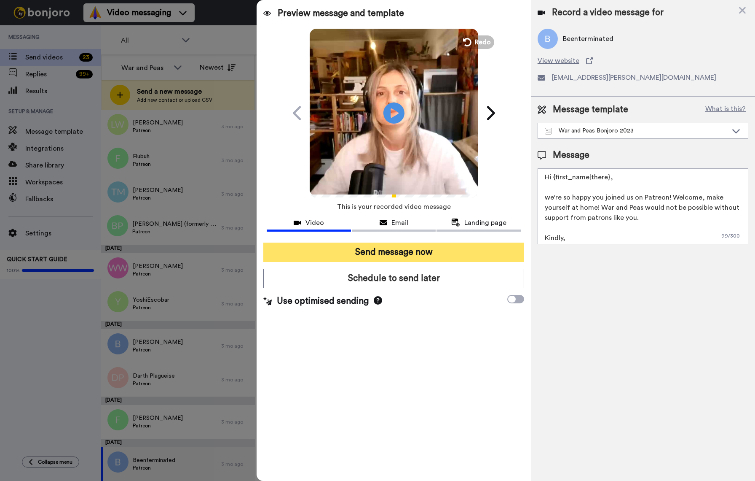
click at [410, 257] on button "Send message now" at bounding box center [393, 251] width 261 height 19
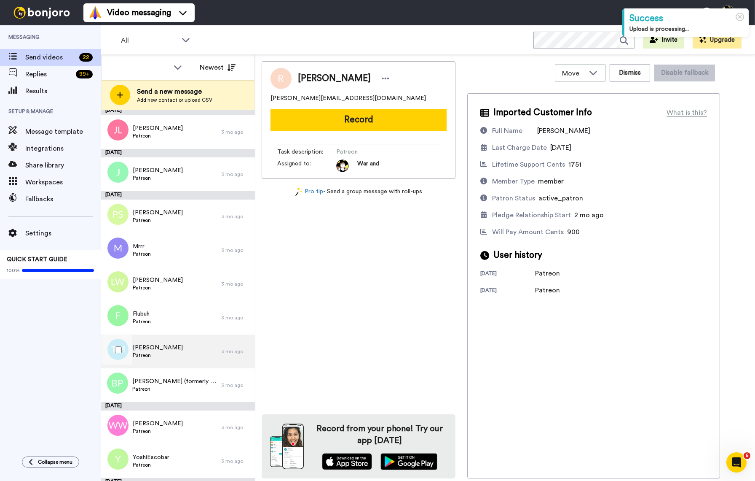
scroll to position [455, 0]
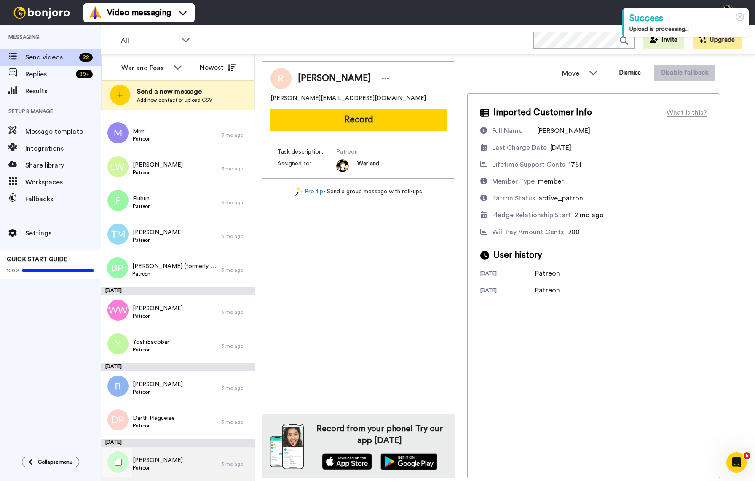
click at [170, 461] on div "[PERSON_NAME]" at bounding box center [161, 464] width 120 height 34
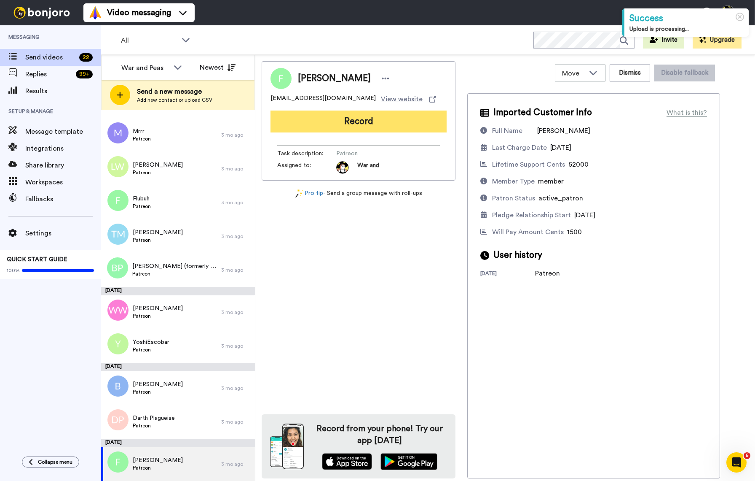
click at [377, 122] on button "Record" at bounding box center [359, 121] width 176 height 22
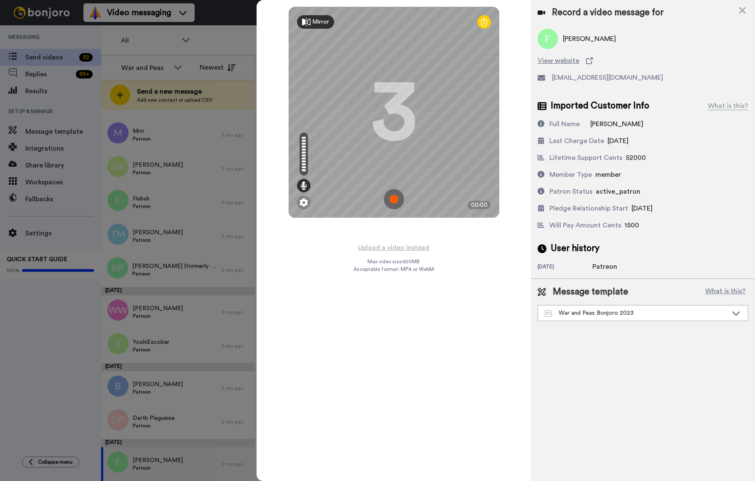
click at [390, 201] on img at bounding box center [394, 199] width 20 height 20
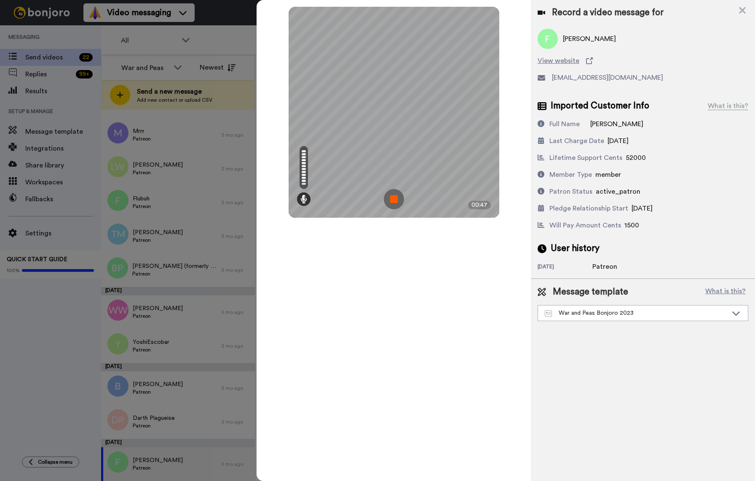
click at [392, 200] on img at bounding box center [394, 199] width 20 height 20
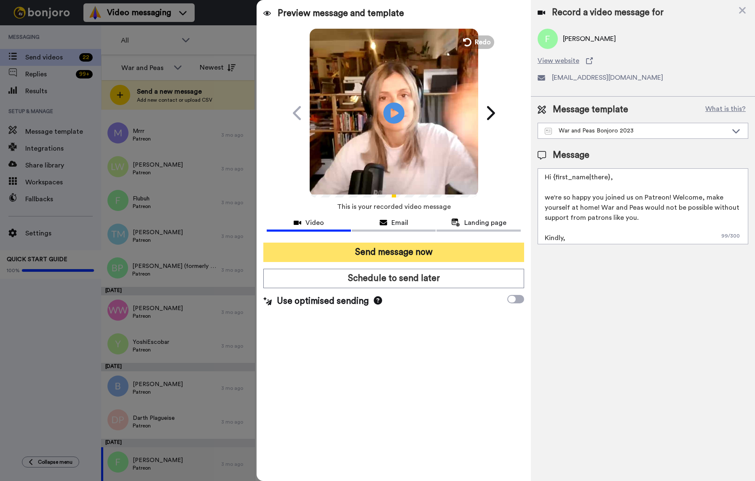
click at [428, 255] on button "Send message now" at bounding box center [393, 251] width 261 height 19
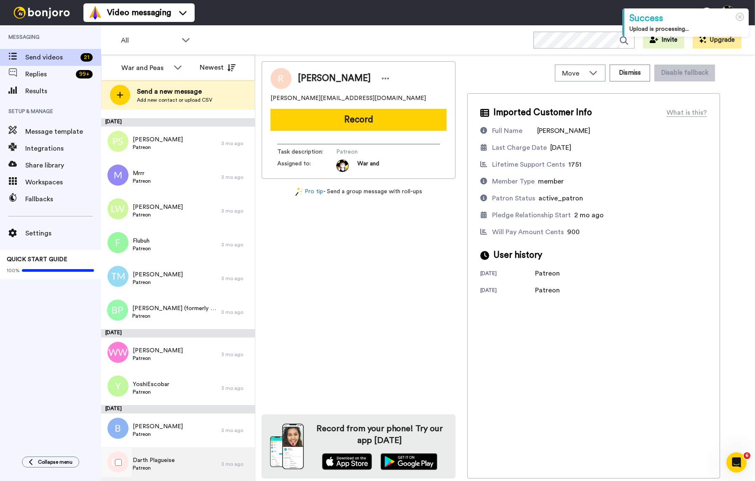
click at [180, 463] on div "Darth Plagueise Patreon" at bounding box center [161, 464] width 120 height 34
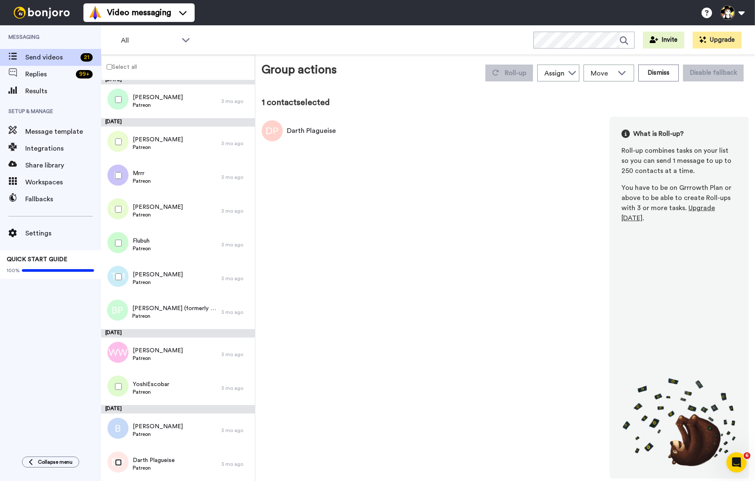
scroll to position [384, 0]
click at [645, 73] on button "Dismiss" at bounding box center [659, 72] width 40 height 17
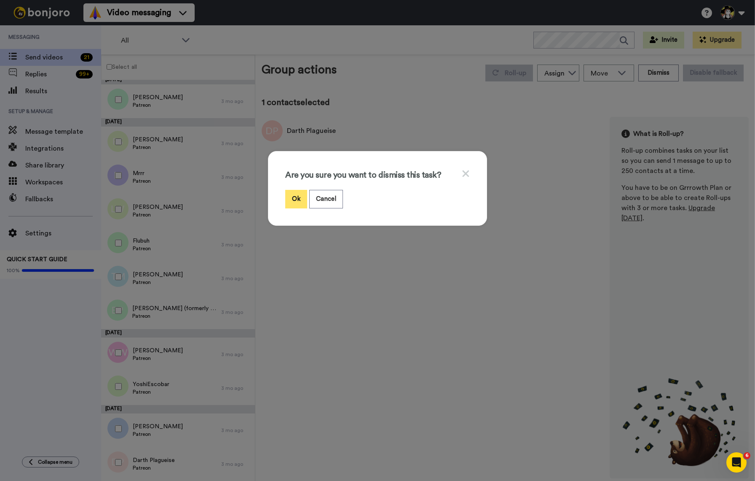
click at [298, 202] on button "Ok" at bounding box center [296, 199] width 22 height 18
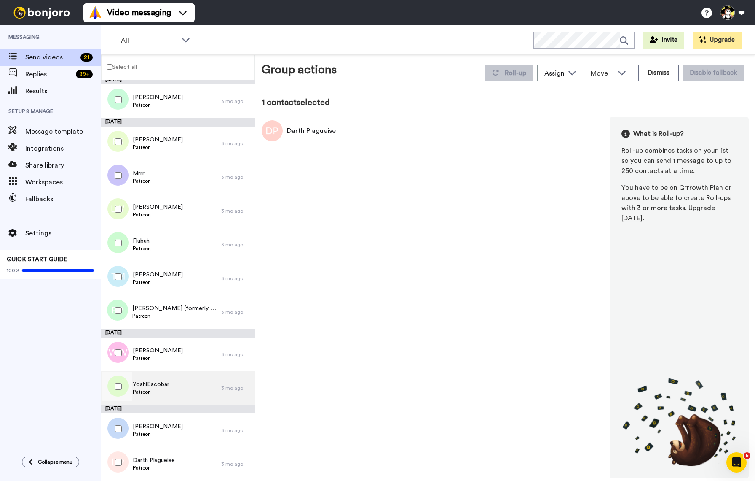
scroll to position [379, 0]
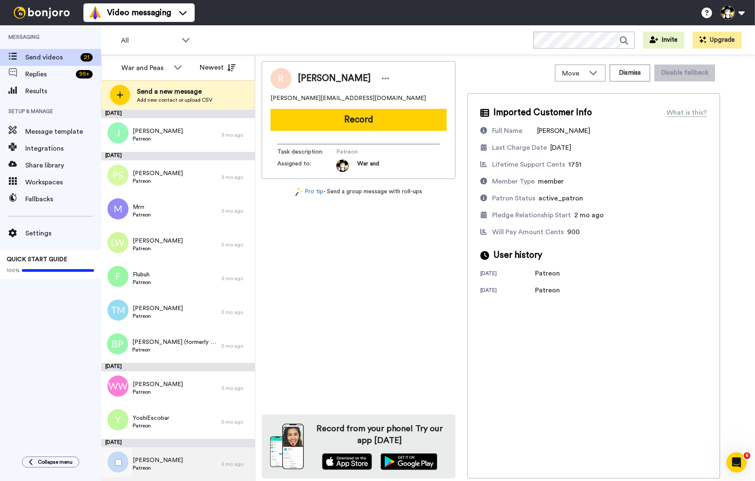
click at [169, 465] on div "Benjamin Patreon" at bounding box center [161, 464] width 120 height 34
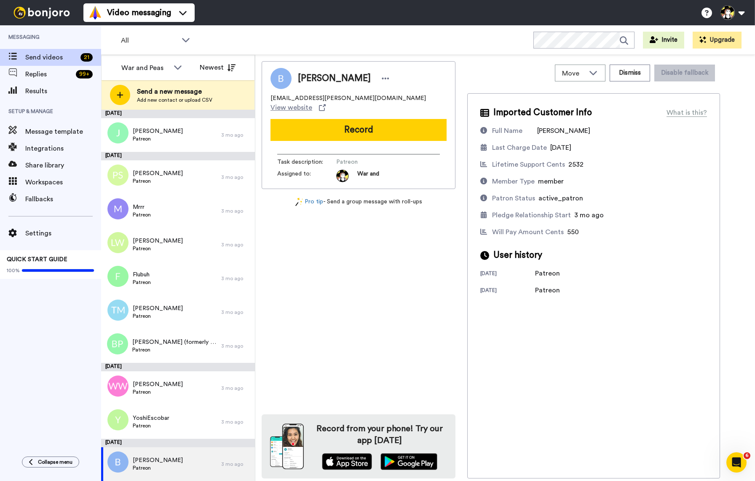
click at [402, 121] on button "Record" at bounding box center [359, 130] width 176 height 22
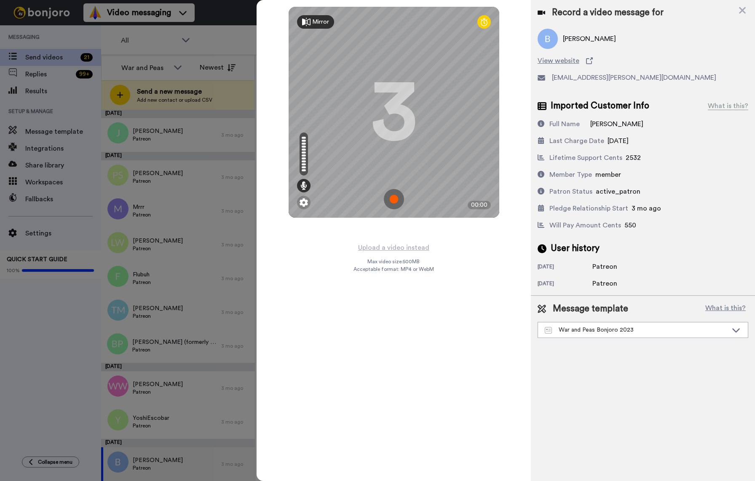
click at [395, 198] on img at bounding box center [394, 199] width 20 height 20
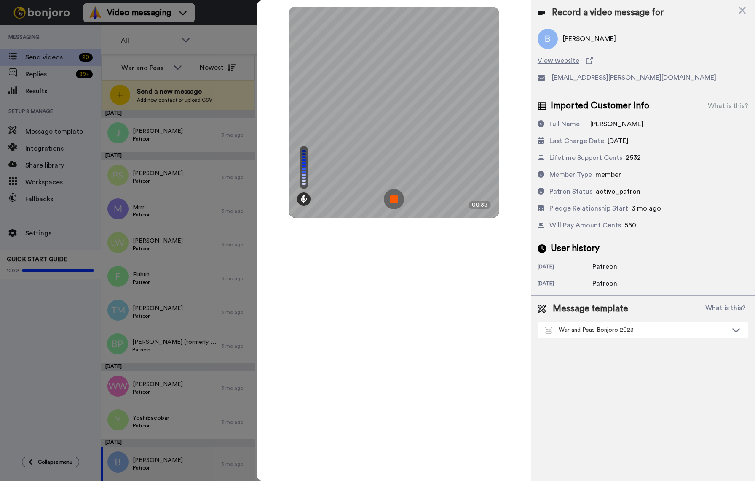
click at [397, 199] on img at bounding box center [394, 199] width 20 height 20
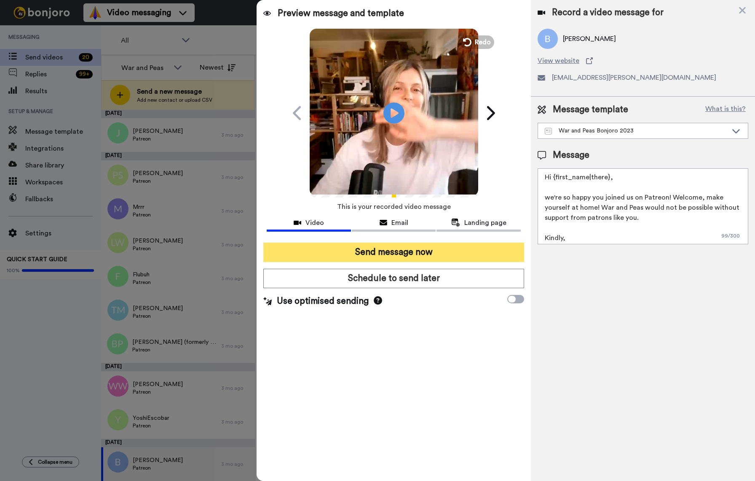
click at [379, 251] on button "Send message now" at bounding box center [393, 251] width 261 height 19
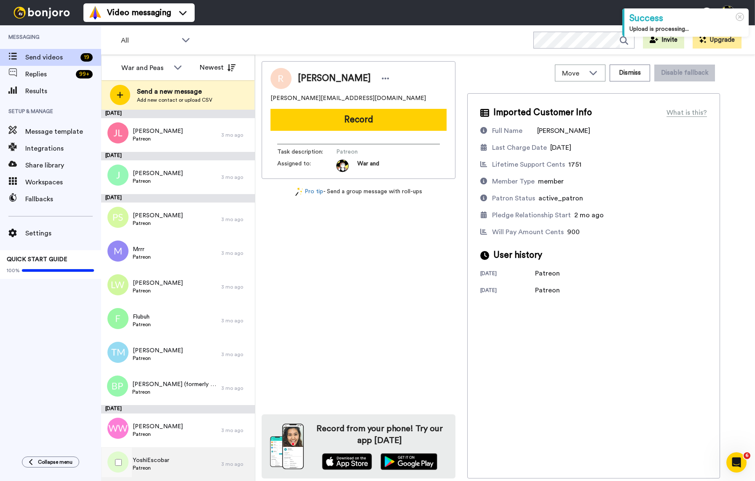
click at [159, 459] on span "YoshiEscobar" at bounding box center [151, 460] width 37 height 8
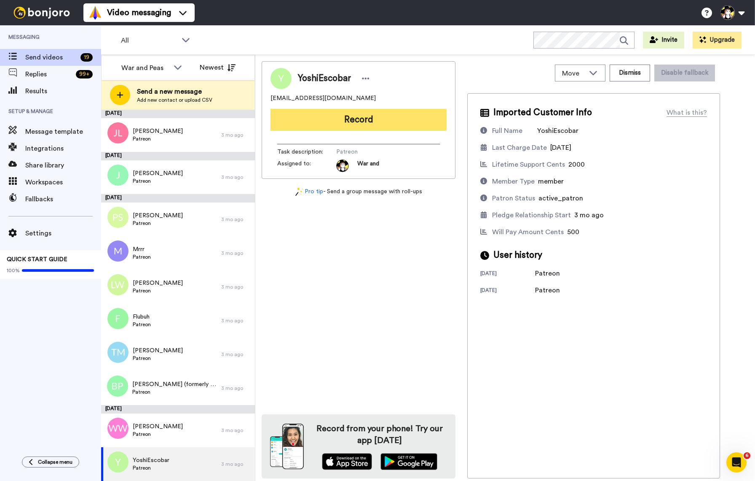
click at [382, 123] on button "Record" at bounding box center [359, 120] width 176 height 22
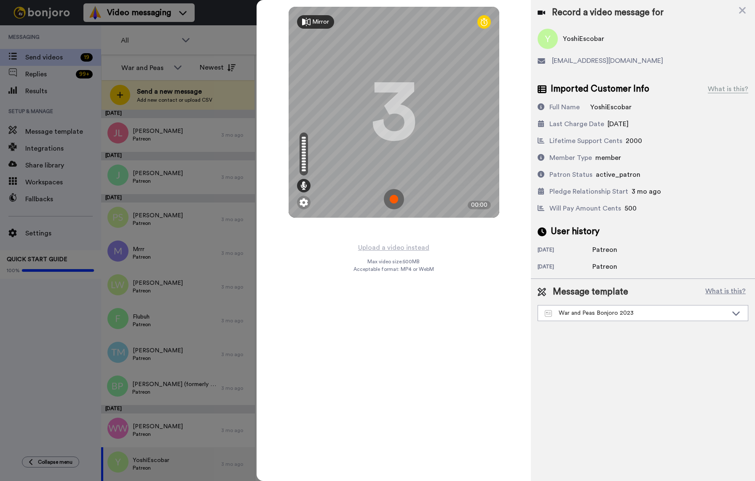
click at [390, 199] on img at bounding box center [394, 199] width 20 height 20
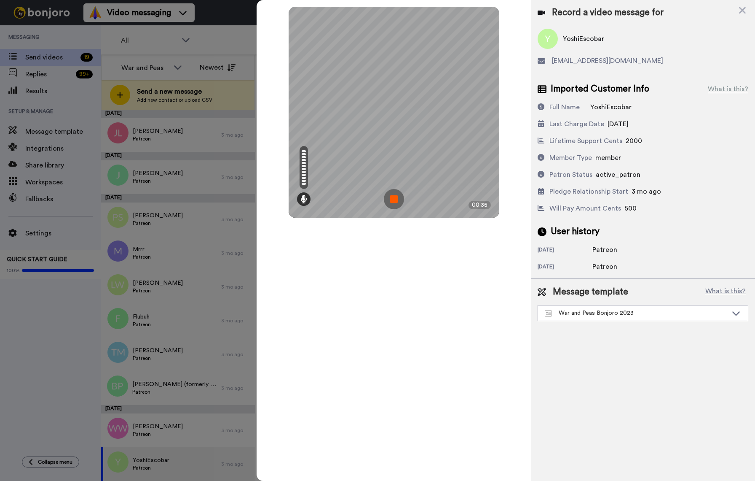
click at [403, 195] on img at bounding box center [394, 199] width 20 height 20
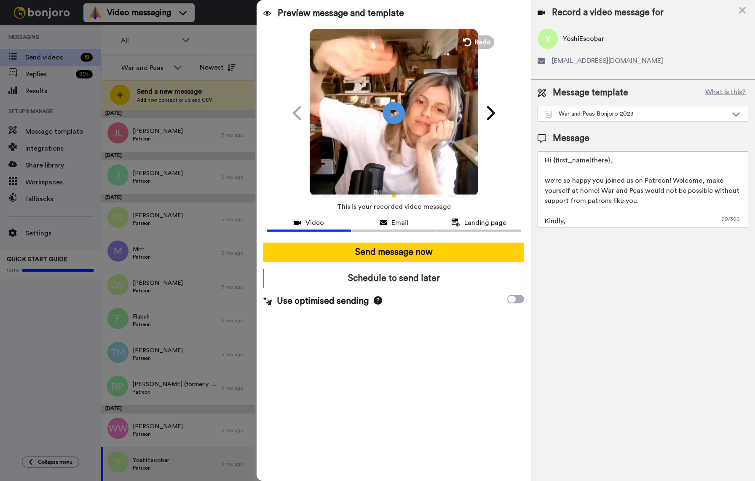
click at [394, 105] on icon at bounding box center [394, 113] width 22 height 22
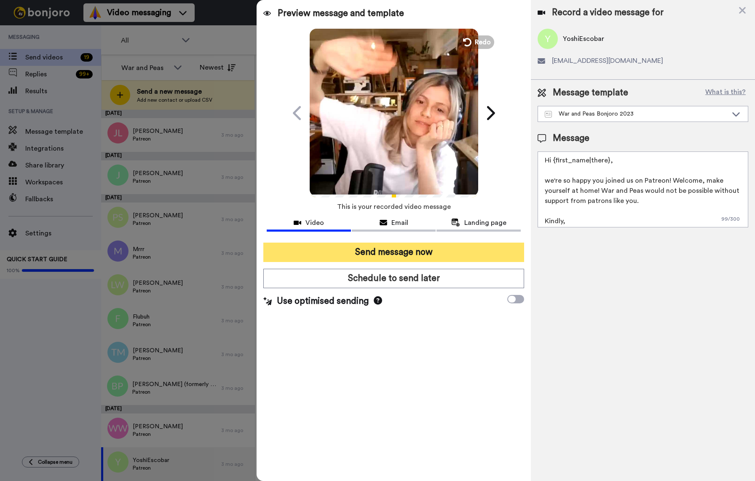
click at [406, 248] on button "Send message now" at bounding box center [393, 251] width 261 height 19
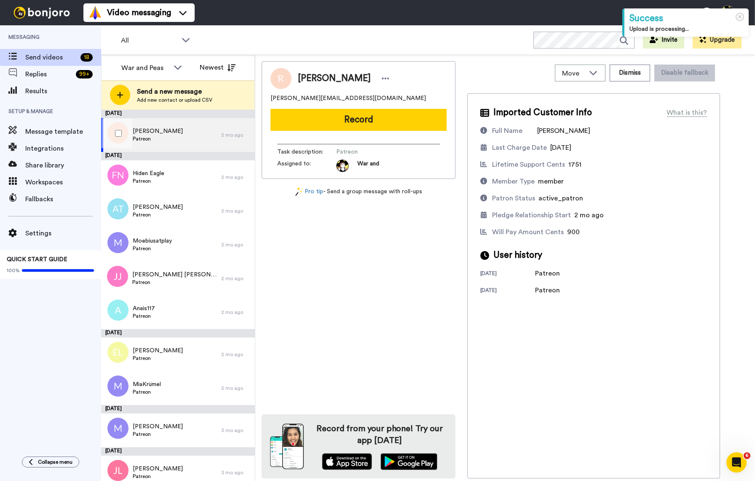
click at [191, 139] on div "[PERSON_NAME]" at bounding box center [161, 135] width 120 height 34
click at [189, 139] on div "[PERSON_NAME]" at bounding box center [161, 135] width 120 height 34
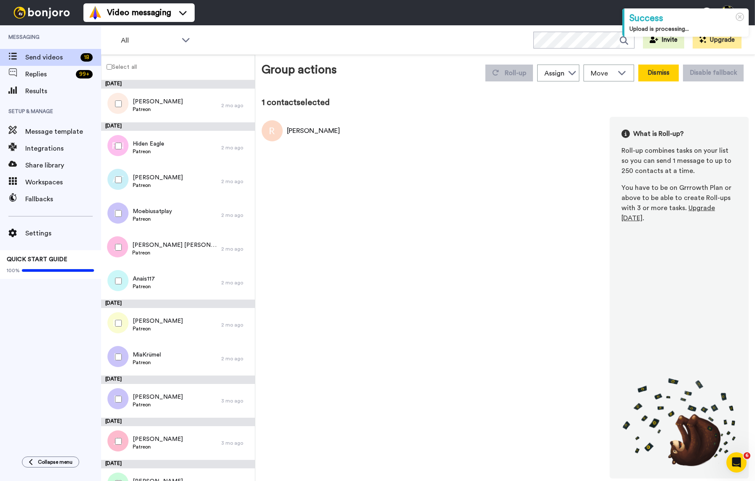
click at [671, 77] on button "Dismiss" at bounding box center [659, 72] width 40 height 17
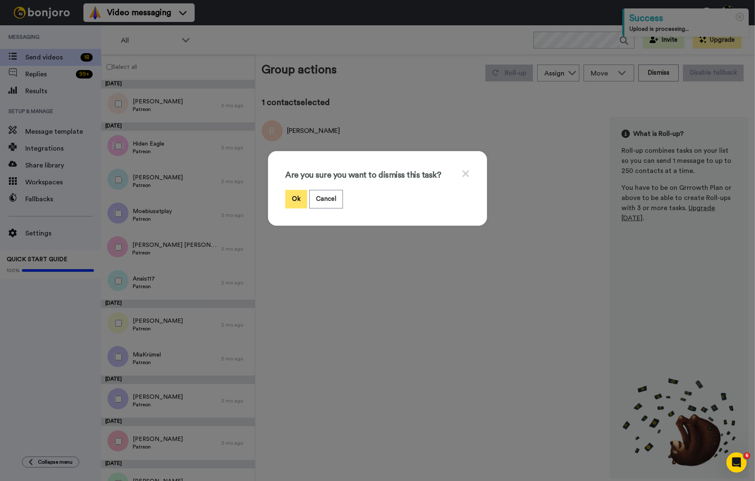
click at [300, 199] on button "Ok" at bounding box center [296, 199] width 22 height 18
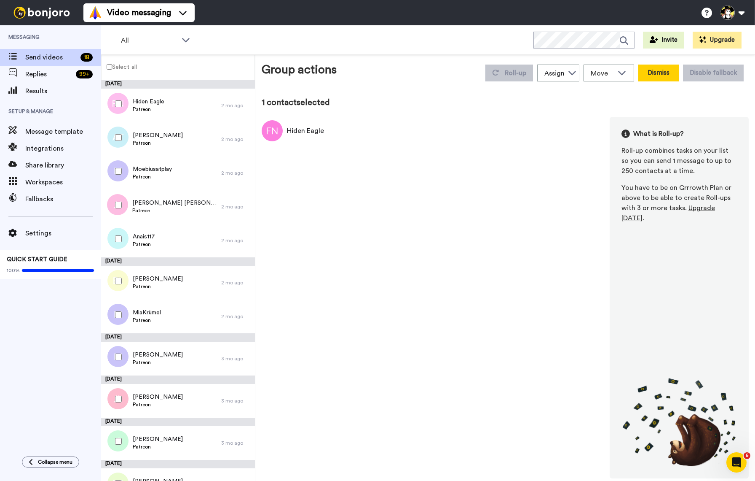
click at [660, 76] on button "Dismiss" at bounding box center [659, 72] width 40 height 17
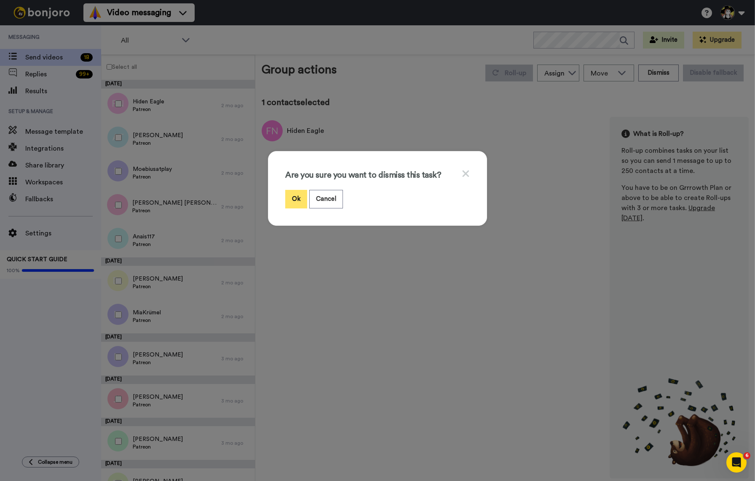
click at [297, 197] on button "Ok" at bounding box center [296, 199] width 22 height 18
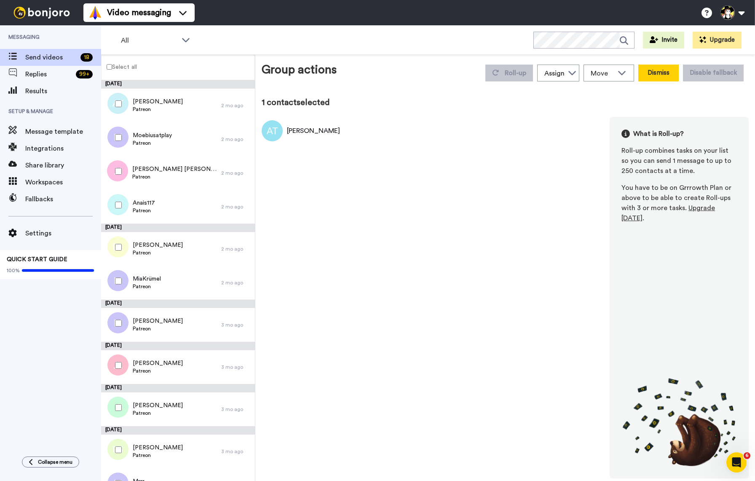
click at [669, 75] on button "Dismiss" at bounding box center [659, 72] width 40 height 17
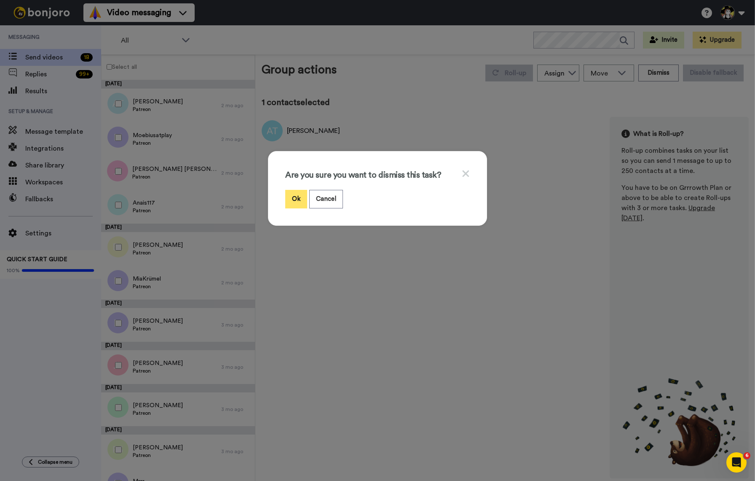
click at [295, 203] on button "Ok" at bounding box center [296, 199] width 22 height 18
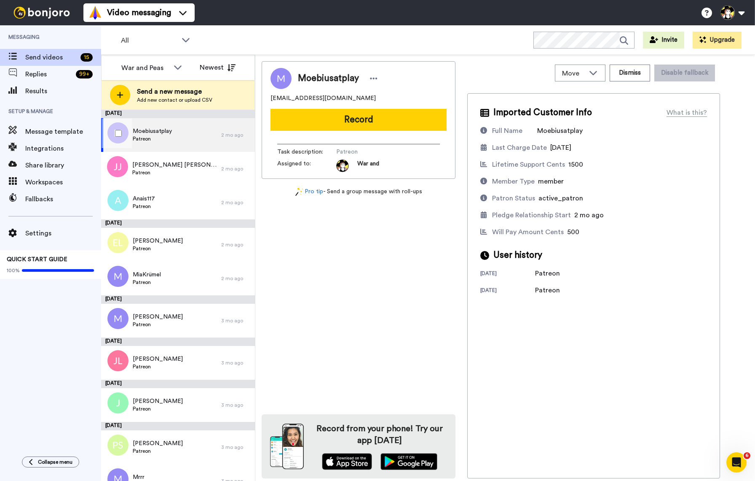
click at [167, 132] on span "Moebiusatplay" at bounding box center [152, 131] width 39 height 8
click at [180, 132] on div "Moebiusatplay Patreon" at bounding box center [161, 135] width 120 height 34
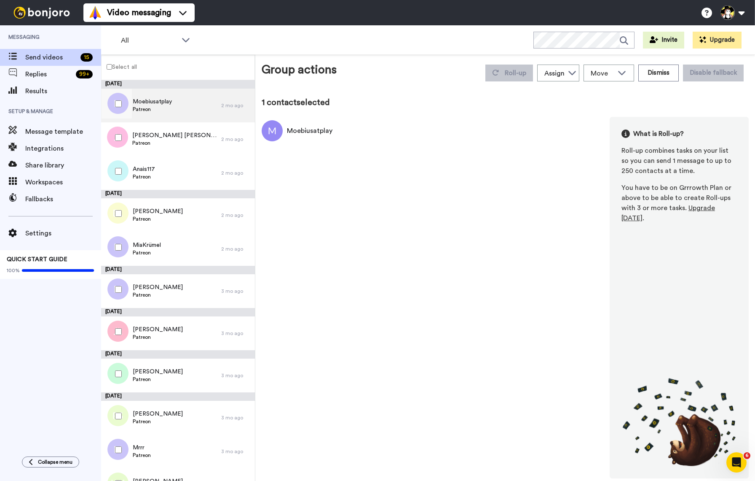
click at [190, 108] on div "Moebiusatplay Patreon" at bounding box center [161, 106] width 120 height 34
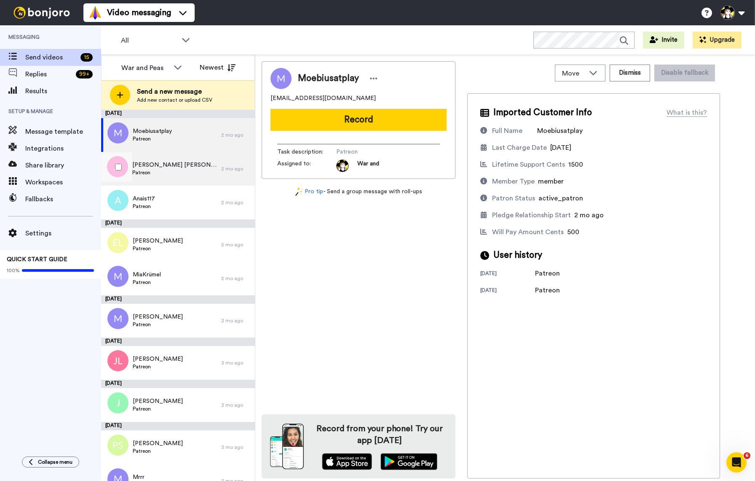
click at [154, 159] on div "Jane Jen Patreon" at bounding box center [161, 169] width 120 height 34
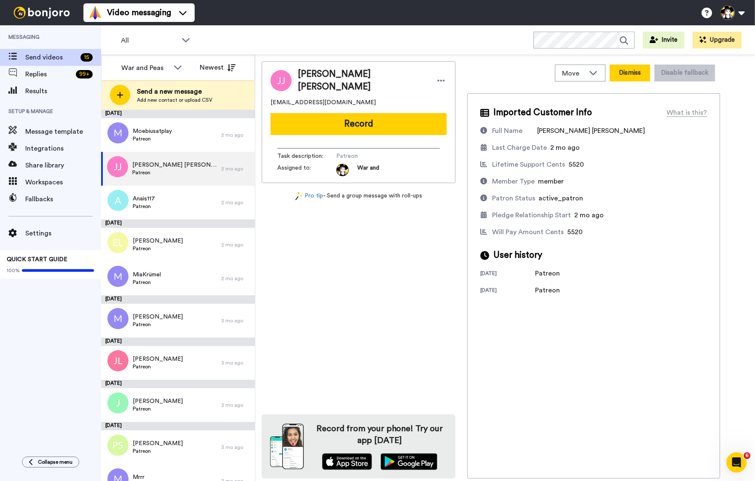
click at [626, 69] on button "Dismiss" at bounding box center [630, 72] width 40 height 17
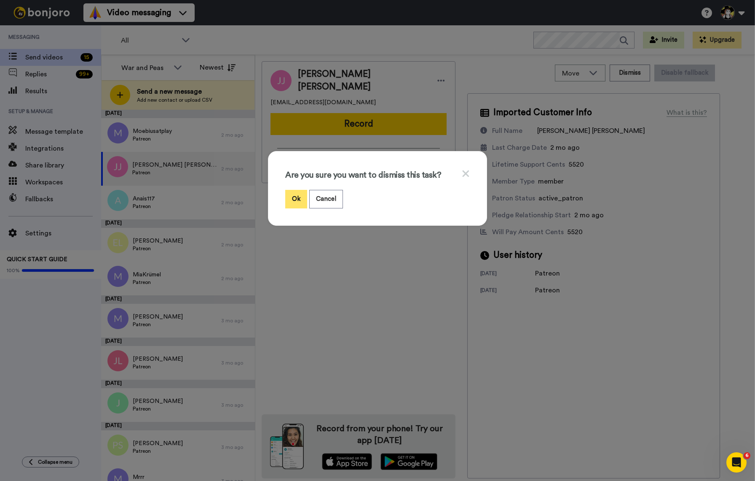
click at [294, 201] on button "Ok" at bounding box center [296, 199] width 22 height 18
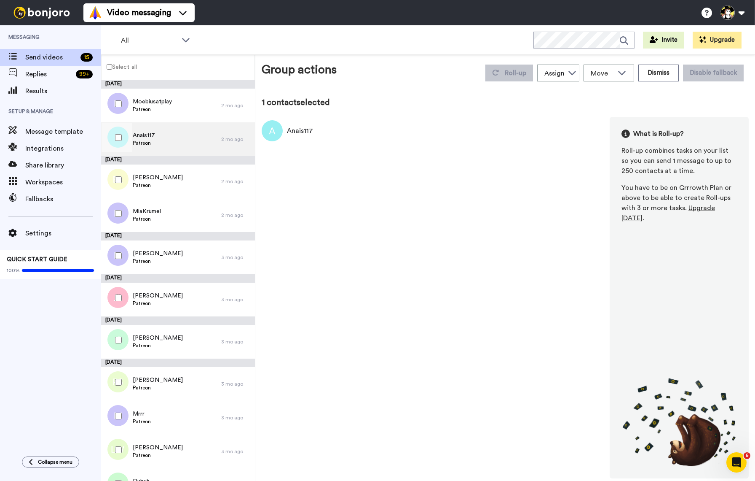
click at [136, 134] on span "Anais117" at bounding box center [144, 135] width 22 height 8
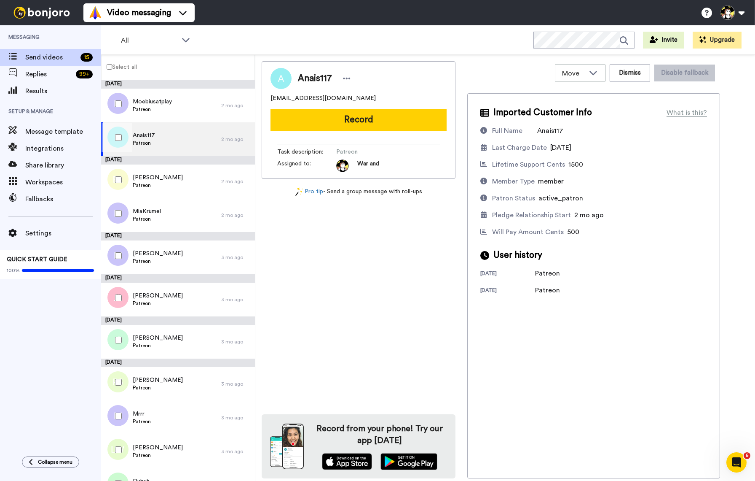
click at [345, 123] on button "Record" at bounding box center [359, 120] width 176 height 22
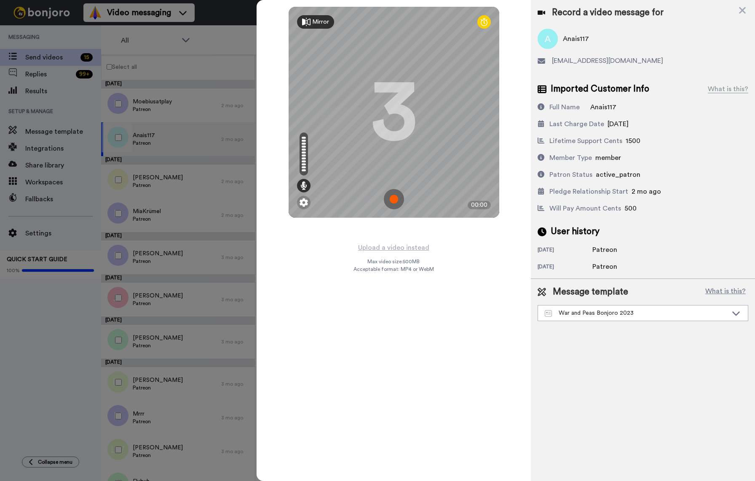
click at [388, 200] on img at bounding box center [394, 199] width 20 height 20
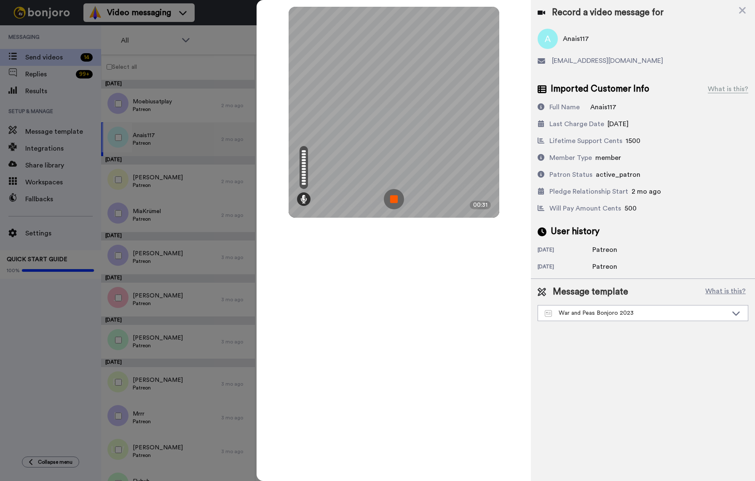
click at [392, 201] on img at bounding box center [394, 199] width 20 height 20
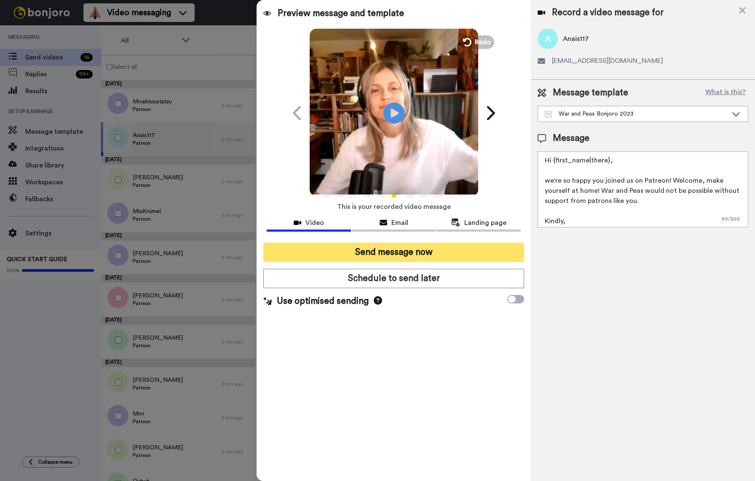
click at [416, 249] on button "Send message now" at bounding box center [393, 251] width 261 height 19
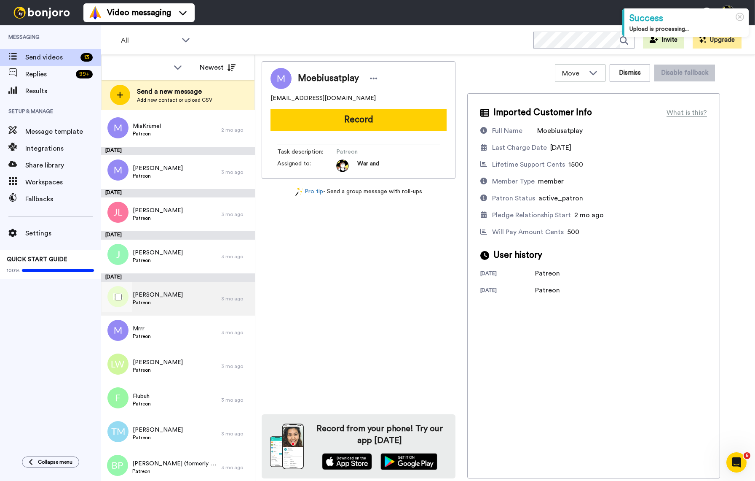
scroll to position [126, 0]
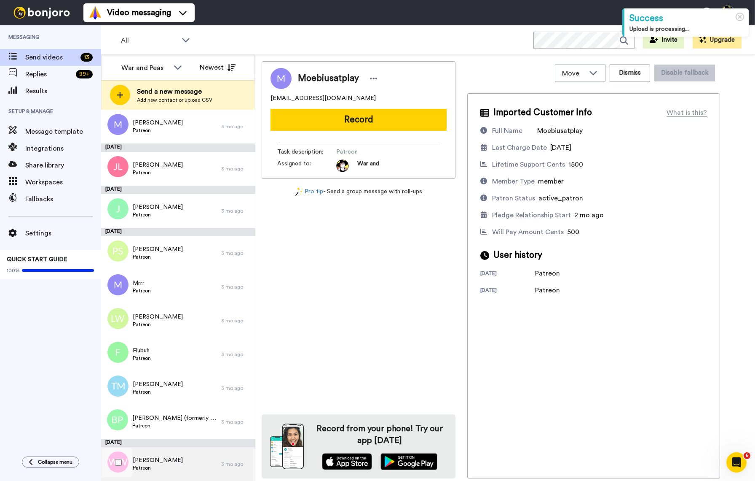
click at [145, 461] on span "[PERSON_NAME]" at bounding box center [158, 460] width 50 height 8
click at [373, 121] on button "Record" at bounding box center [359, 120] width 176 height 22
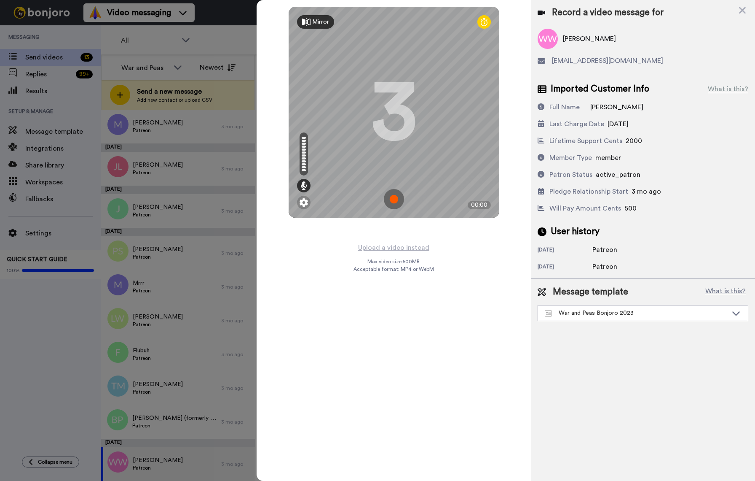
click at [400, 202] on img at bounding box center [394, 199] width 20 height 20
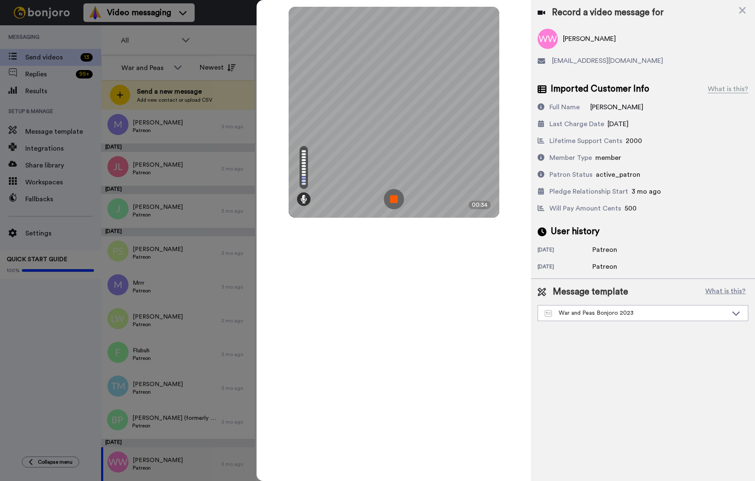
click at [400, 201] on img at bounding box center [394, 199] width 20 height 20
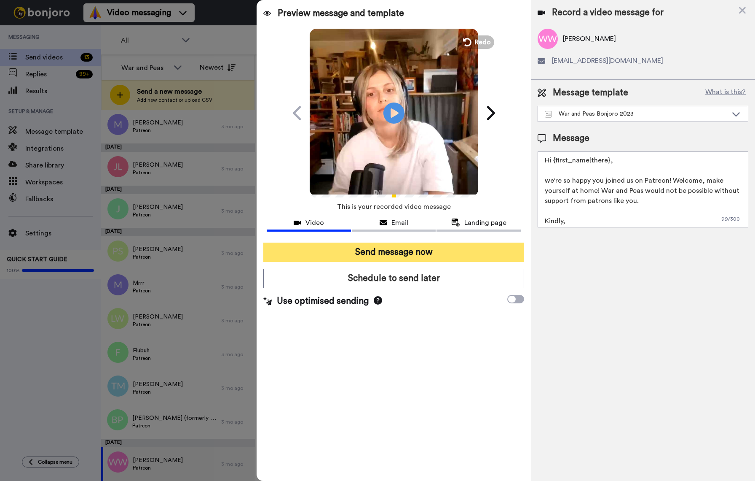
click at [399, 253] on button "Send message now" at bounding box center [393, 251] width 261 height 19
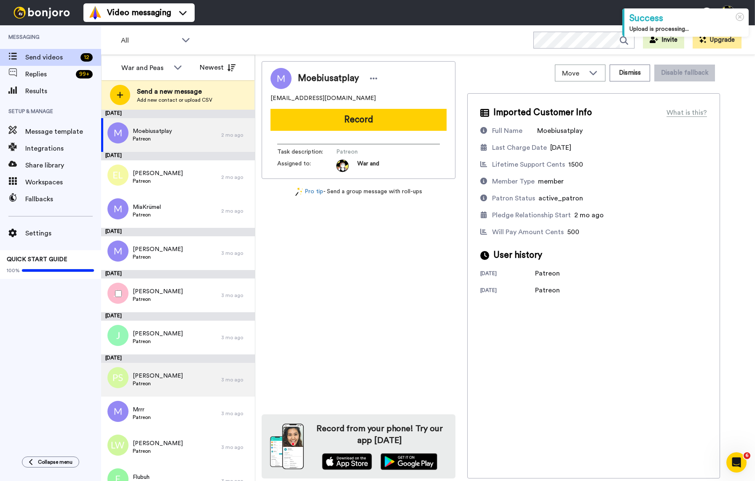
scroll to position [84, 0]
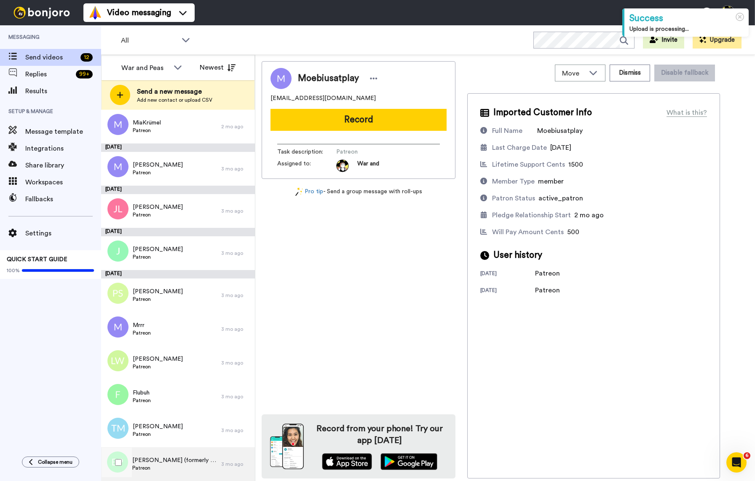
click at [185, 467] on span "Patreon" at bounding box center [174, 467] width 85 height 7
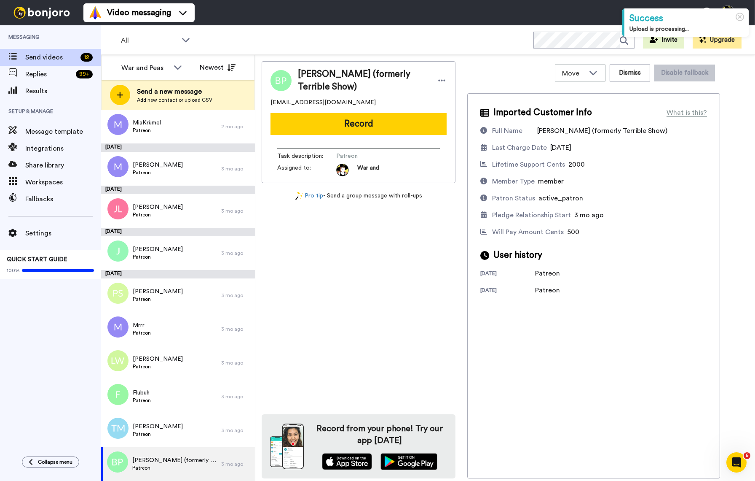
click at [398, 124] on button "Record" at bounding box center [359, 124] width 176 height 22
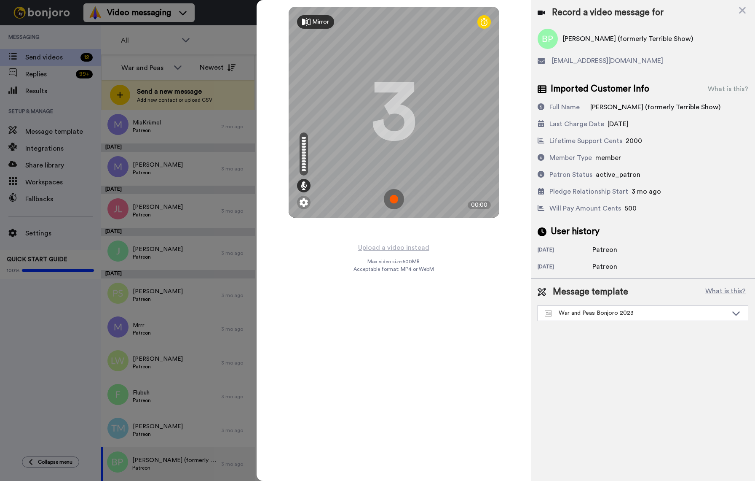
click at [395, 194] on img at bounding box center [394, 199] width 20 height 20
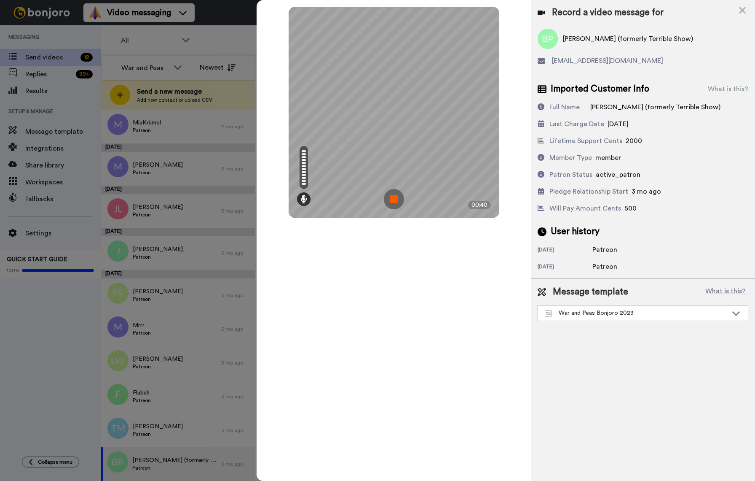
click at [395, 194] on img at bounding box center [394, 199] width 20 height 20
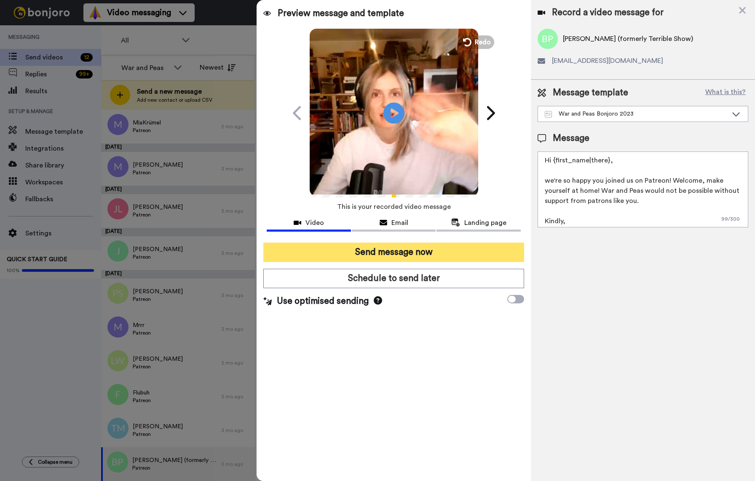
click at [410, 254] on button "Send message now" at bounding box center [393, 251] width 261 height 19
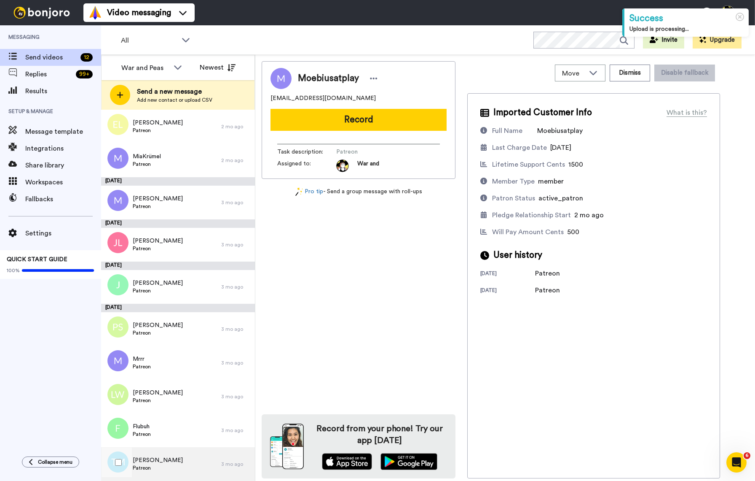
click at [188, 459] on div "Trever Miller Patreon" at bounding box center [161, 464] width 120 height 34
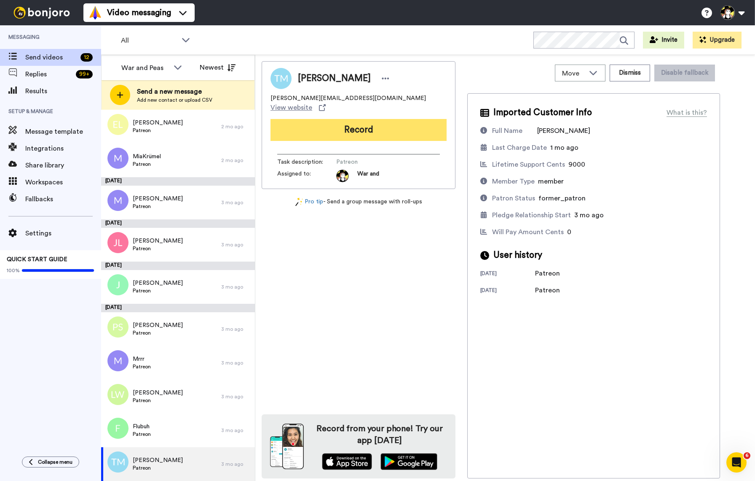
click at [378, 124] on button "Record" at bounding box center [359, 130] width 176 height 22
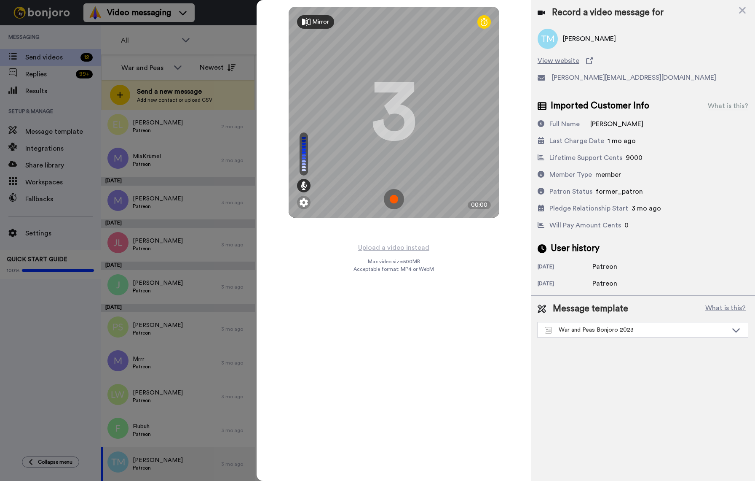
click at [398, 197] on img at bounding box center [394, 199] width 20 height 20
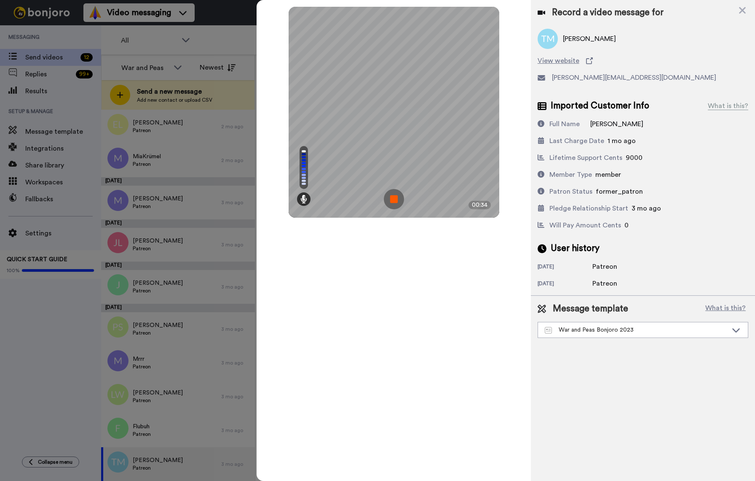
click at [395, 198] on img at bounding box center [394, 199] width 20 height 20
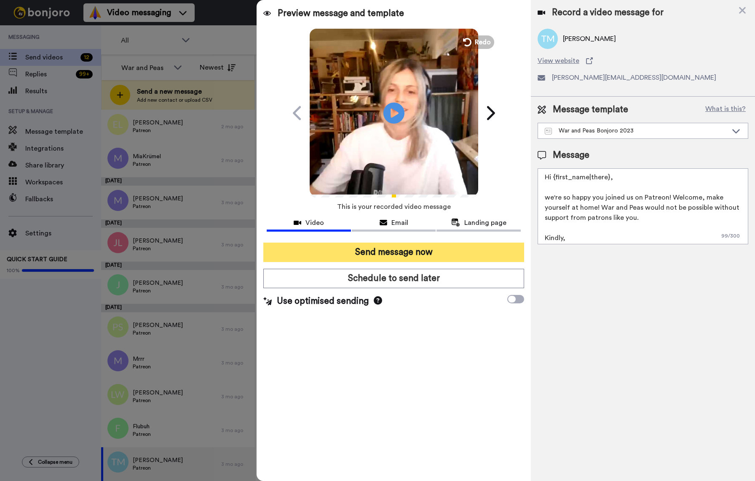
click at [395, 254] on button "Send message now" at bounding box center [393, 251] width 261 height 19
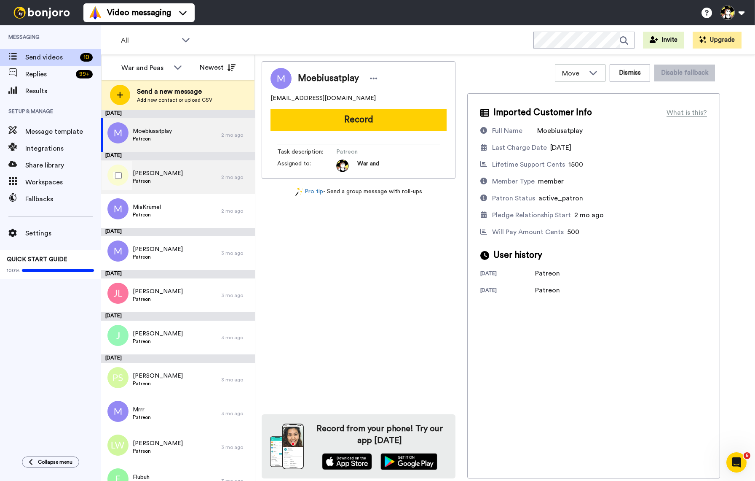
click at [169, 175] on div "[PERSON_NAME] Patreon" at bounding box center [161, 177] width 120 height 34
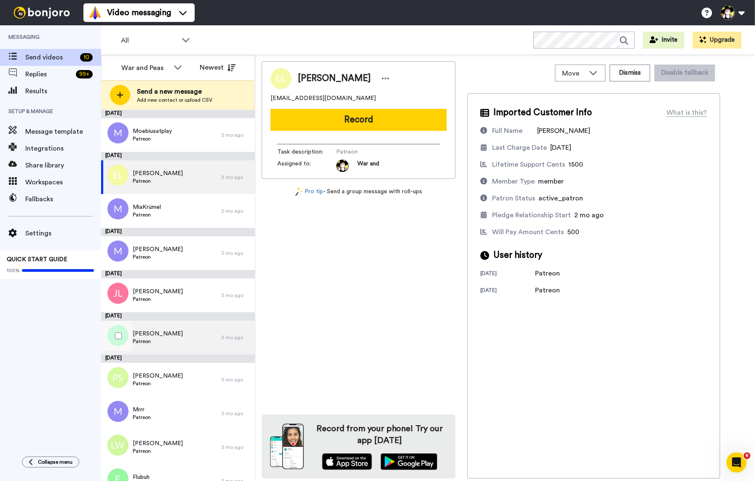
scroll to position [17, 0]
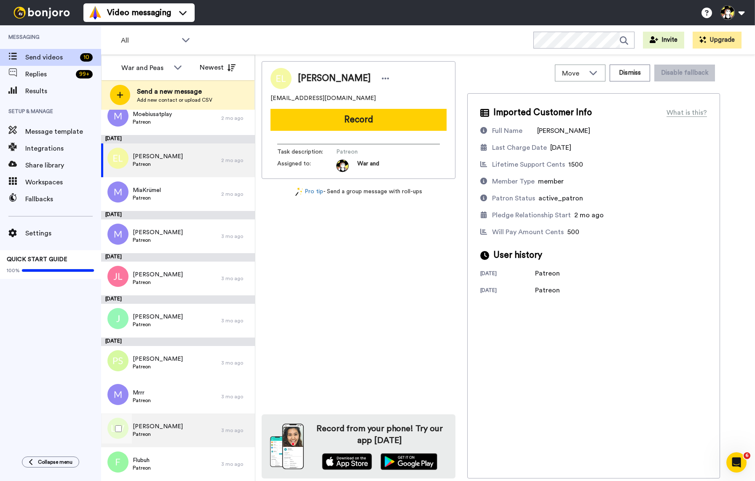
click at [207, 430] on div "[PERSON_NAME] Patreon" at bounding box center [161, 430] width 120 height 34
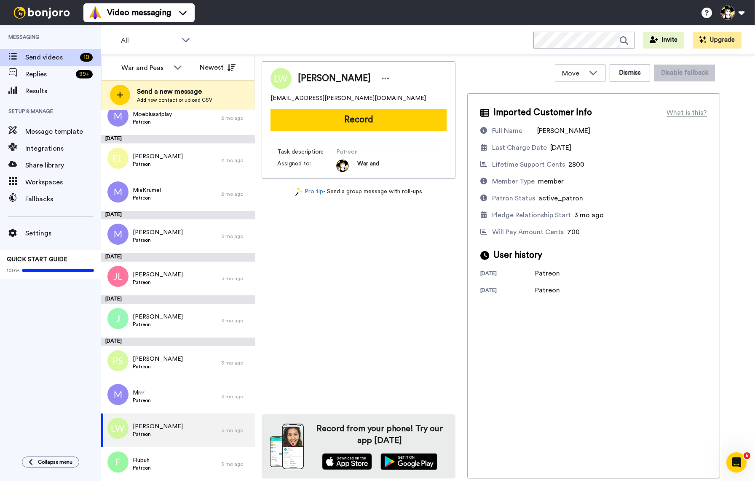
click at [394, 113] on button "Record" at bounding box center [359, 120] width 176 height 22
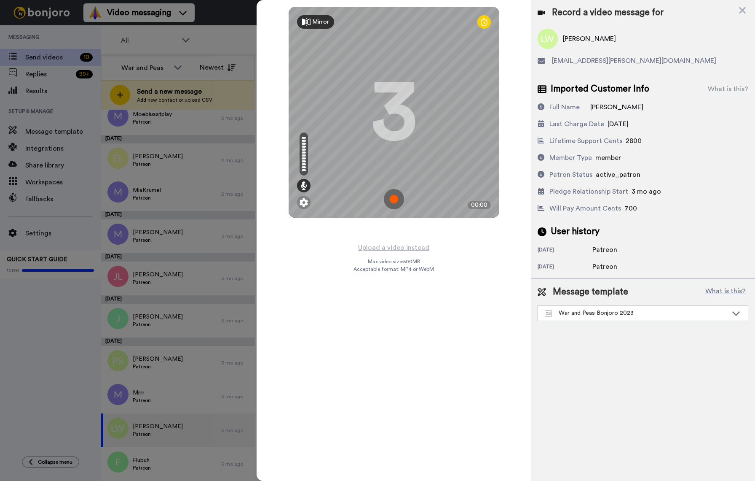
click at [395, 201] on img at bounding box center [394, 199] width 20 height 20
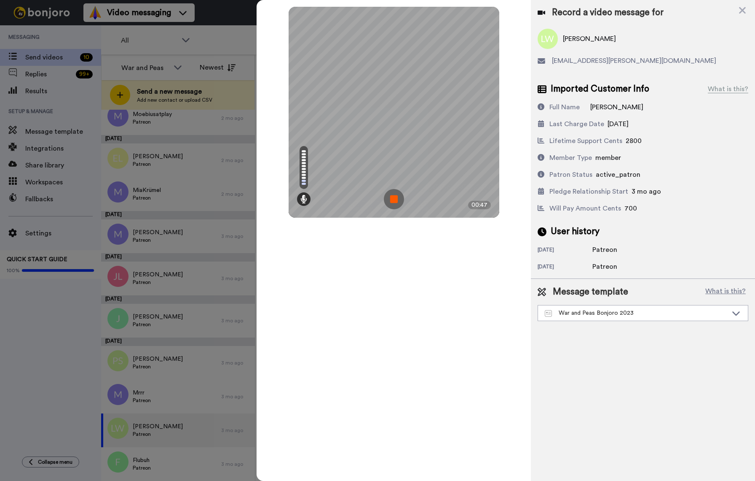
click at [396, 201] on img at bounding box center [394, 199] width 20 height 20
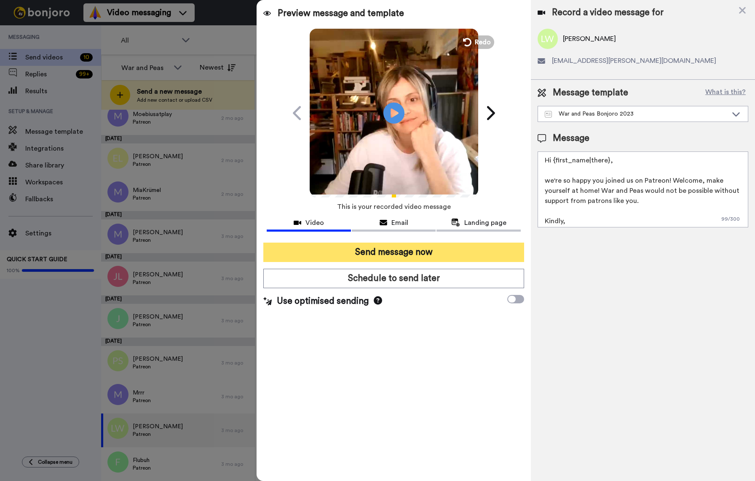
click at [386, 253] on button "Send message now" at bounding box center [393, 251] width 261 height 19
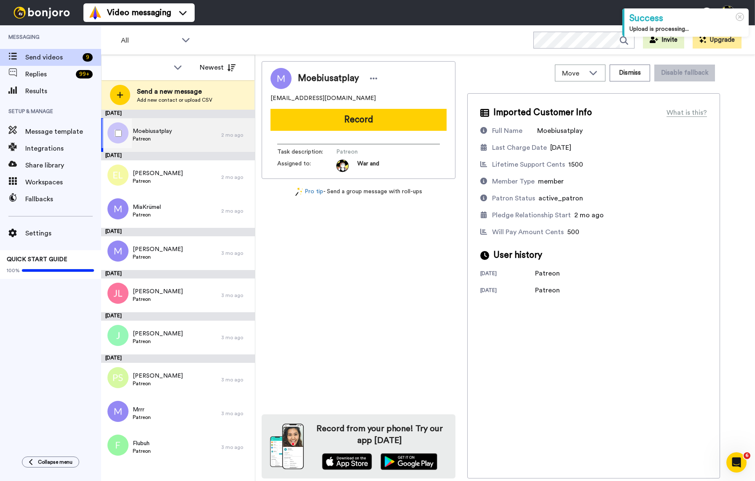
click at [173, 141] on div "Moebiusatplay Patreon" at bounding box center [161, 135] width 120 height 34
click at [347, 109] on button "Record" at bounding box center [359, 120] width 176 height 22
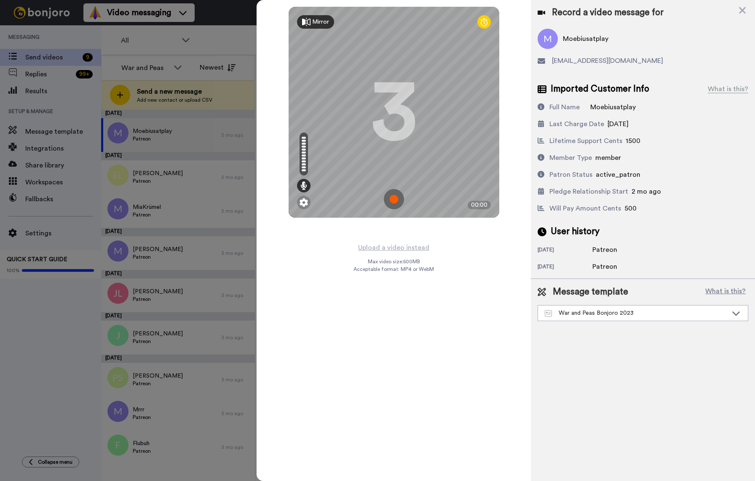
click at [395, 199] on img at bounding box center [394, 199] width 20 height 20
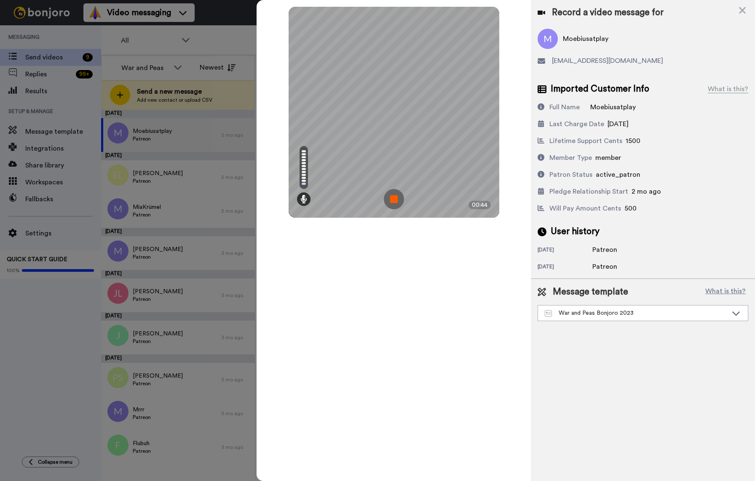
click at [395, 199] on img at bounding box center [394, 199] width 20 height 20
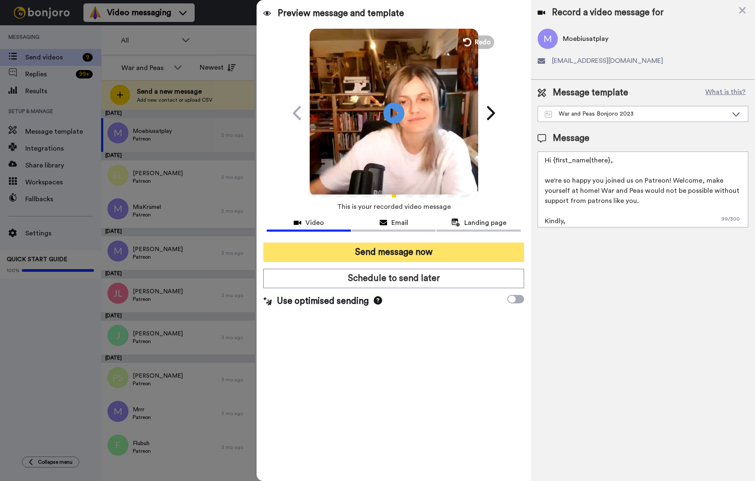
click at [406, 256] on button "Send message now" at bounding box center [393, 251] width 261 height 19
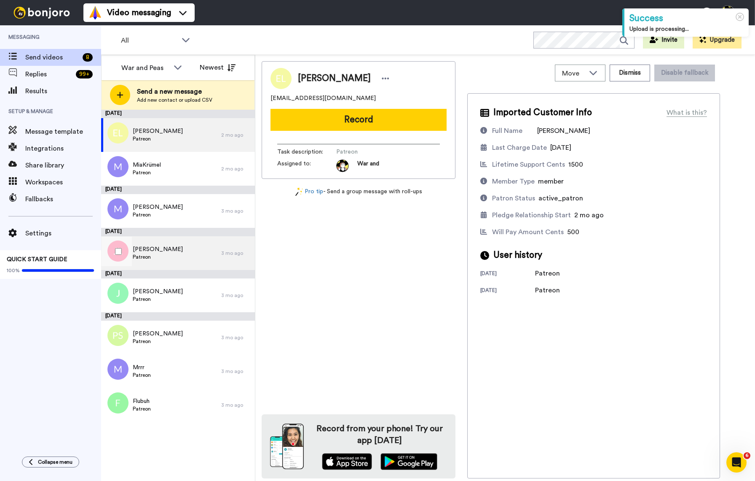
click at [177, 264] on div "[PERSON_NAME] Patreon" at bounding box center [161, 253] width 120 height 34
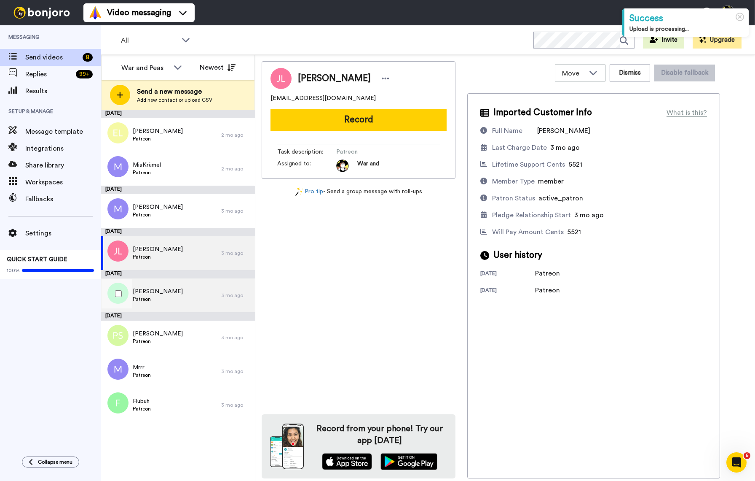
click at [168, 291] on div "[PERSON_NAME]" at bounding box center [161, 295] width 120 height 34
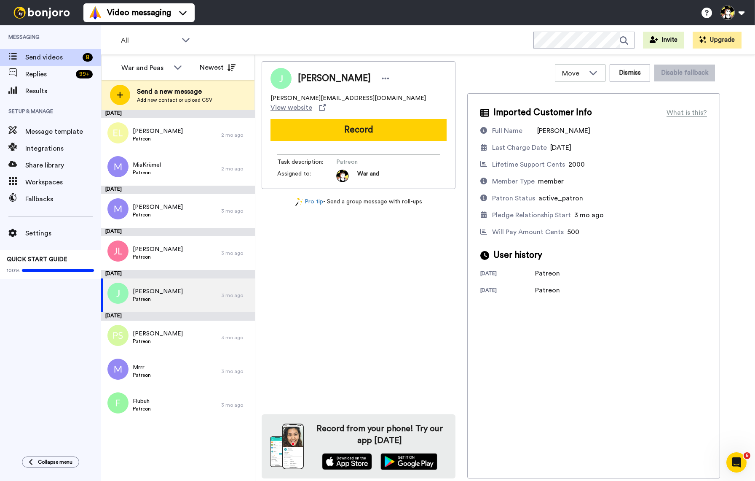
click at [336, 119] on button "Record" at bounding box center [359, 130] width 176 height 22
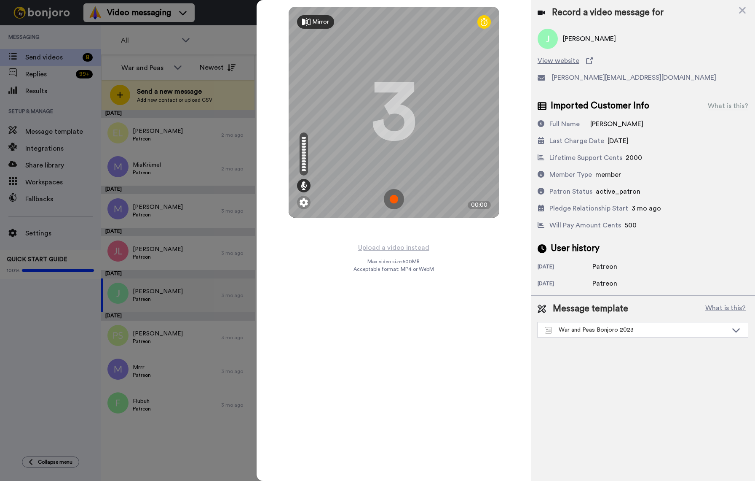
click at [395, 199] on img at bounding box center [394, 199] width 20 height 20
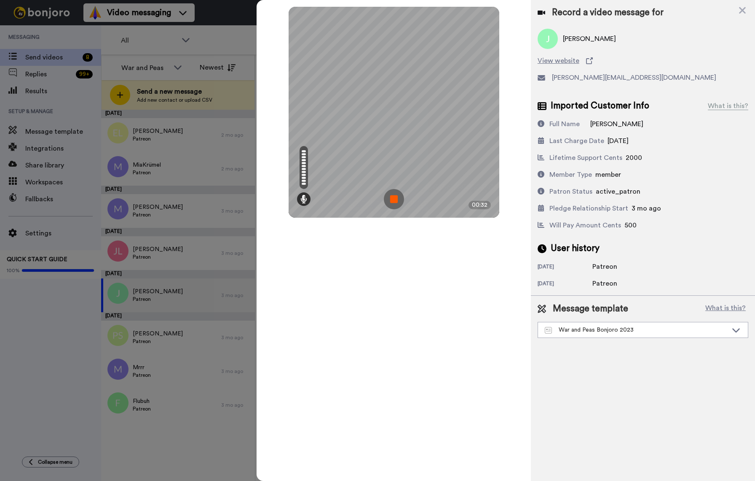
click at [395, 199] on img at bounding box center [394, 199] width 20 height 20
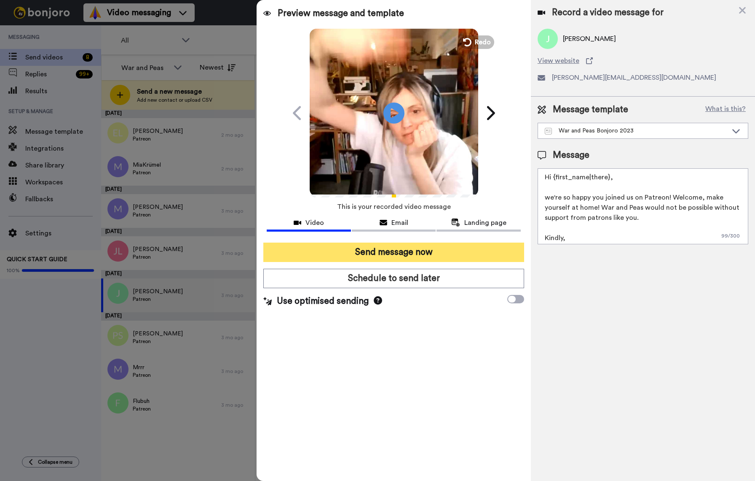
click at [406, 249] on button "Send message now" at bounding box center [393, 251] width 261 height 19
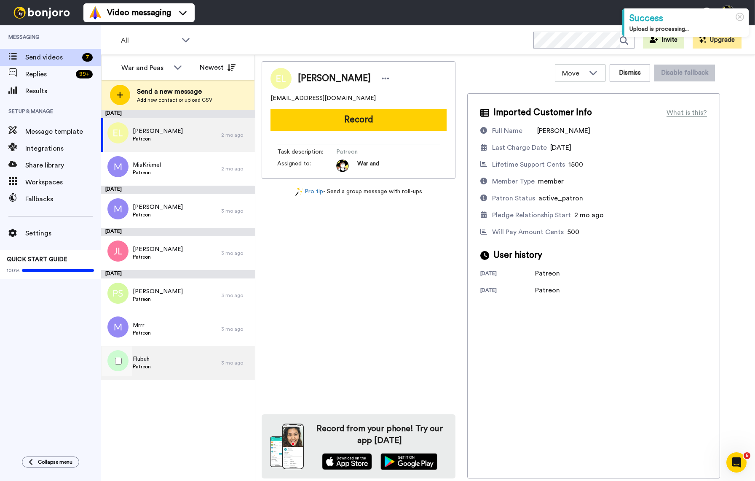
click at [156, 365] on div "Flubuh Patreon" at bounding box center [161, 363] width 120 height 34
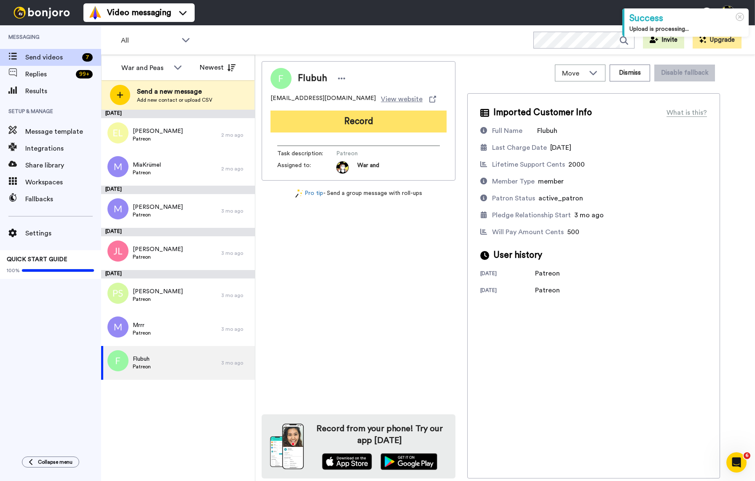
click at [390, 121] on button "Record" at bounding box center [359, 121] width 176 height 22
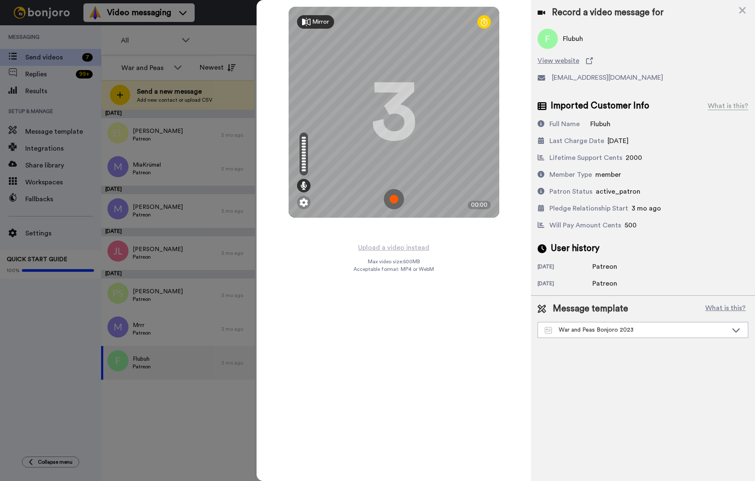
click at [394, 202] on img at bounding box center [394, 199] width 20 height 20
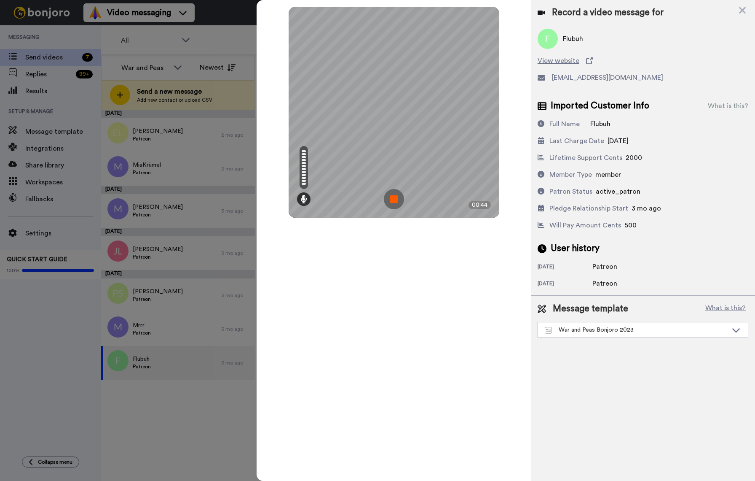
click at [394, 202] on img at bounding box center [394, 199] width 20 height 20
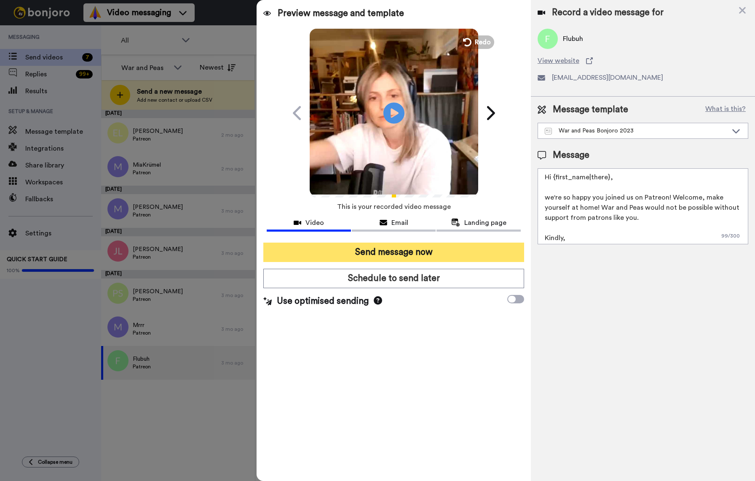
click at [395, 253] on button "Send message now" at bounding box center [393, 251] width 261 height 19
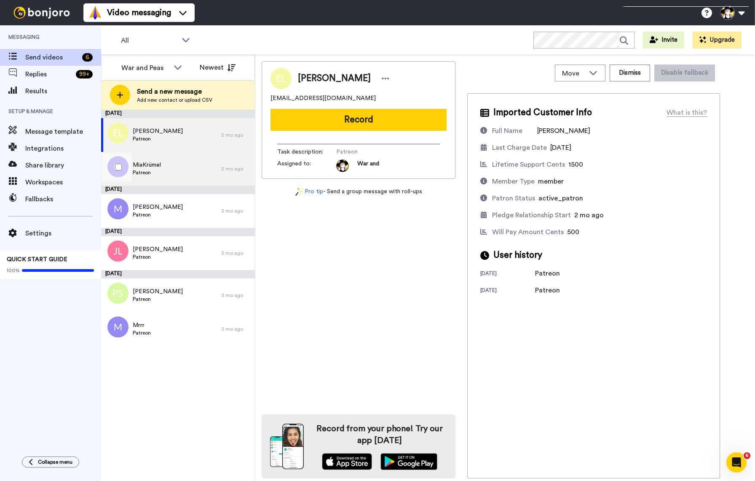
click at [244, 177] on div "MiaKrümel Patreon 2 mo ago" at bounding box center [178, 169] width 154 height 34
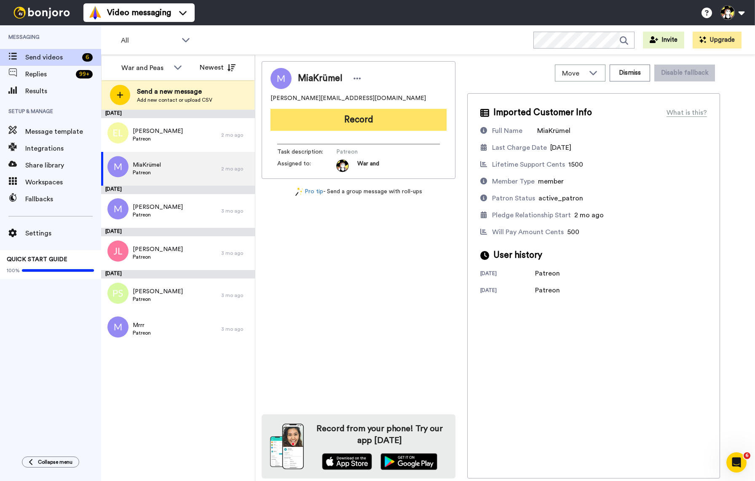
click at [339, 116] on button "Record" at bounding box center [359, 120] width 176 height 22
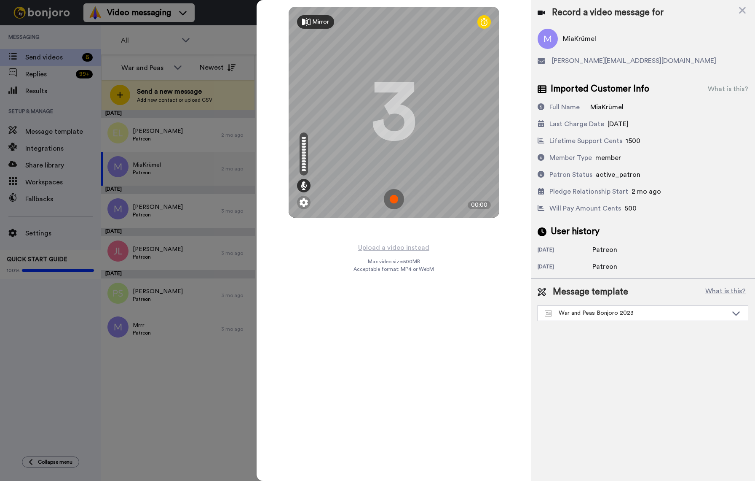
click at [390, 202] on img at bounding box center [394, 199] width 20 height 20
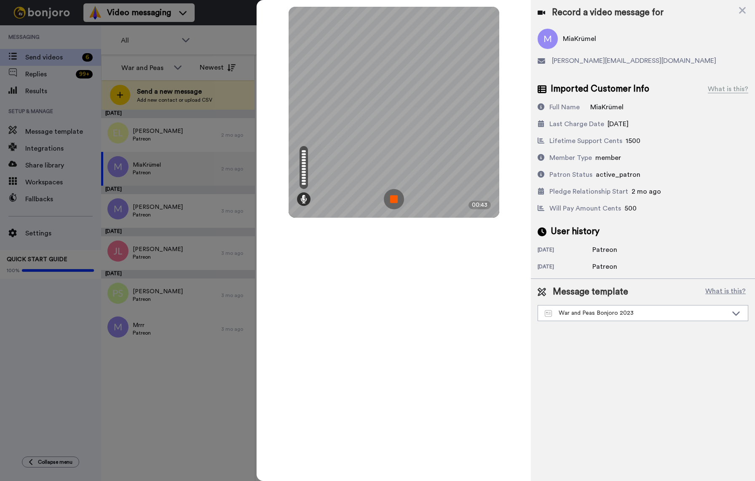
click at [390, 202] on img at bounding box center [394, 199] width 20 height 20
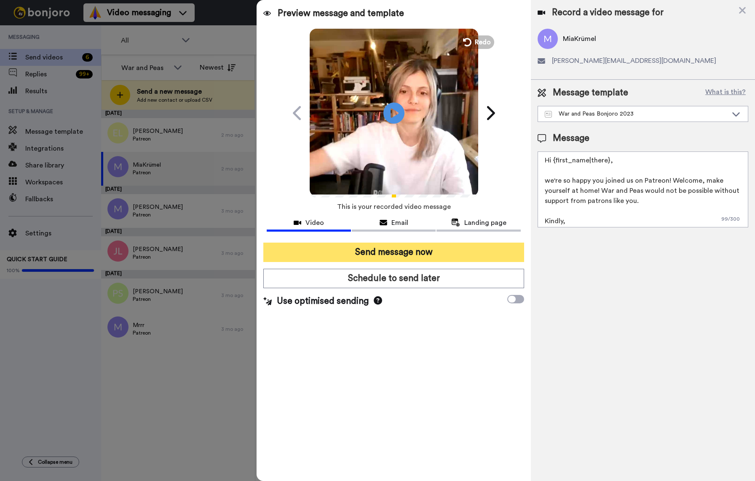
click at [407, 255] on button "Send message now" at bounding box center [393, 251] width 261 height 19
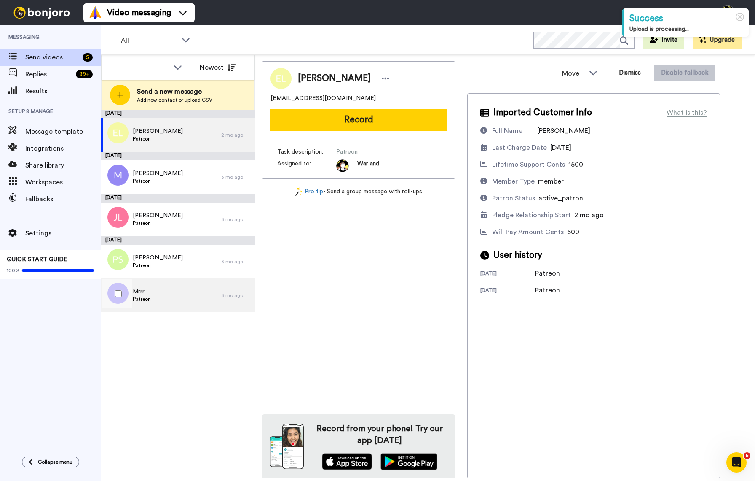
click at [180, 297] on div "Mrrr Patreon" at bounding box center [161, 295] width 120 height 34
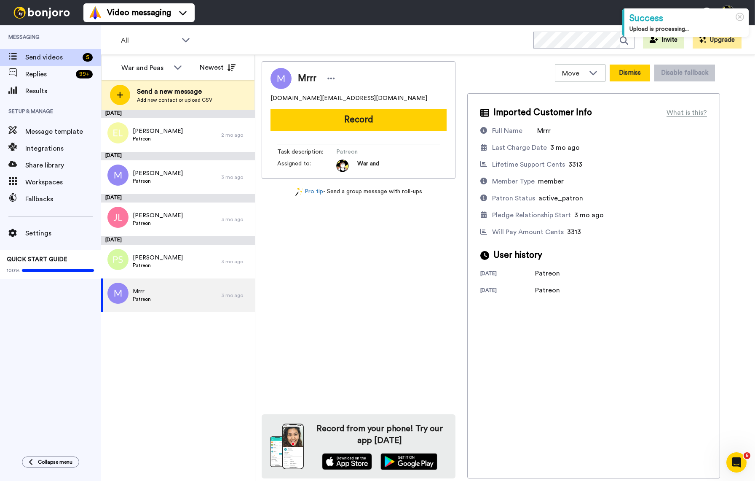
click at [642, 74] on button "Dismiss" at bounding box center [630, 72] width 40 height 17
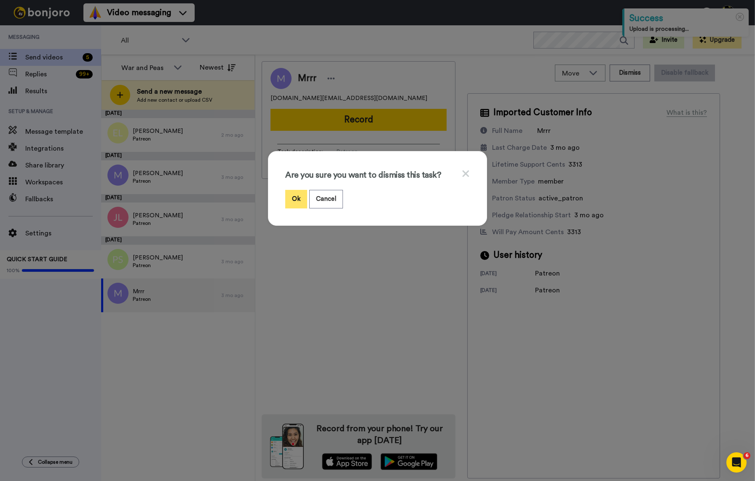
click at [301, 194] on button "Ok" at bounding box center [296, 199] width 22 height 18
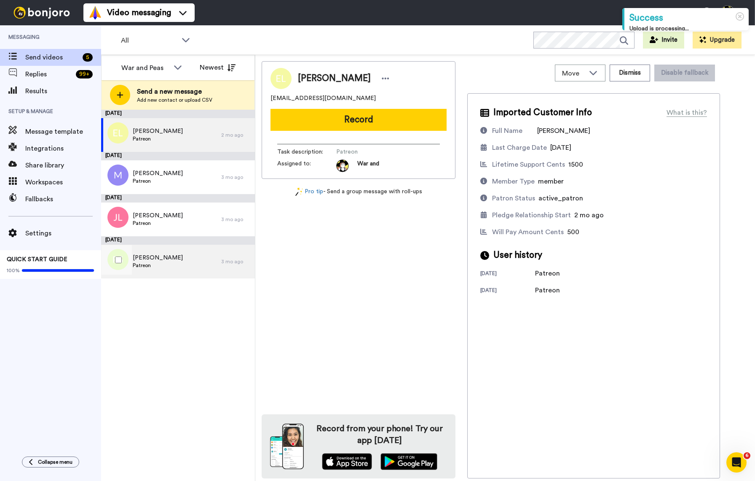
click at [168, 263] on div "Pete Spicer Patreon" at bounding box center [161, 261] width 120 height 34
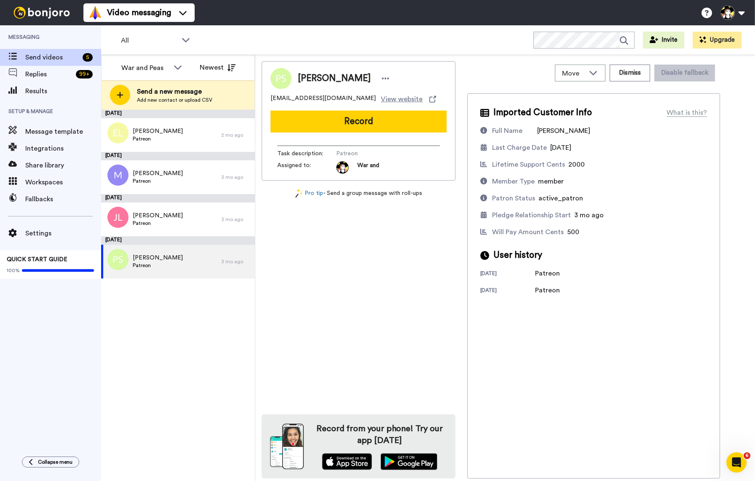
click at [345, 125] on button "Record" at bounding box center [359, 121] width 176 height 22
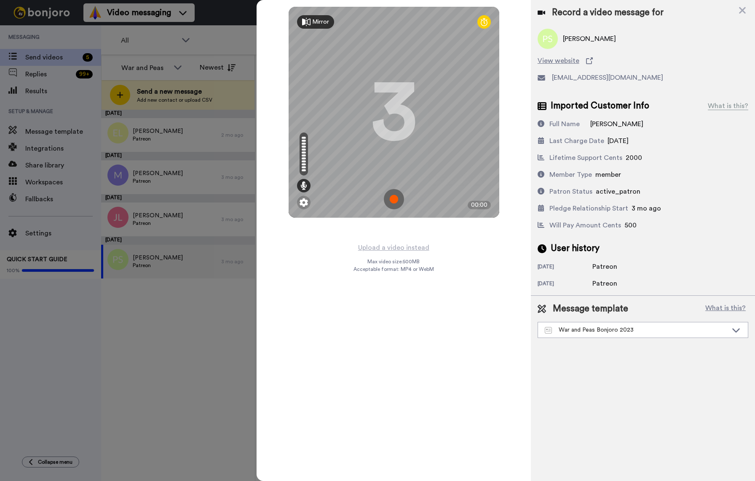
click at [398, 202] on img at bounding box center [394, 199] width 20 height 20
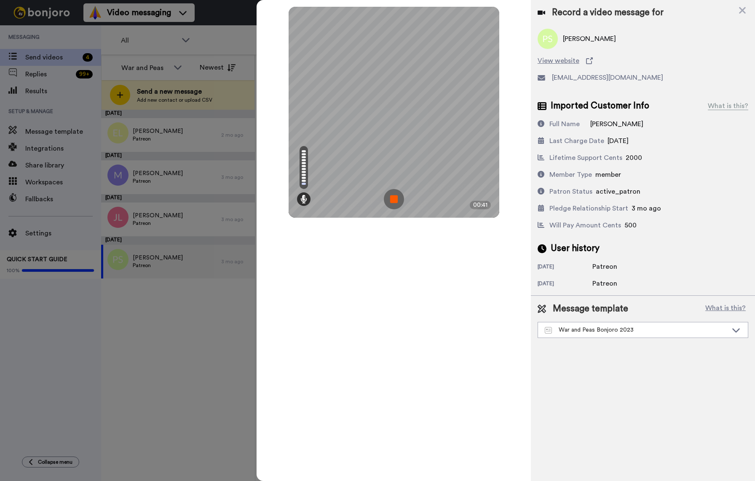
click at [398, 201] on img at bounding box center [394, 199] width 20 height 20
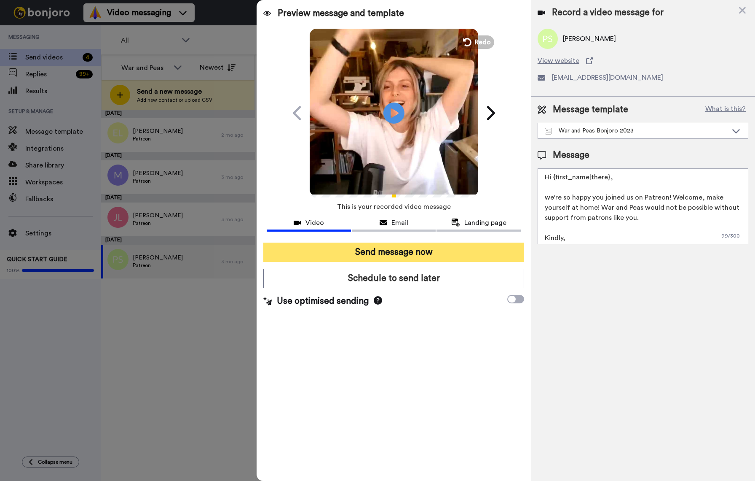
click at [394, 251] on button "Send message now" at bounding box center [393, 251] width 261 height 19
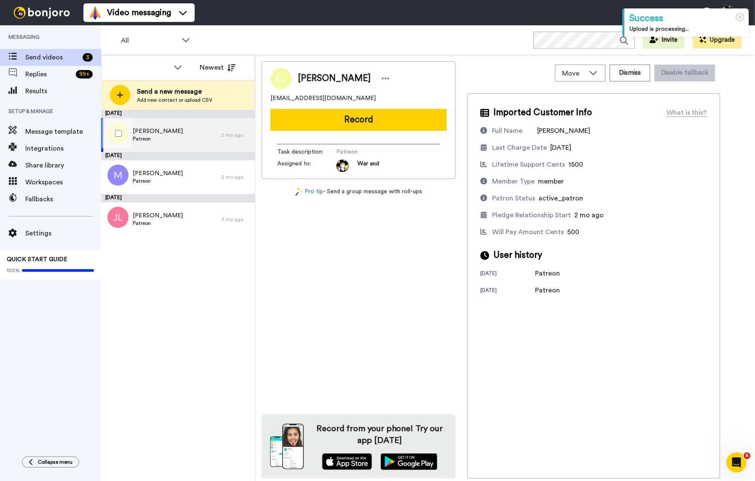
click at [176, 130] on div "[PERSON_NAME] Patreon" at bounding box center [161, 135] width 120 height 34
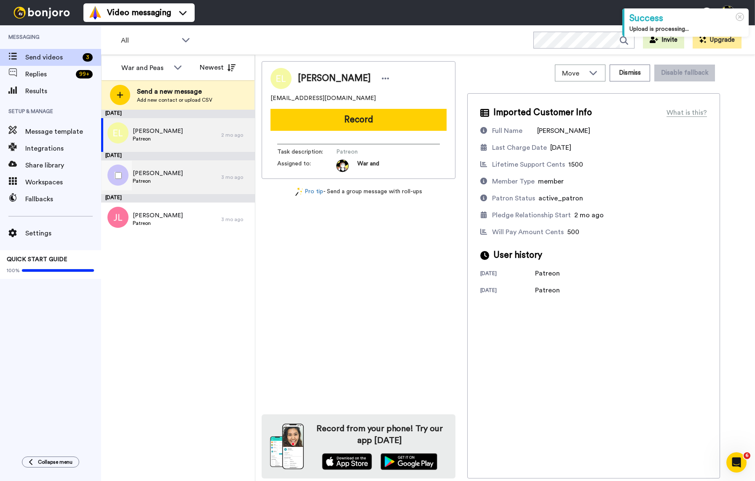
click at [168, 178] on div "[PERSON_NAME]" at bounding box center [161, 177] width 120 height 34
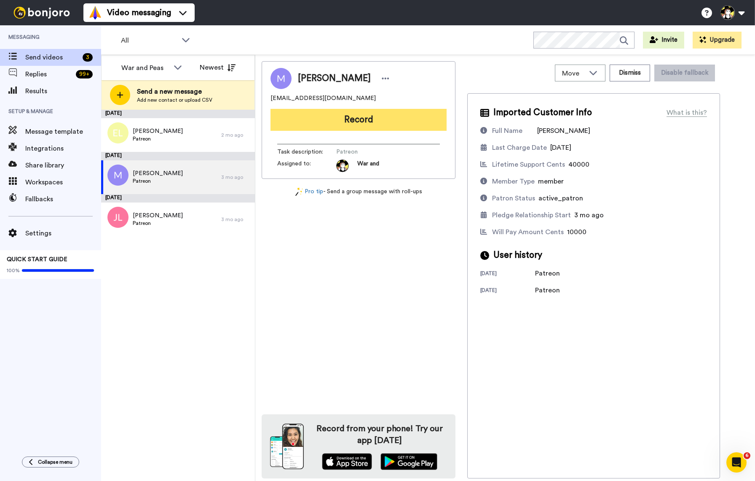
click at [361, 120] on button "Record" at bounding box center [359, 120] width 176 height 22
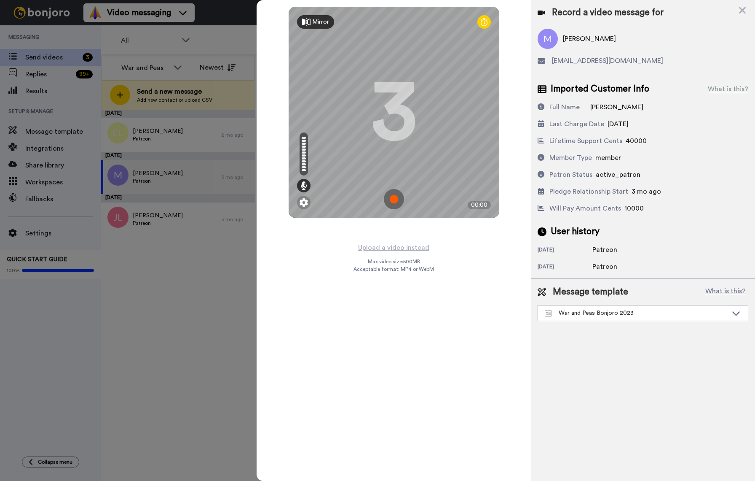
click at [399, 203] on img at bounding box center [394, 199] width 20 height 20
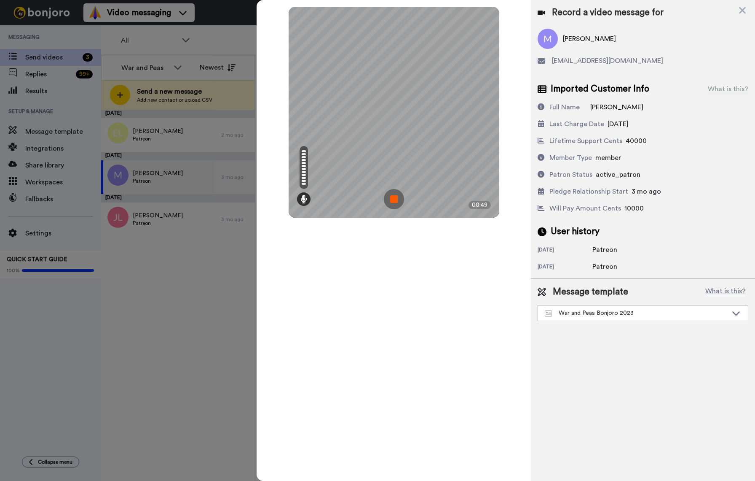
click at [399, 203] on img at bounding box center [394, 199] width 20 height 20
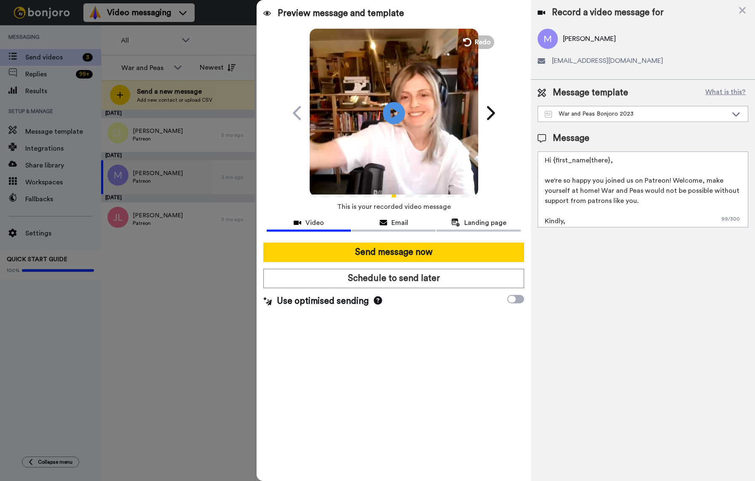
click at [396, 118] on icon at bounding box center [394, 113] width 22 height 22
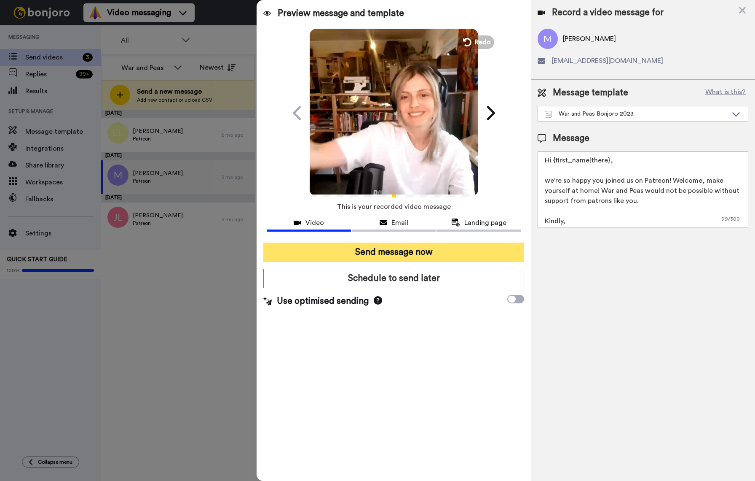
click at [419, 251] on button "Send message now" at bounding box center [393, 251] width 261 height 19
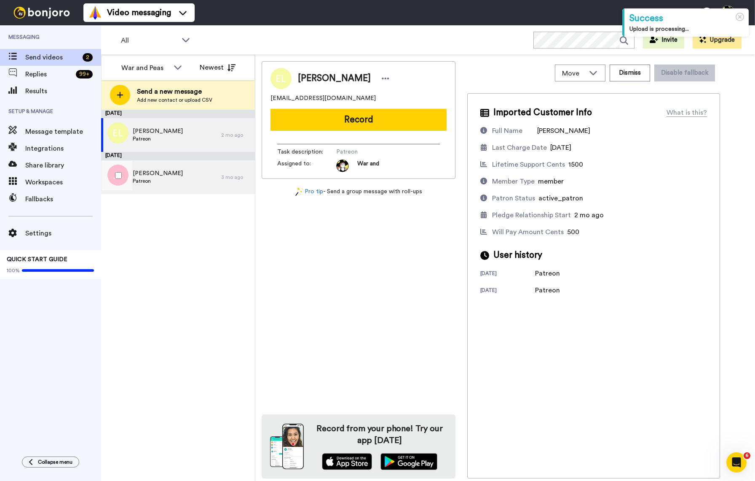
click at [220, 170] on div "[PERSON_NAME] Patreon" at bounding box center [161, 177] width 120 height 34
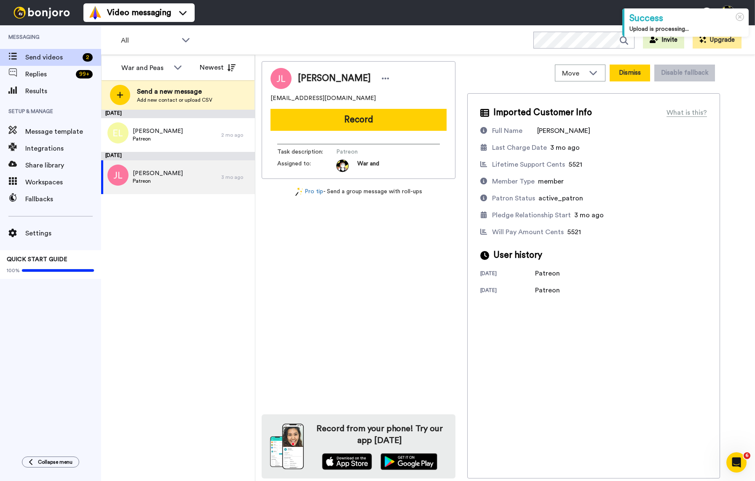
click at [625, 73] on button "Dismiss" at bounding box center [630, 72] width 40 height 17
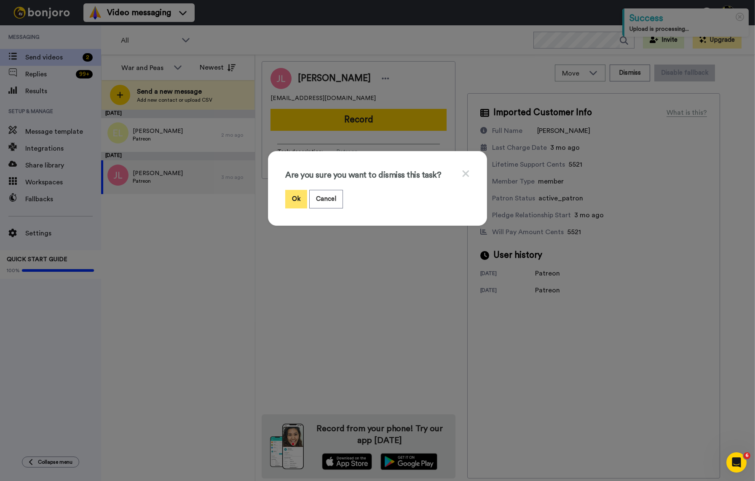
click at [291, 198] on button "Ok" at bounding box center [296, 199] width 22 height 18
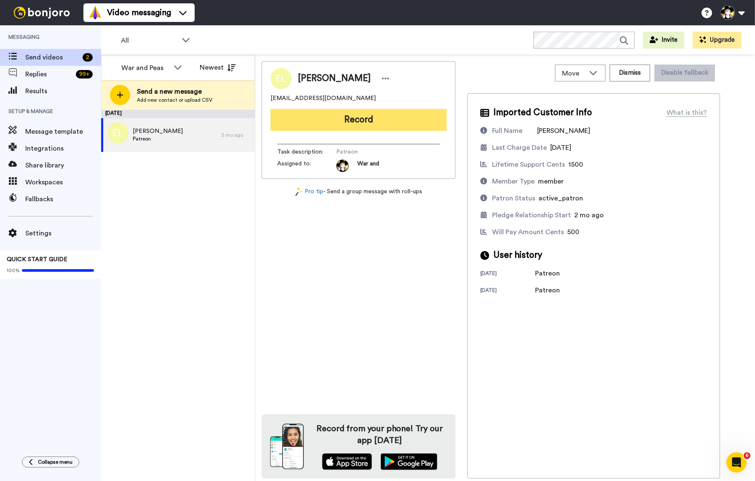
click at [349, 120] on button "Record" at bounding box center [359, 120] width 176 height 22
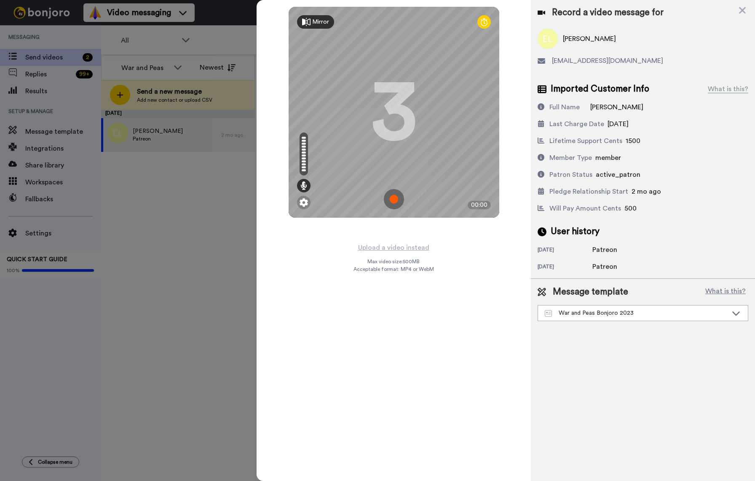
click at [390, 199] on img at bounding box center [394, 199] width 20 height 20
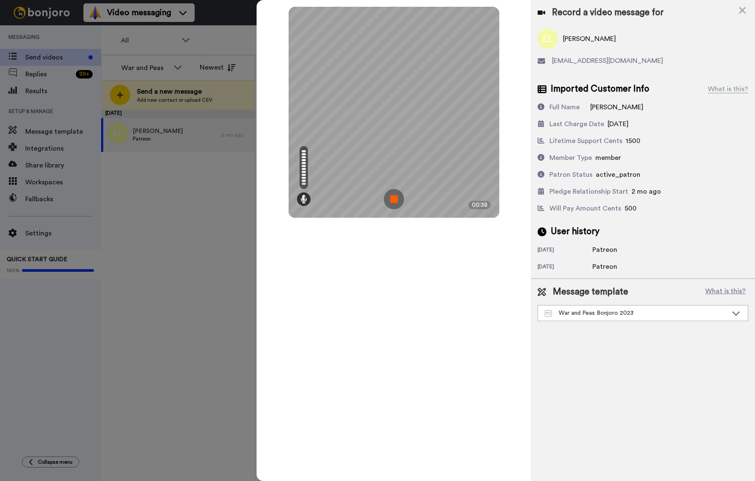
click at [398, 201] on img at bounding box center [394, 199] width 20 height 20
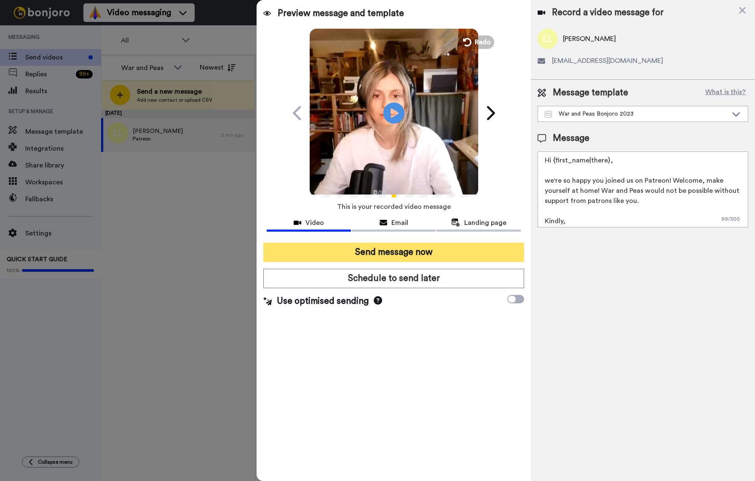
click at [428, 253] on button "Send message now" at bounding box center [393, 251] width 261 height 19
